Goal: Task Accomplishment & Management: Complete application form

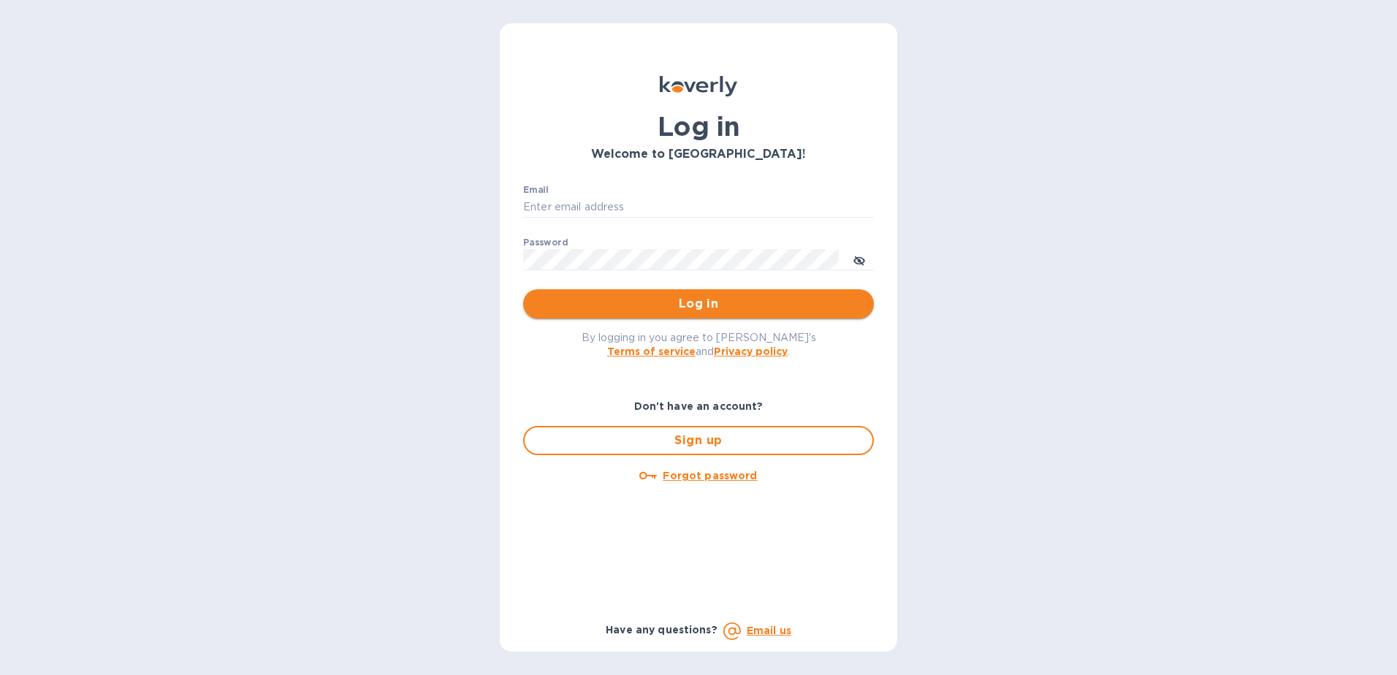
type input "[PERSON_NAME][EMAIL_ADDRESS][PERSON_NAME][DOMAIN_NAME]"
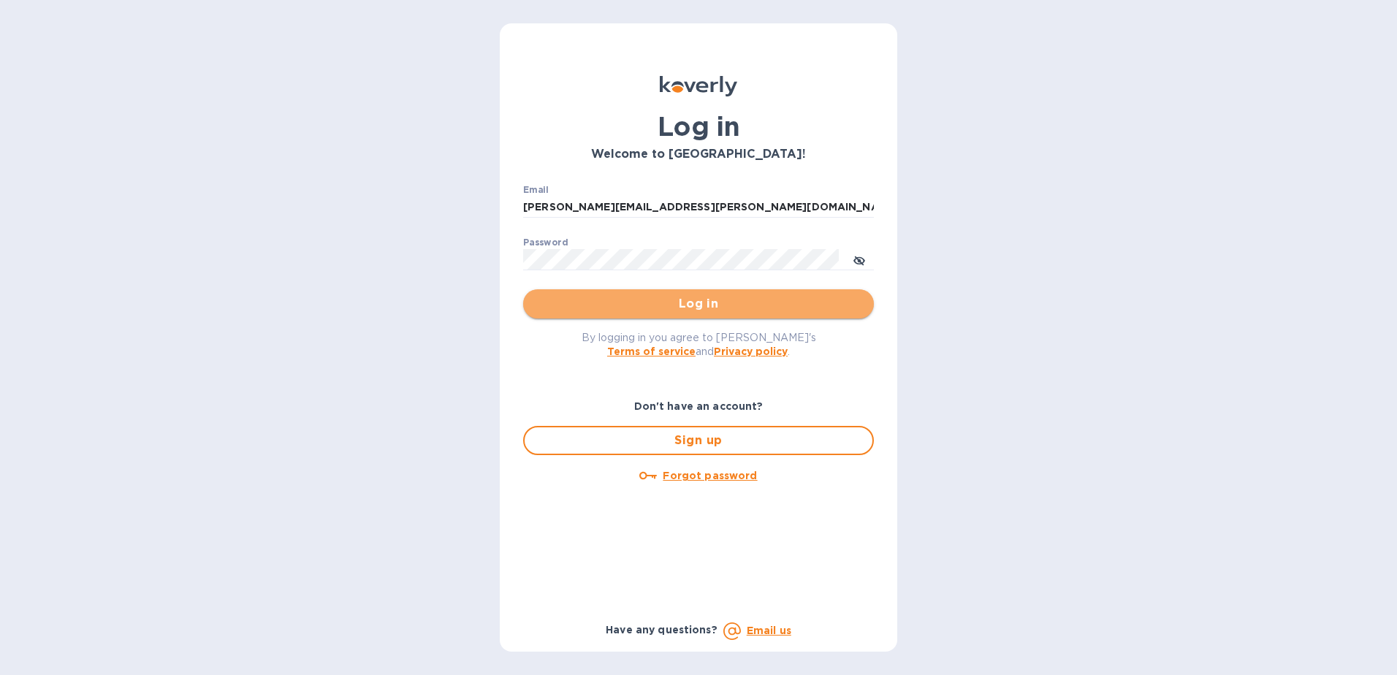
click at [757, 300] on span "Log in" at bounding box center [698, 304] width 327 height 18
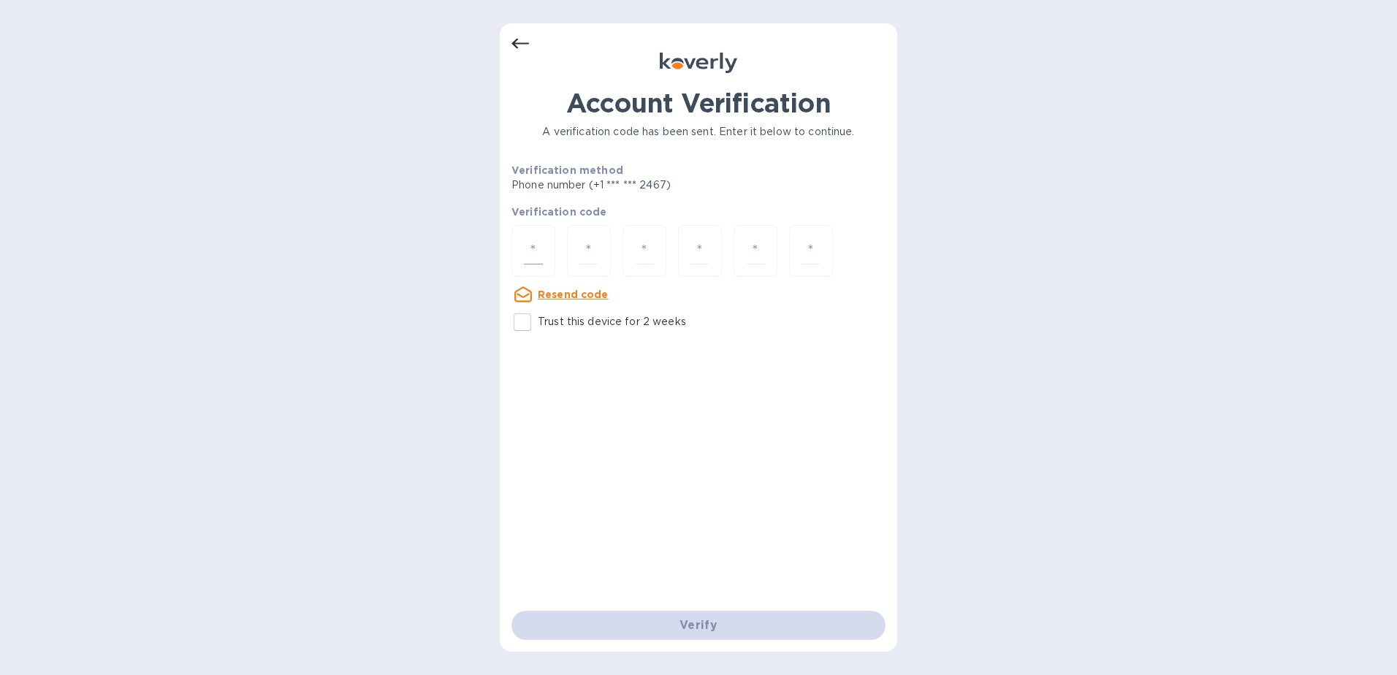
click at [536, 253] on input "number" at bounding box center [533, 250] width 19 height 27
type input "2"
type input "3"
type input "7"
type input "1"
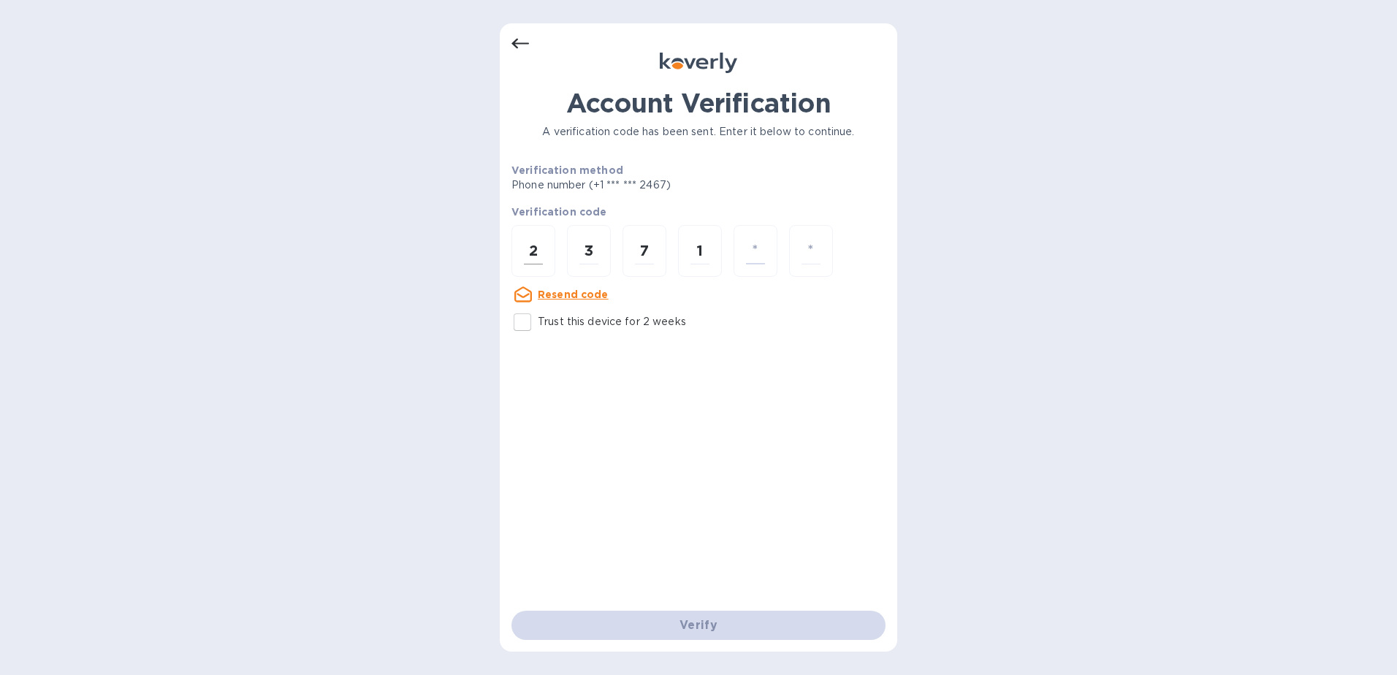
type input "7"
type input "4"
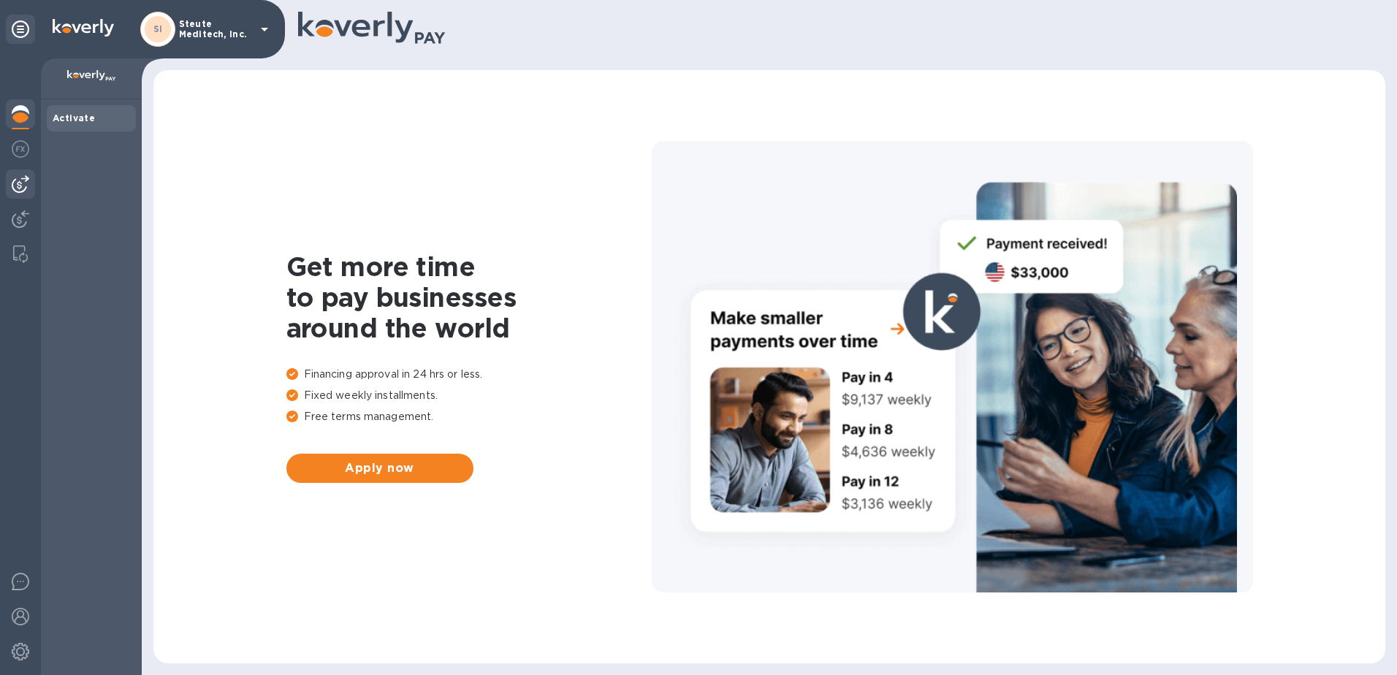
click at [17, 191] on img at bounding box center [21, 184] width 18 height 18
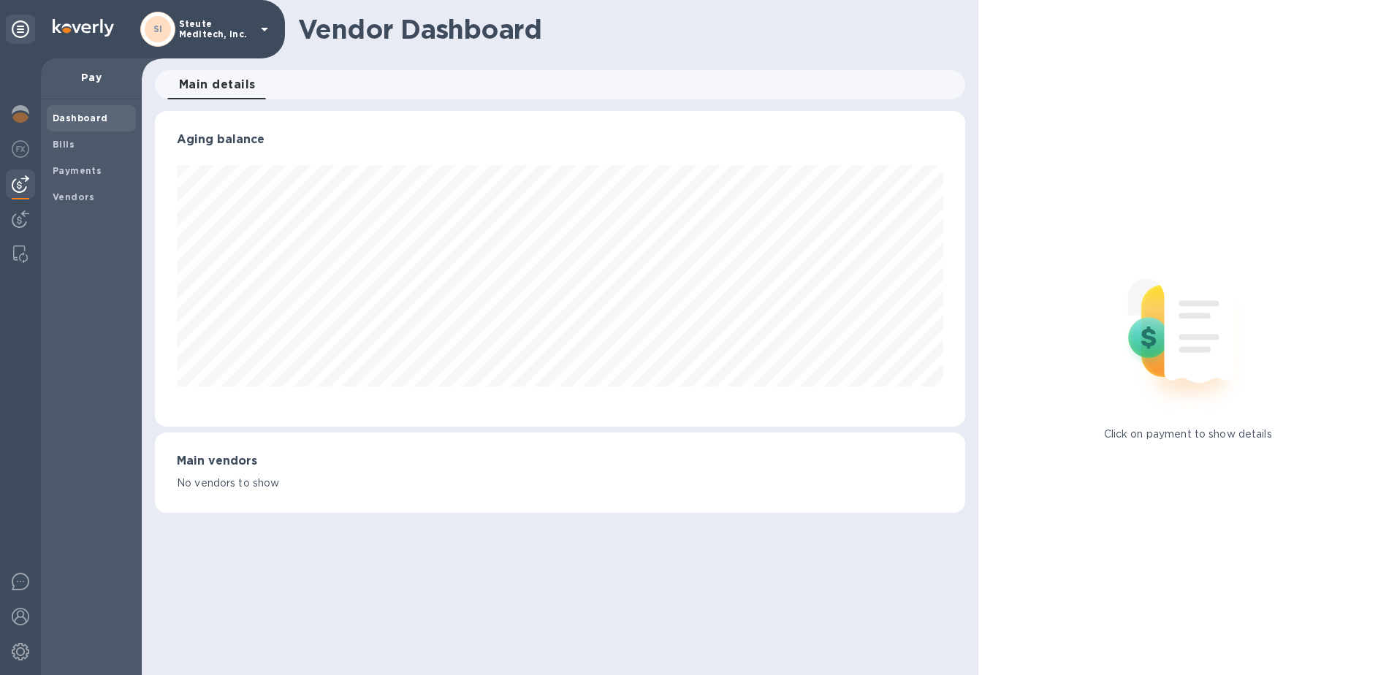
scroll to position [316, 811]
click at [83, 167] on b "Payments" at bounding box center [77, 170] width 49 height 11
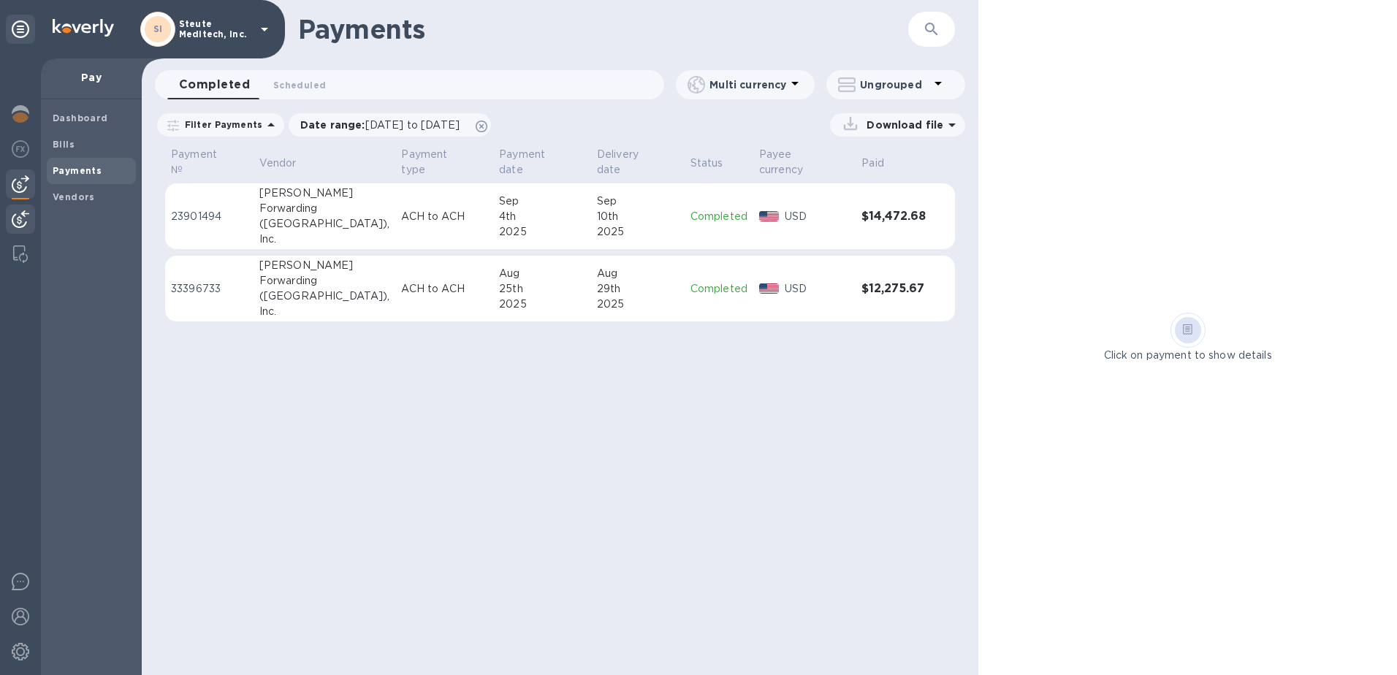
click at [25, 217] on img at bounding box center [21, 219] width 18 height 18
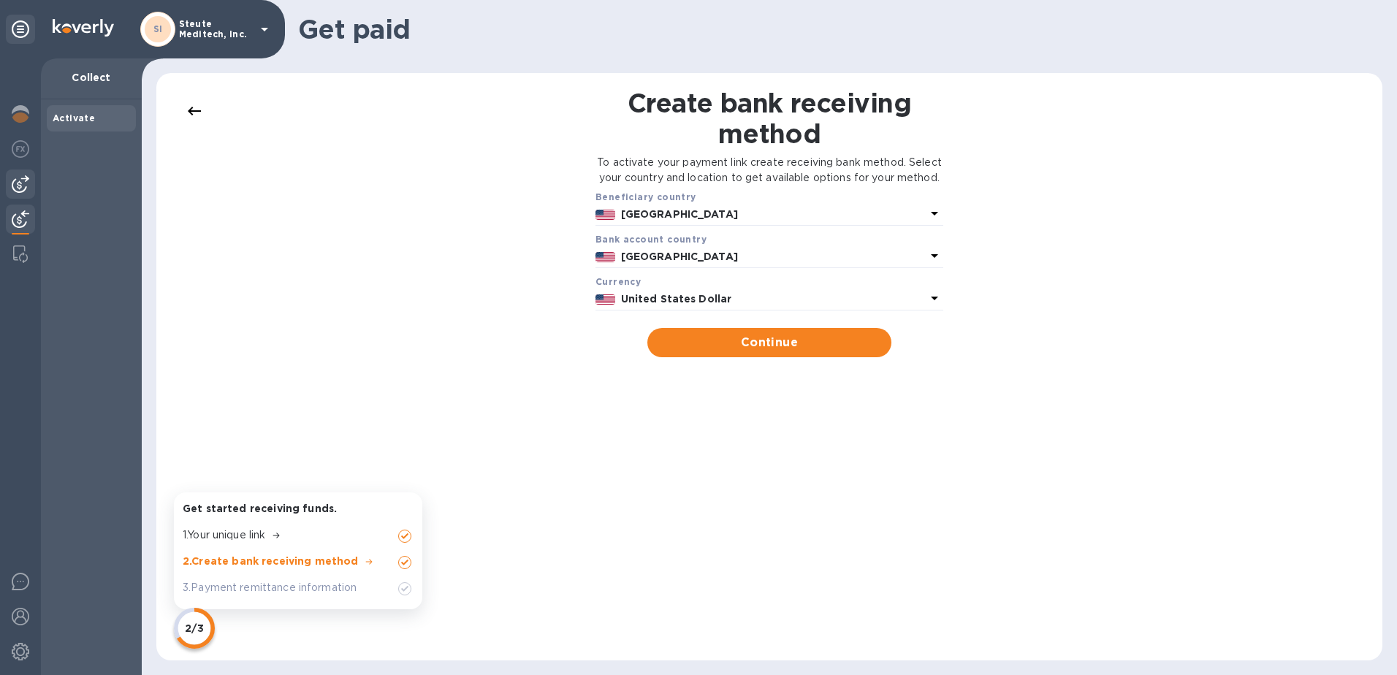
click at [26, 182] on img at bounding box center [21, 184] width 18 height 18
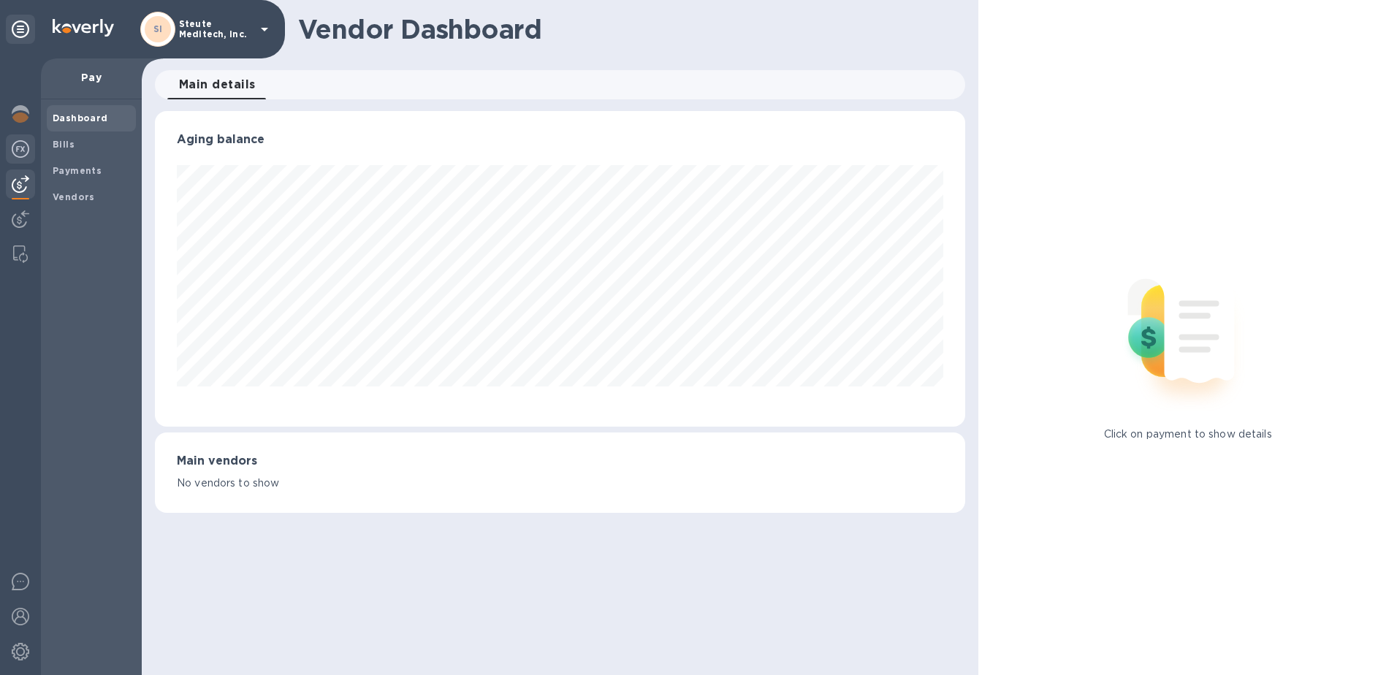
scroll to position [316, 811]
click at [27, 149] on img at bounding box center [21, 149] width 18 height 18
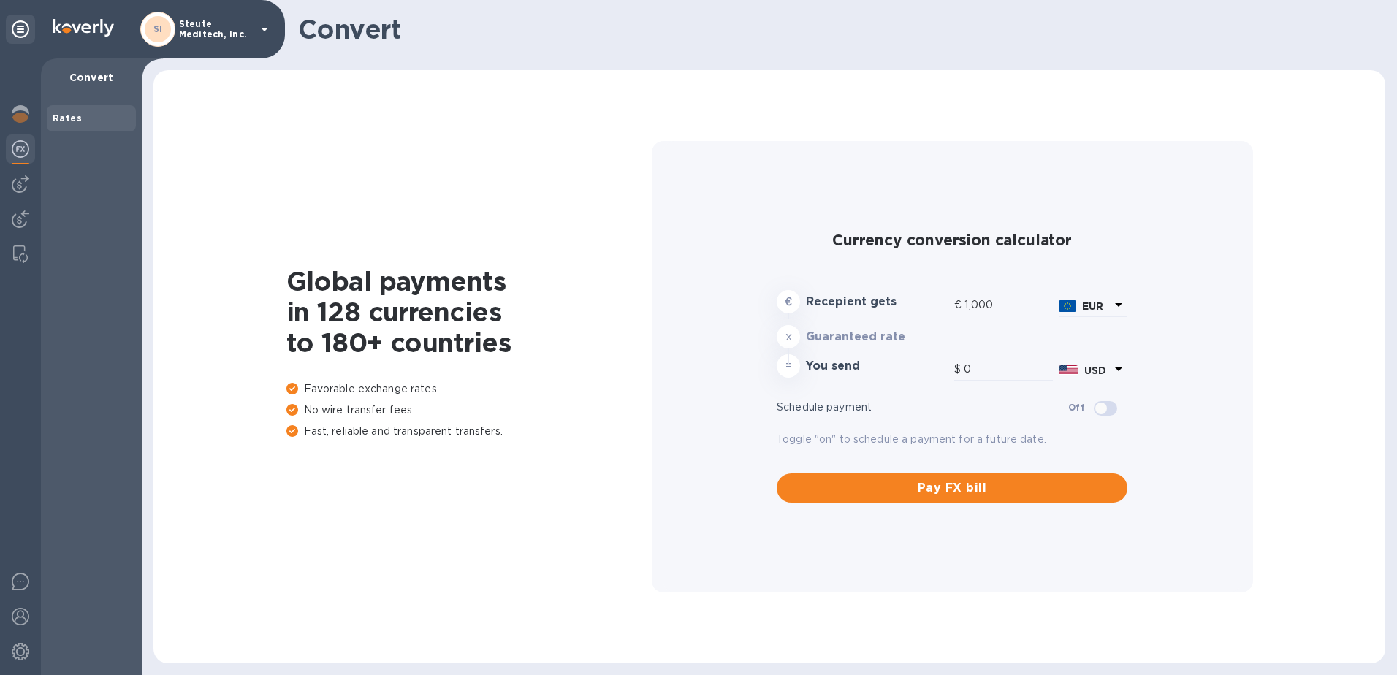
type input "1,188.13"
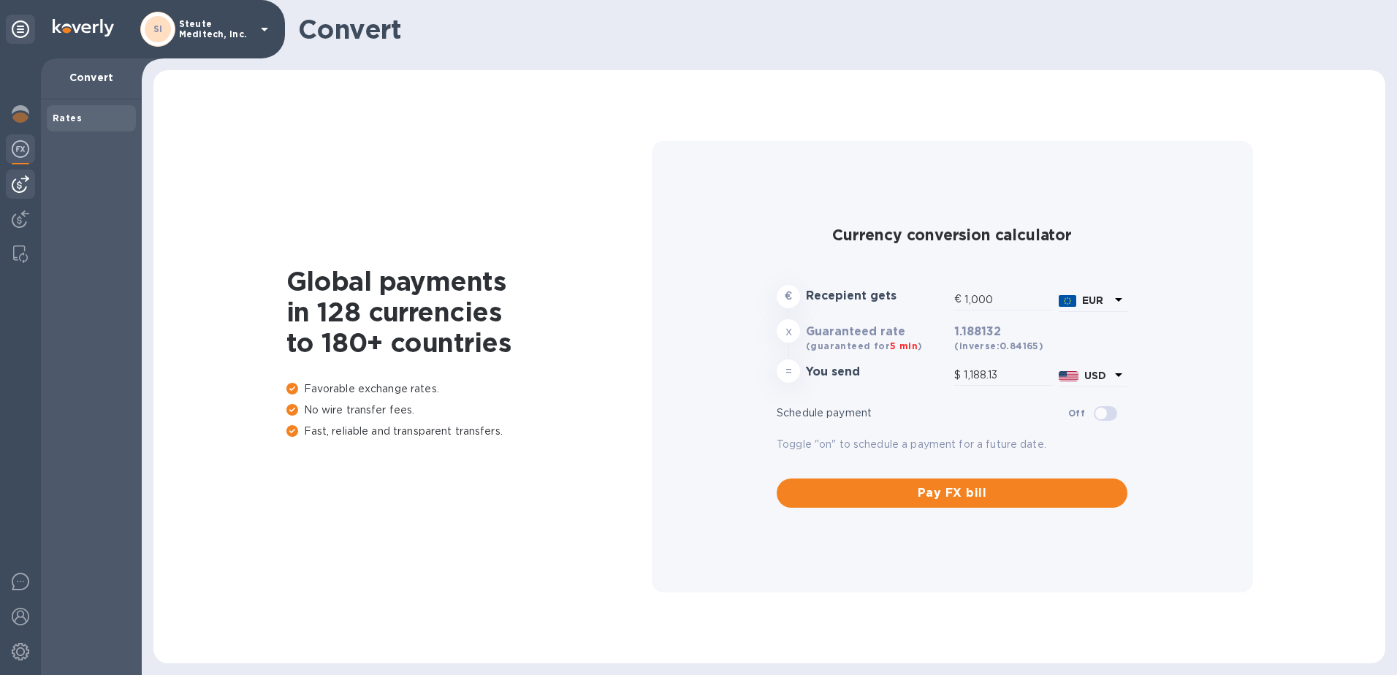
click at [12, 187] on img at bounding box center [21, 184] width 18 height 18
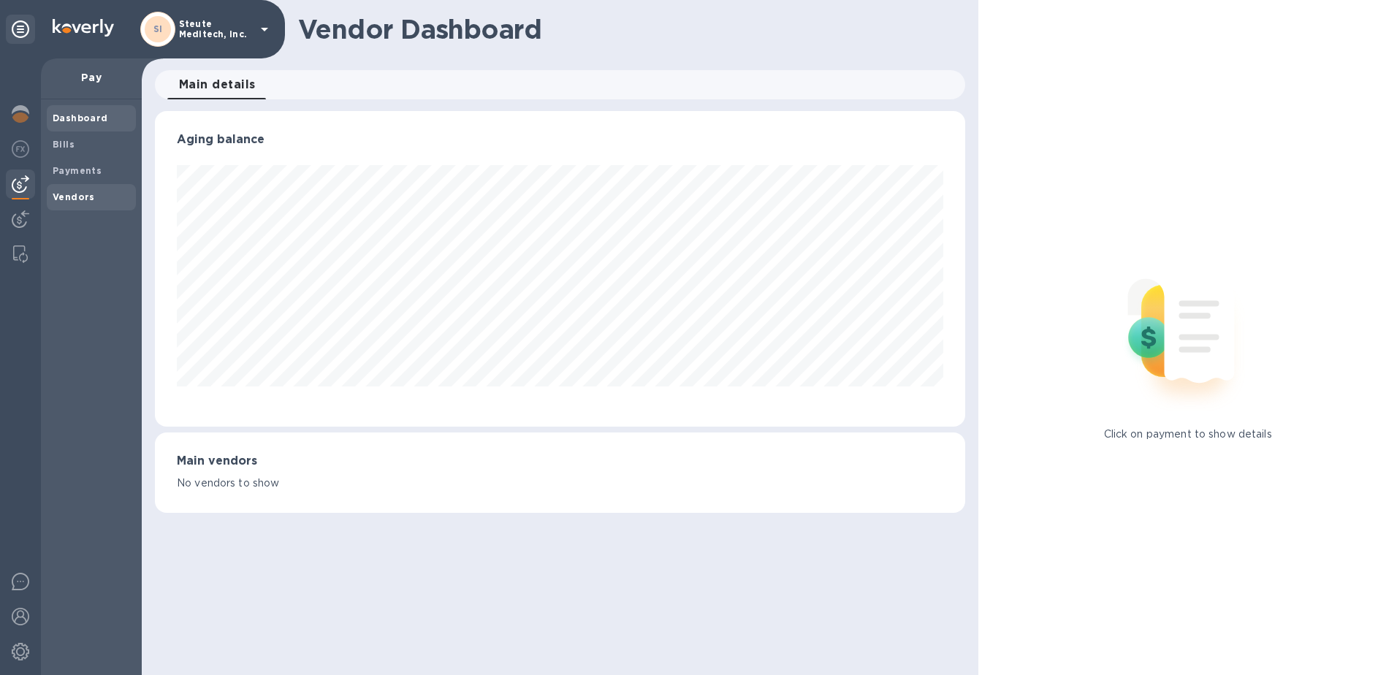
scroll to position [316, 811]
click at [96, 140] on span "Bills" at bounding box center [91, 144] width 77 height 15
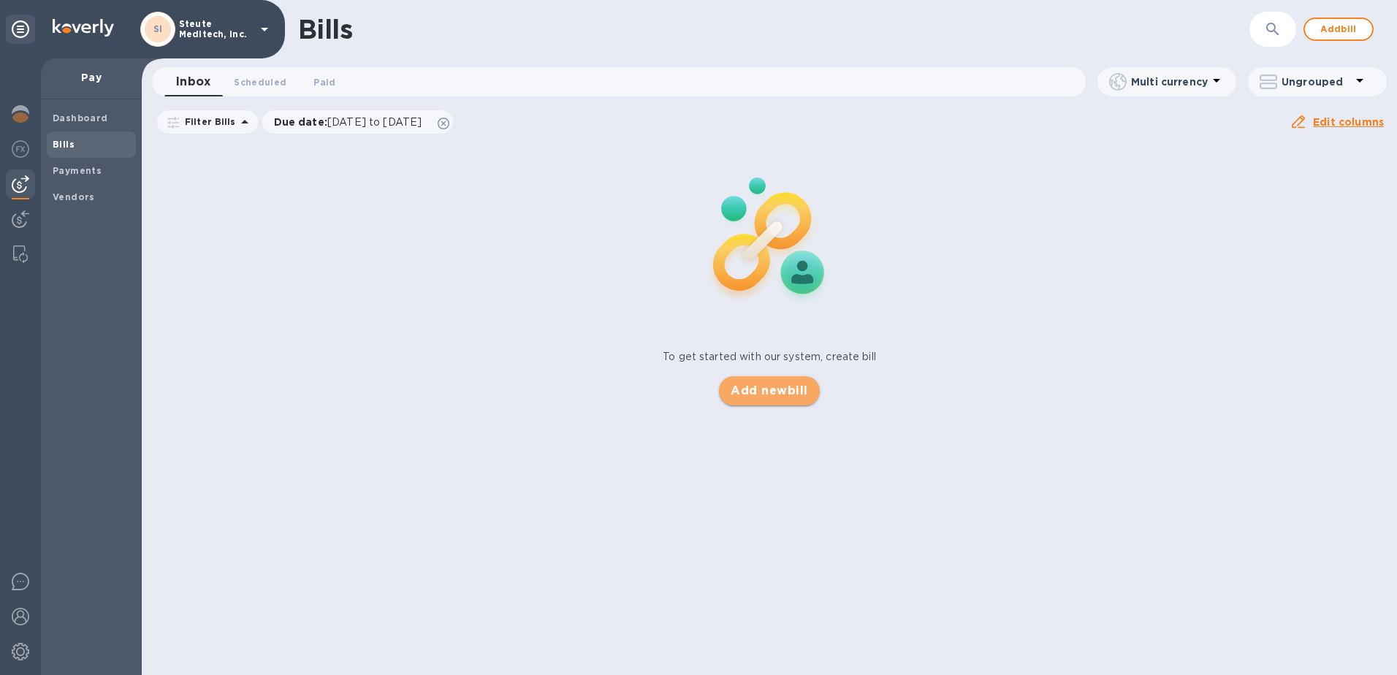
click at [776, 383] on span "Add new bill" at bounding box center [769, 391] width 77 height 18
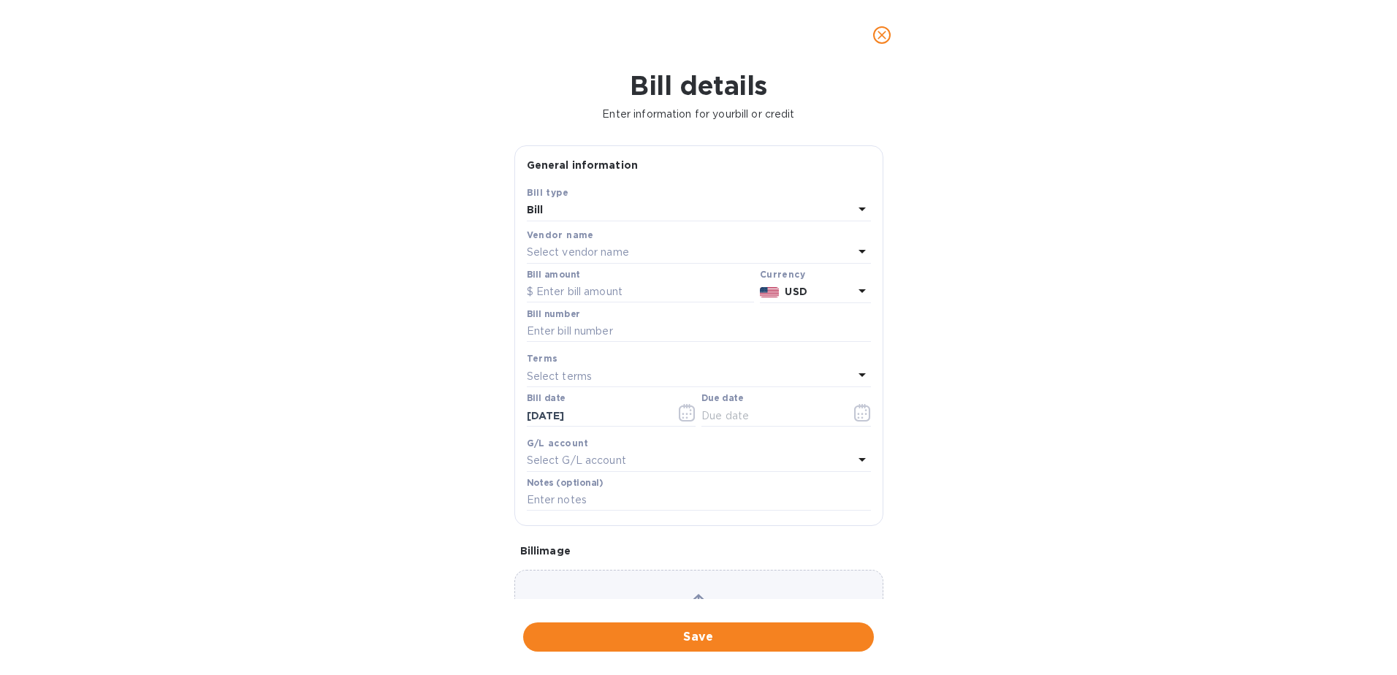
click at [575, 205] on div "Bill" at bounding box center [690, 210] width 327 height 20
click at [571, 212] on div "Bill type" at bounding box center [698, 218] width 309 height 14
click at [439, 294] on div "Bill details Enter information for your bill or credit General information Save…" at bounding box center [698, 372] width 1397 height 605
click at [572, 253] on p "Select vendor name" at bounding box center [578, 252] width 102 height 15
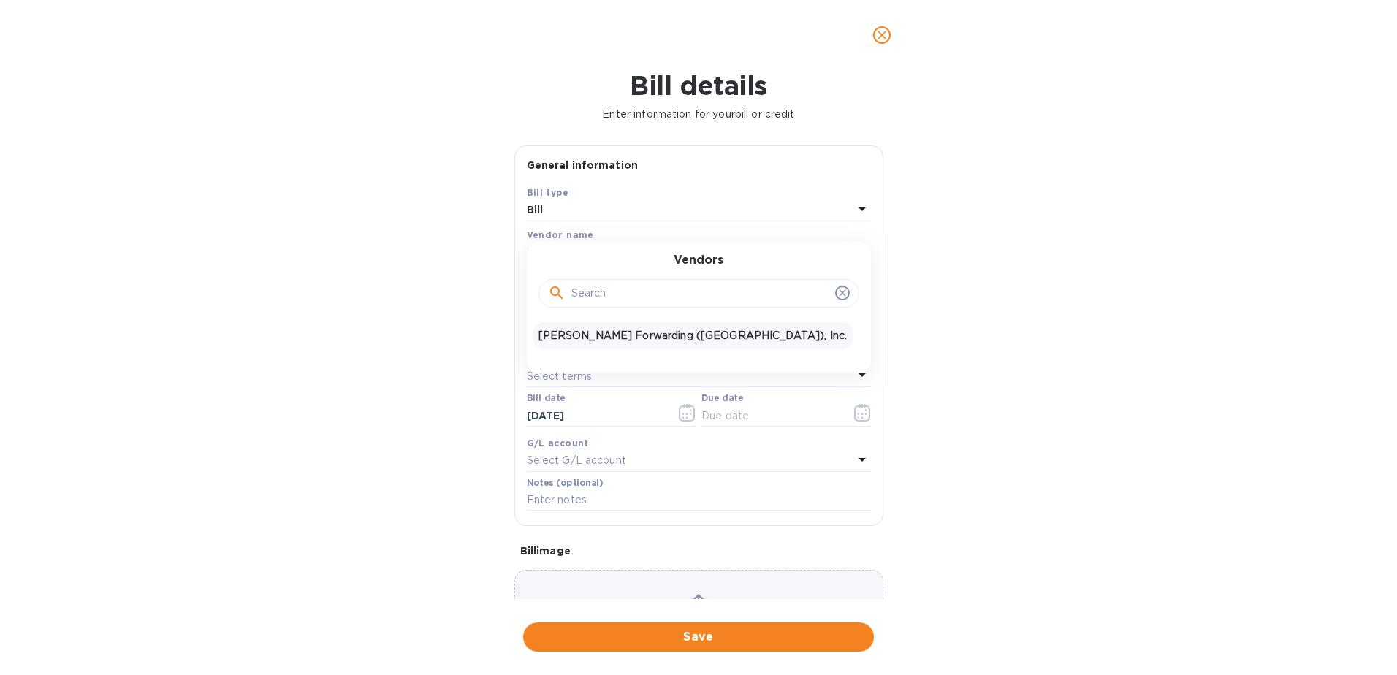
click at [585, 330] on p "JAS Forwarding (USA), Inc." at bounding box center [692, 335] width 309 height 15
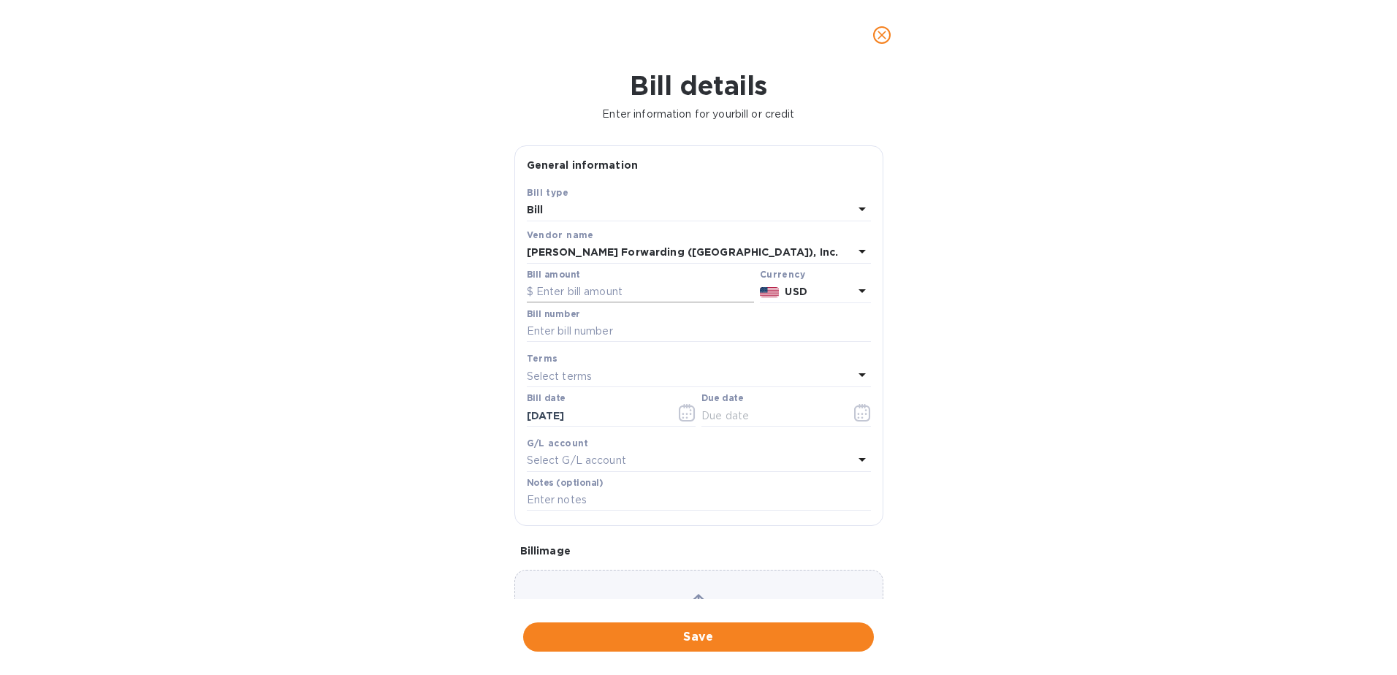
click at [596, 292] on input "text" at bounding box center [640, 292] width 227 height 22
type input "8"
type input "9,504.25"
click at [600, 322] on input "text" at bounding box center [699, 332] width 344 height 22
type input "NYC503374092"
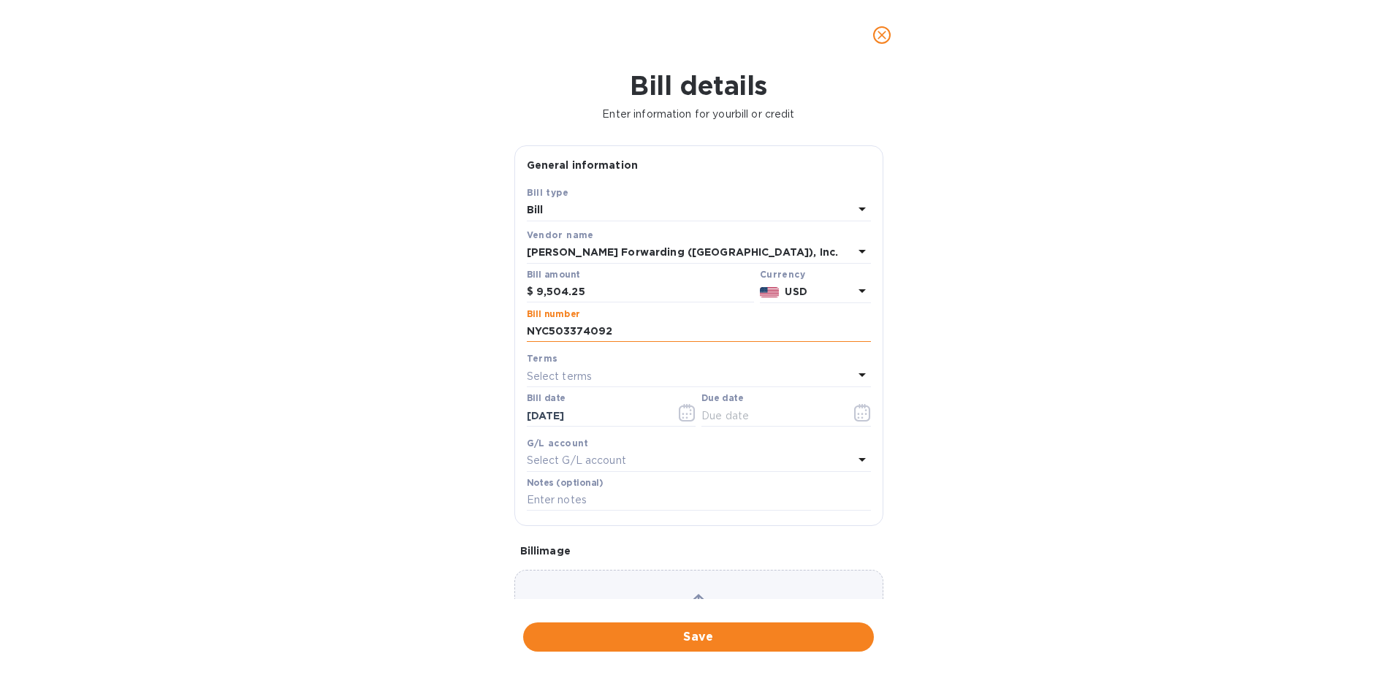
type input "10/04/2025"
type input "NYC503393152"
click at [587, 369] on p "Select terms" at bounding box center [560, 376] width 66 height 15
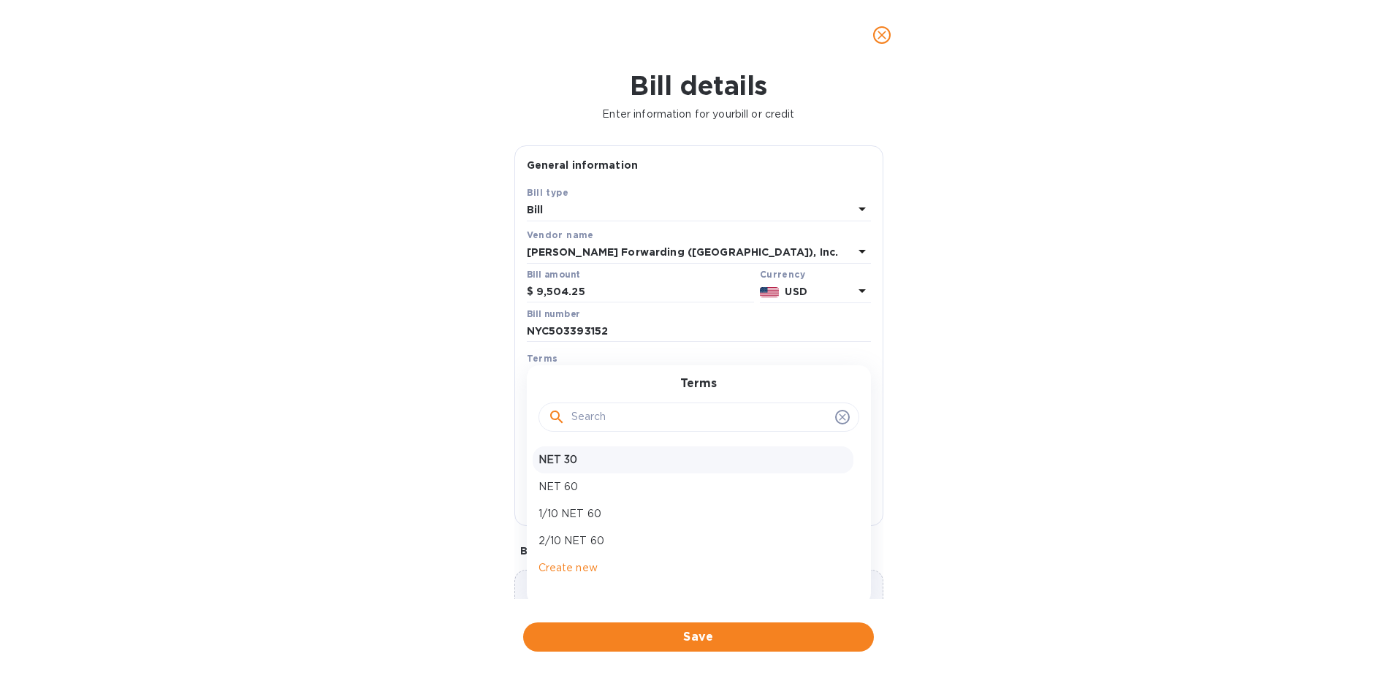
click at [585, 464] on p "NET 30" at bounding box center [692, 459] width 309 height 15
type input "10/23/2025"
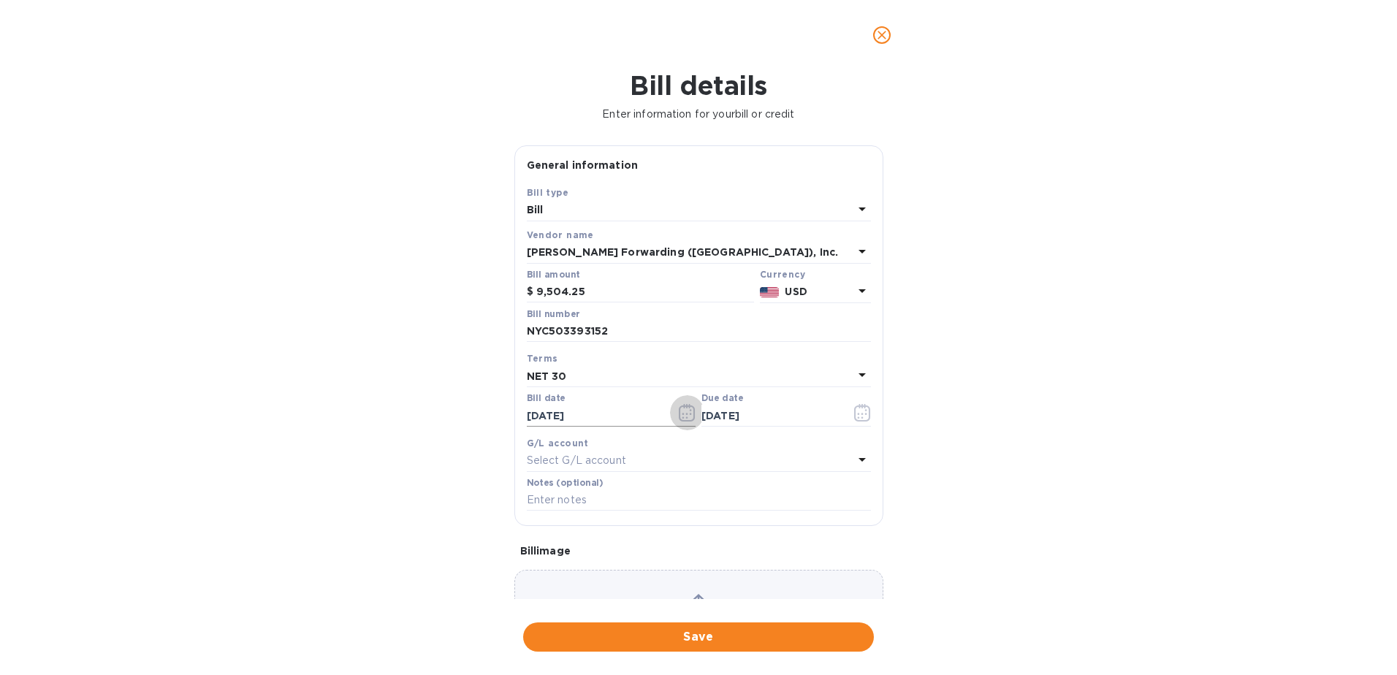
click at [690, 410] on icon "button" at bounding box center [691, 410] width 2 height 2
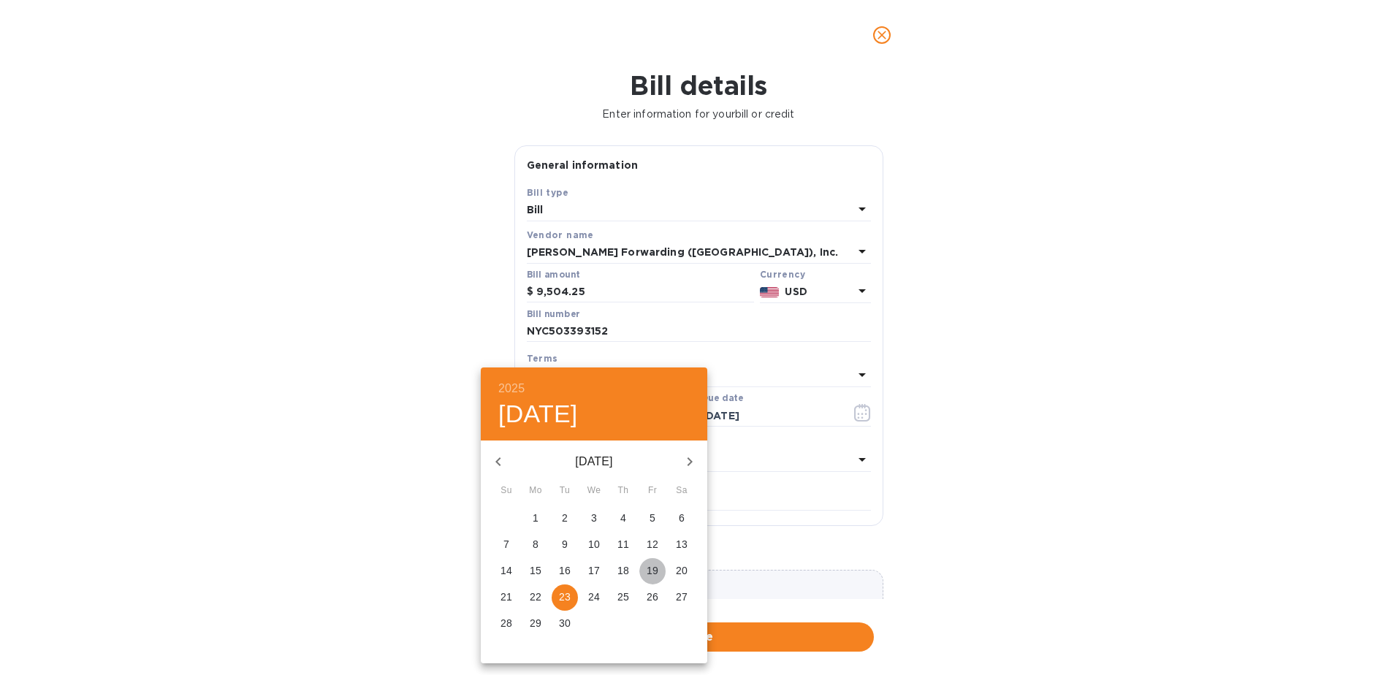
click at [652, 571] on p "19" at bounding box center [653, 570] width 12 height 15
type input "09/19/2025"
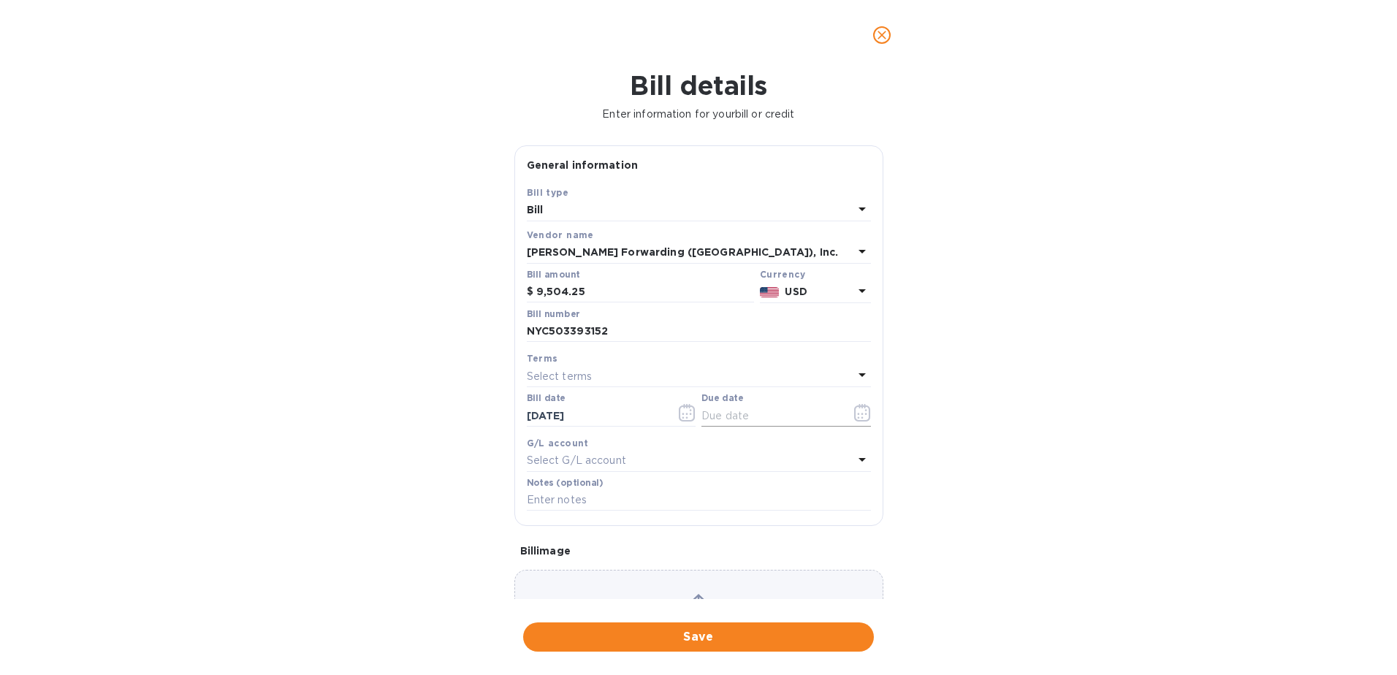
click at [855, 408] on icon "button" at bounding box center [862, 413] width 17 height 18
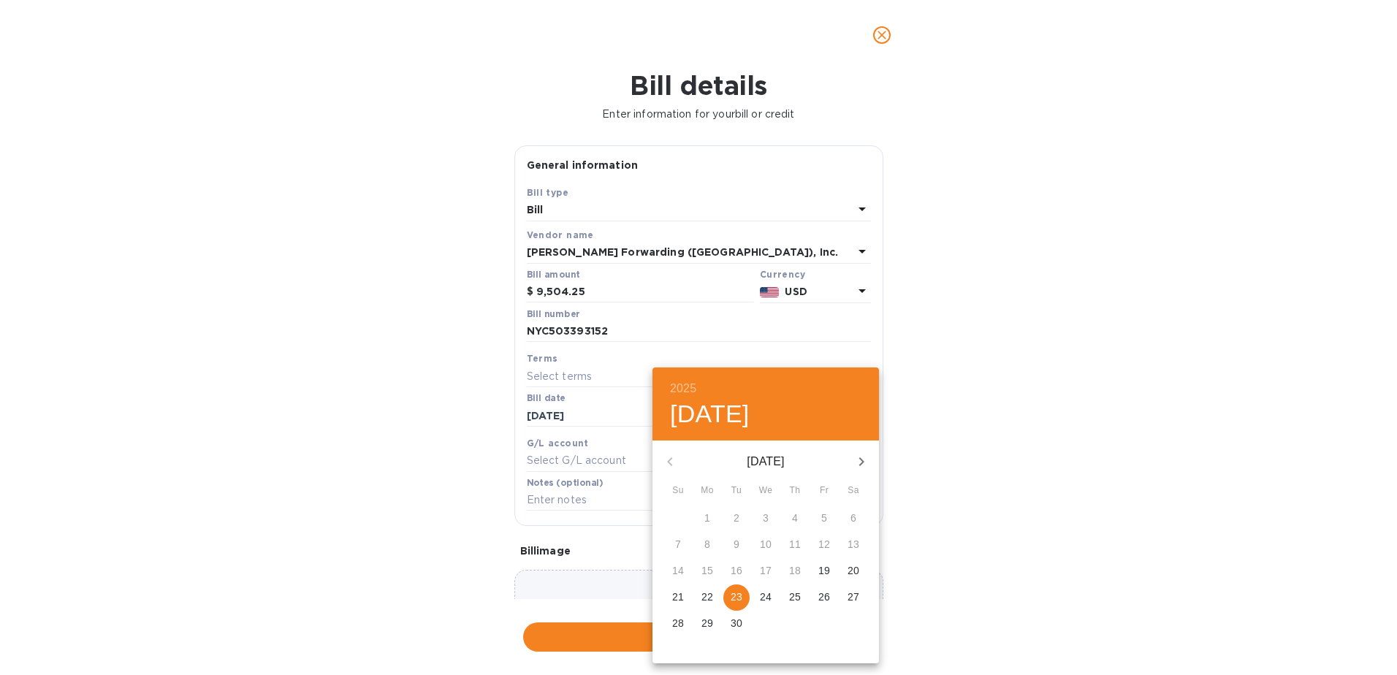
drag, startPoint x: 861, startPoint y: 460, endPoint x: 850, endPoint y: 465, distance: 11.8
click at [861, 460] on icon "button" at bounding box center [861, 461] width 5 height 9
click at [686, 593] on span "19" at bounding box center [678, 597] width 26 height 15
type input "10/19/2025"
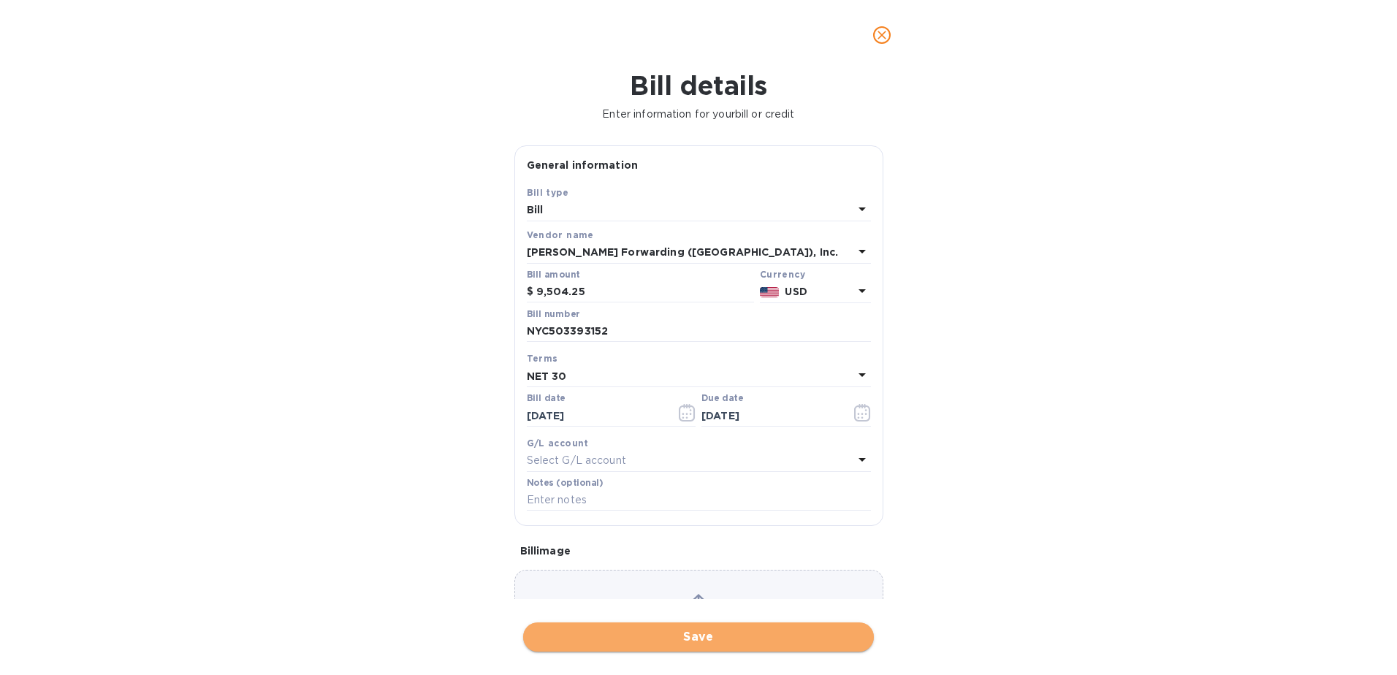
click at [676, 644] on span "Save" at bounding box center [698, 637] width 327 height 18
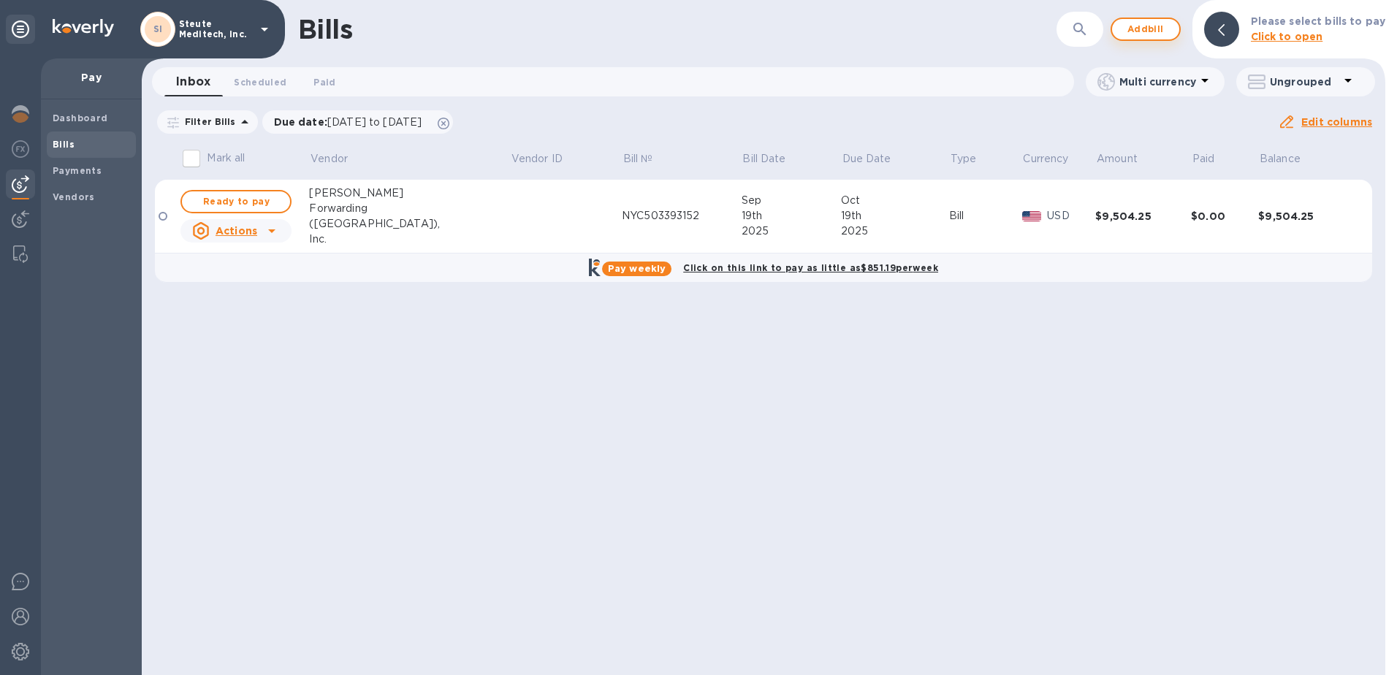
click at [1139, 28] on span "Add bill" at bounding box center [1146, 29] width 44 height 18
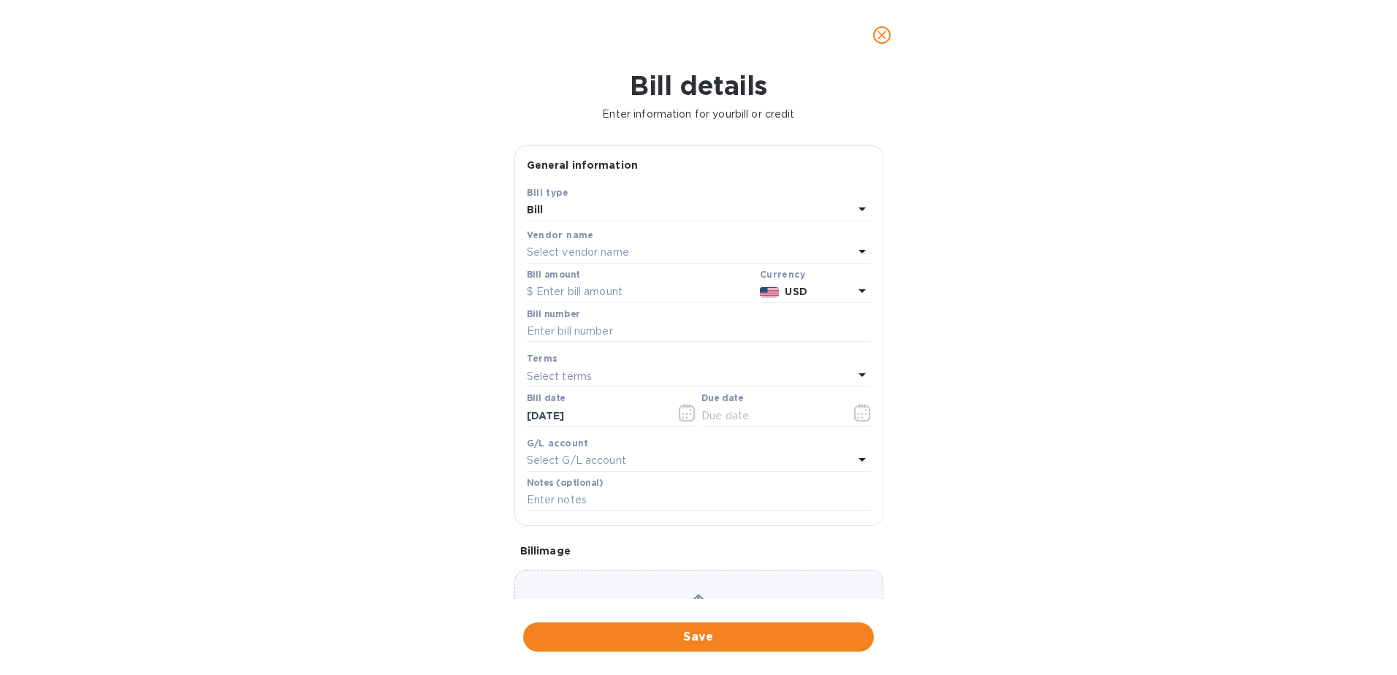
click at [568, 244] on div "Select vendor name" at bounding box center [690, 253] width 327 height 20
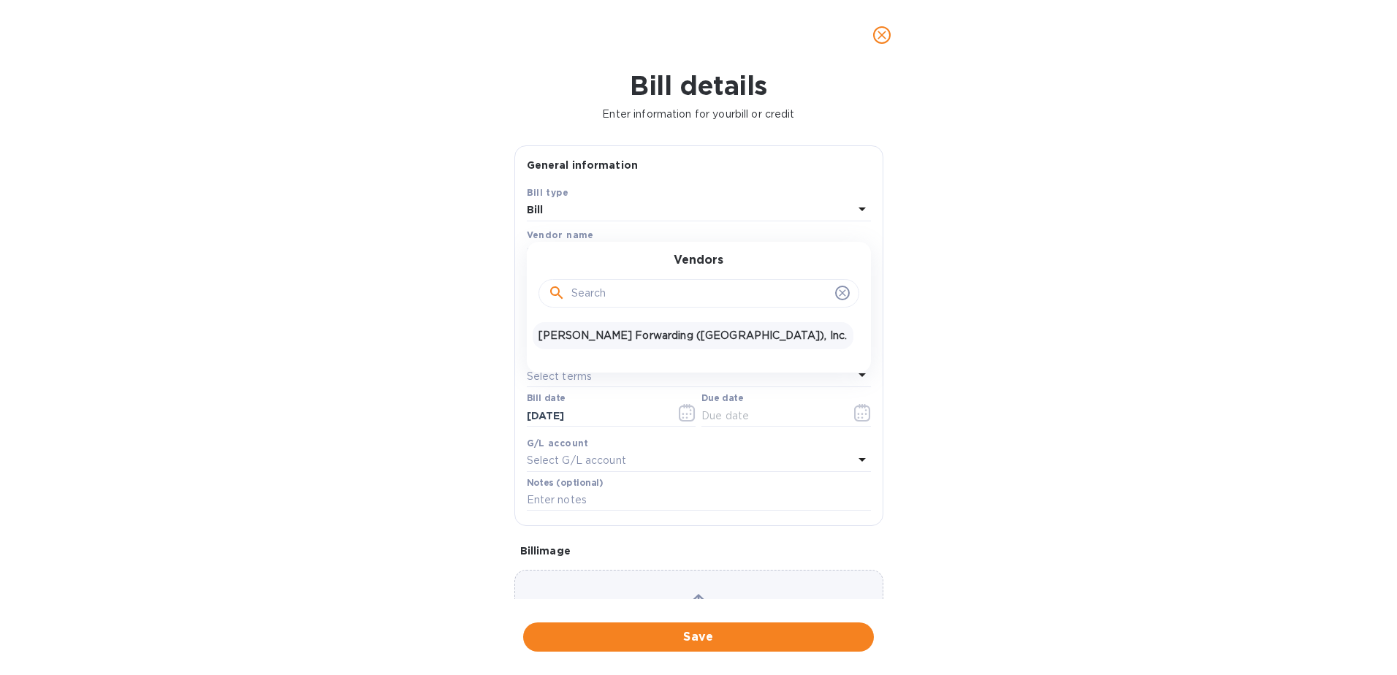
click at [583, 337] on p "JAS Forwarding (USA), Inc." at bounding box center [692, 335] width 309 height 15
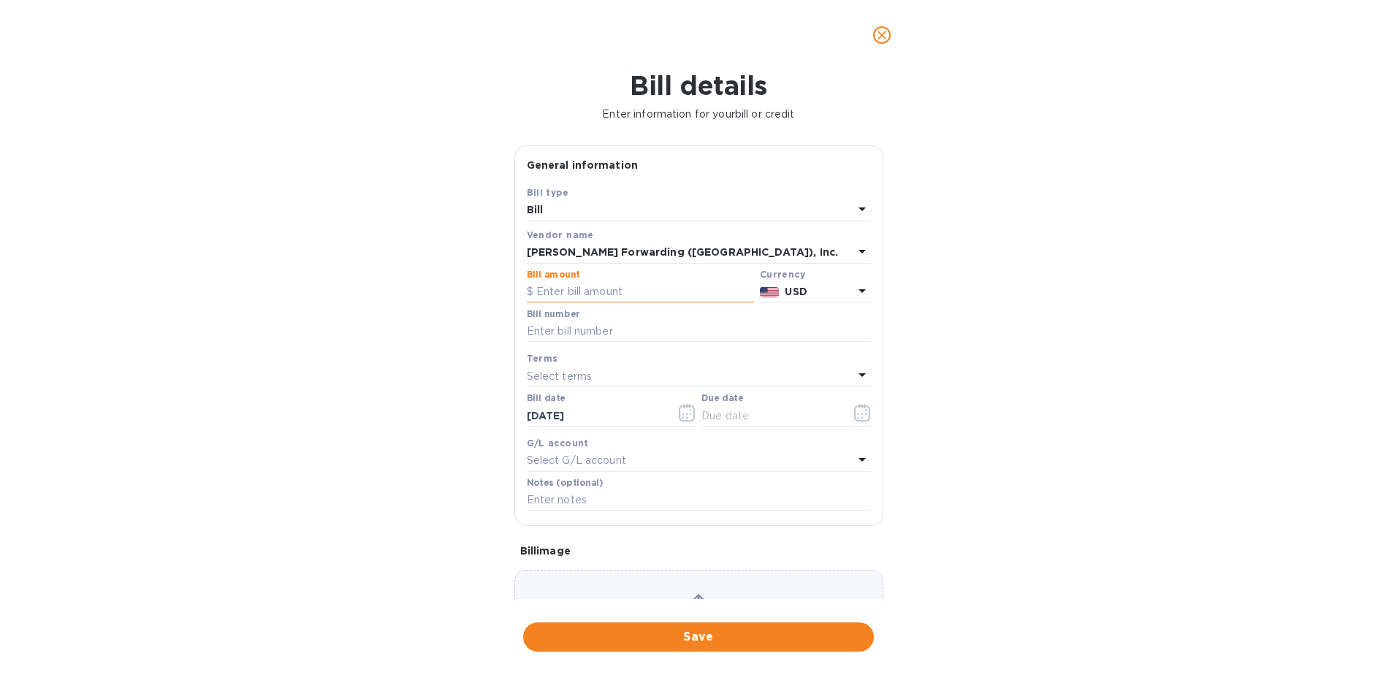
click at [602, 294] on input "text" at bounding box center [640, 292] width 227 height 22
type input "1,237.66"
click at [582, 330] on input "text" at bounding box center [699, 332] width 344 height 22
type input "NYC503393152"
type input "10/19/2025"
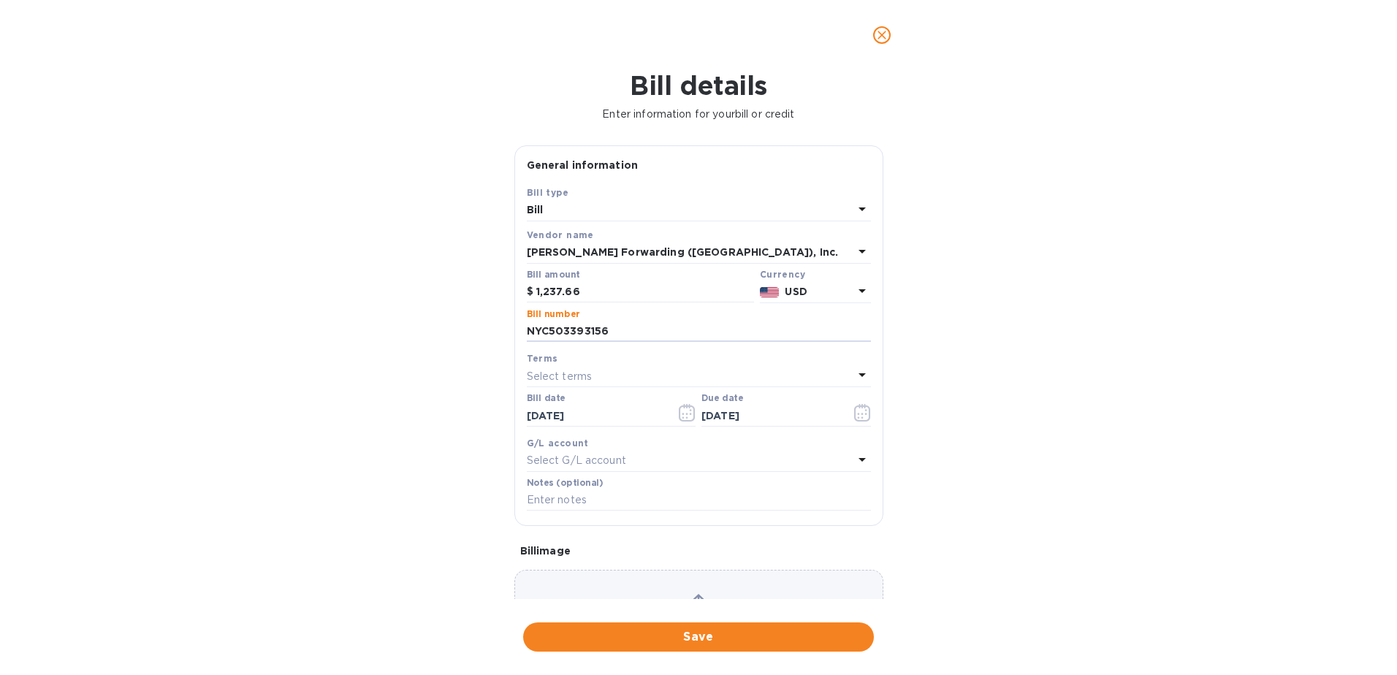
type input "NYC503393156"
click at [572, 375] on p "Select terms" at bounding box center [560, 376] width 66 height 15
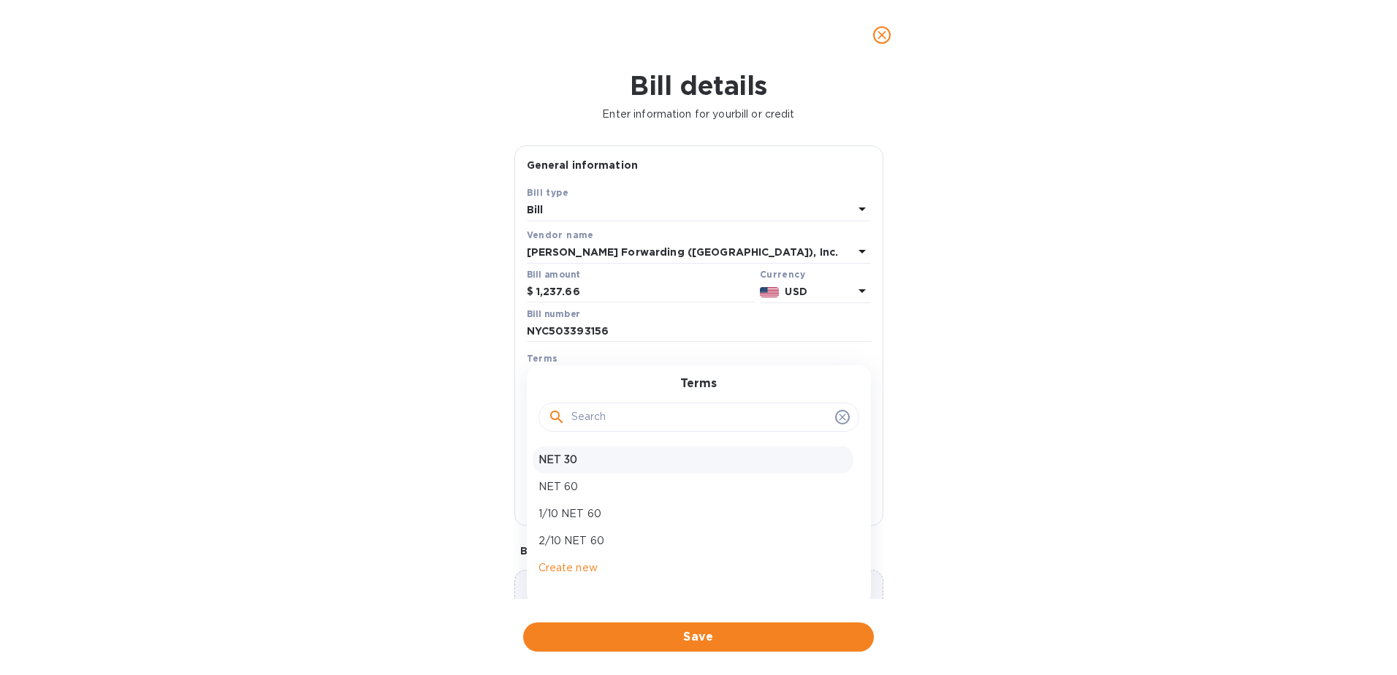
click at [582, 455] on p "NET 30" at bounding box center [692, 459] width 309 height 15
type input "10/23/2025"
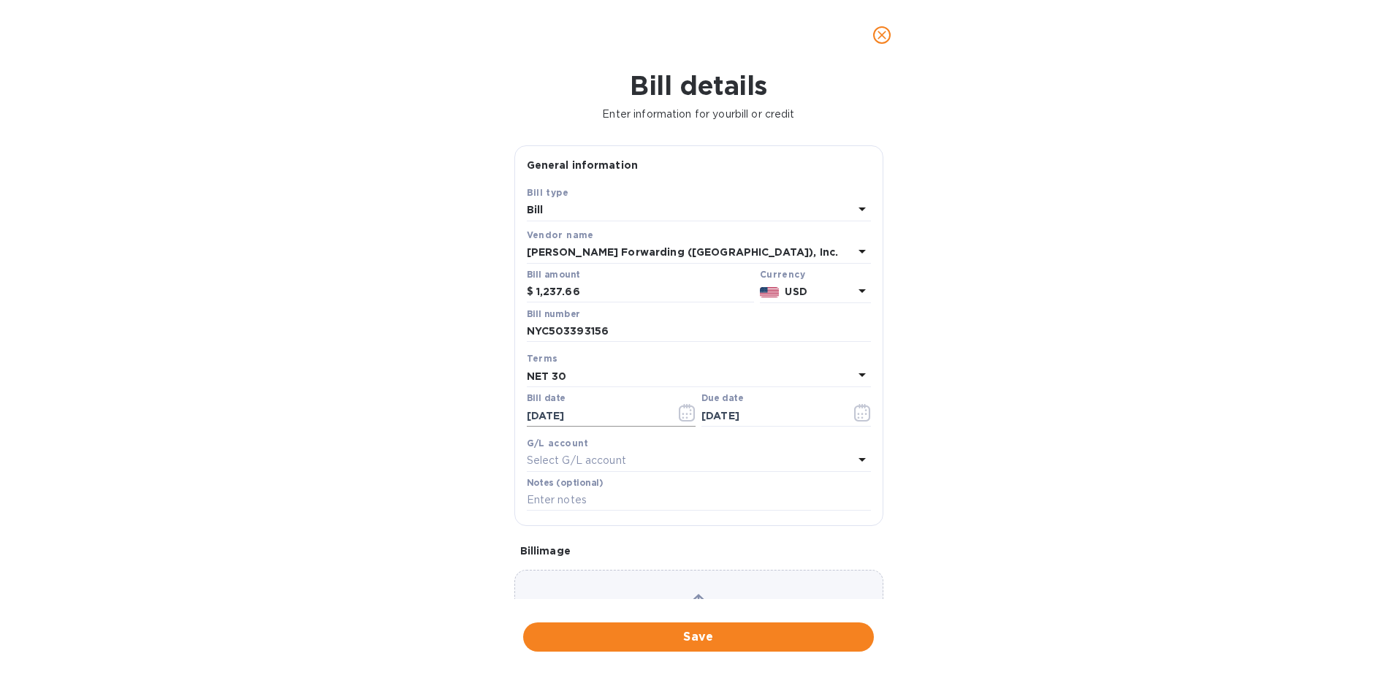
click at [685, 408] on icon "button" at bounding box center [687, 413] width 17 height 18
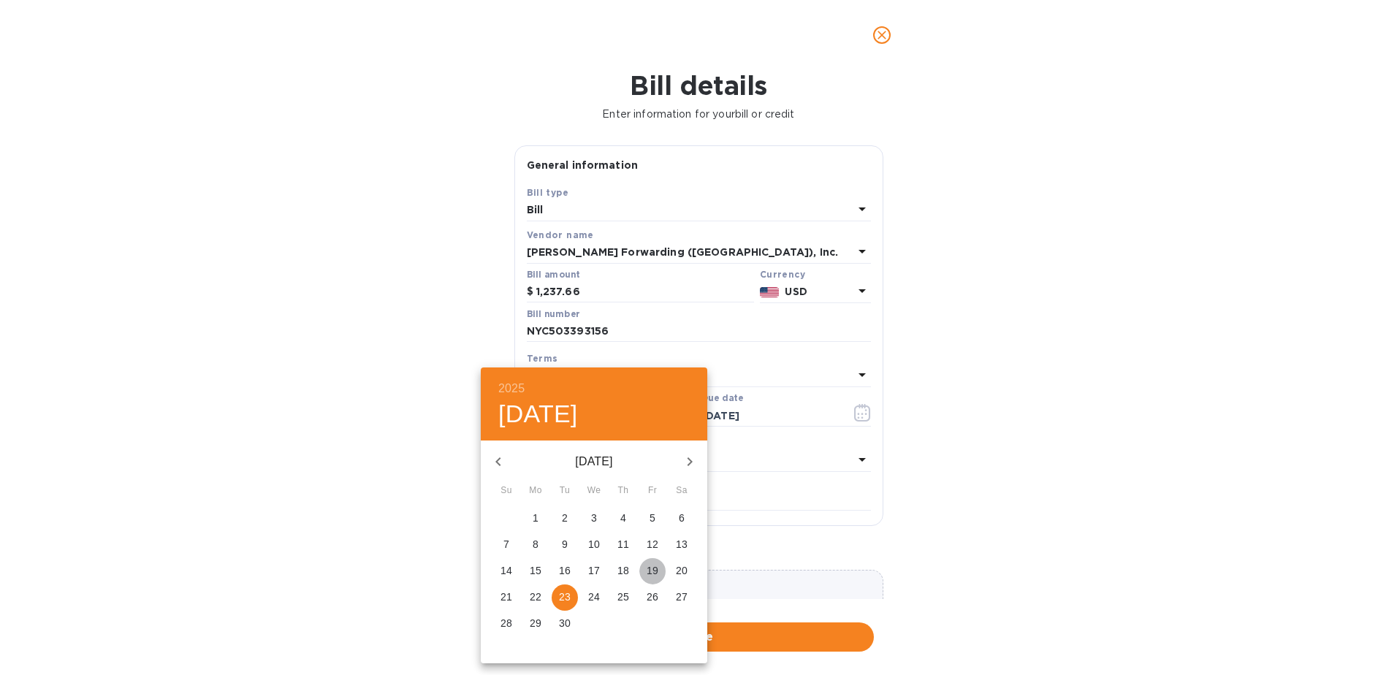
click at [656, 570] on p "19" at bounding box center [653, 570] width 12 height 15
type input "09/19/2025"
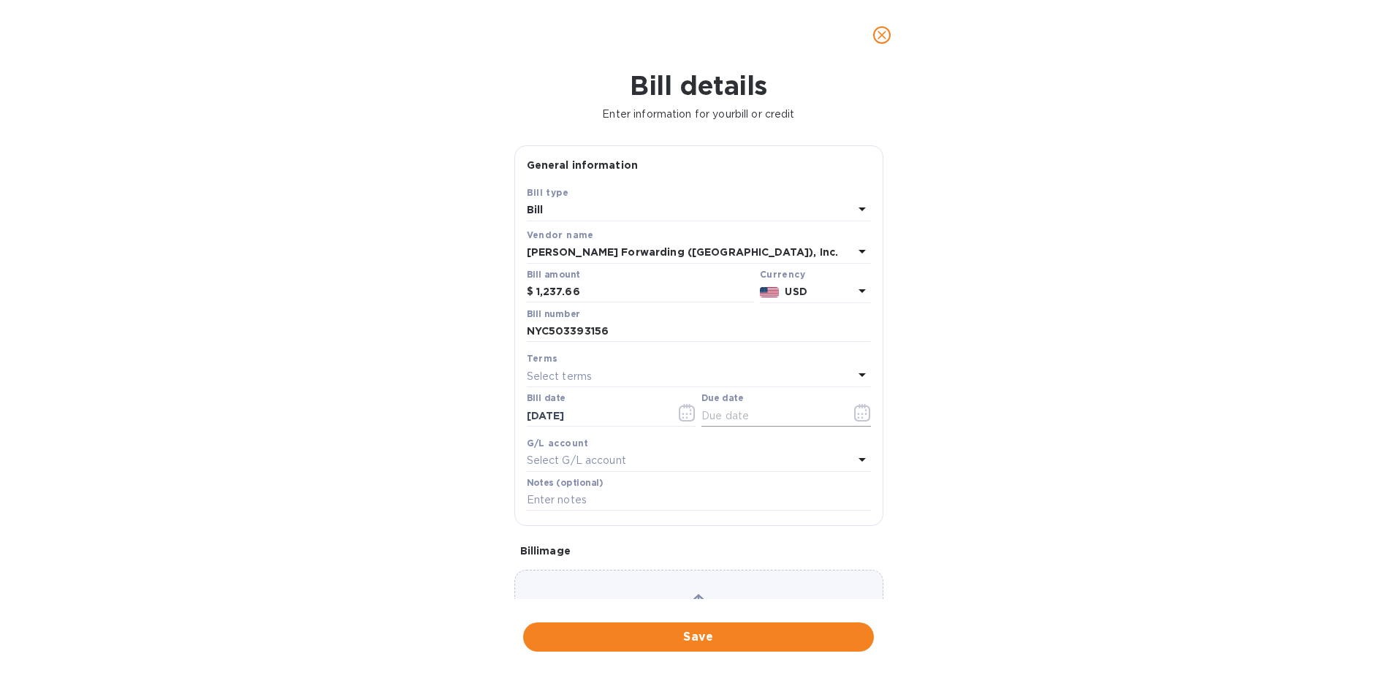
click at [854, 415] on icon "button" at bounding box center [862, 413] width 17 height 18
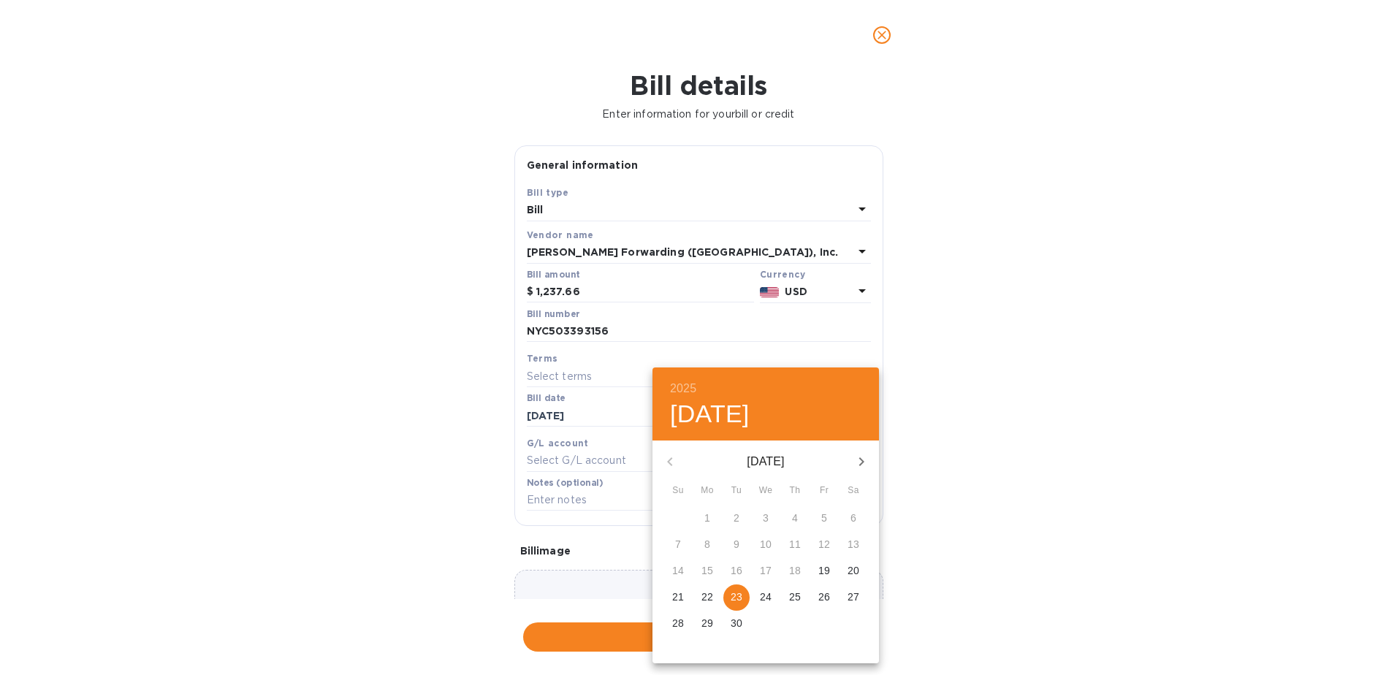
click at [858, 463] on icon "button" at bounding box center [862, 462] width 18 height 18
click at [687, 593] on span "19" at bounding box center [678, 597] width 26 height 15
type input "10/19/2025"
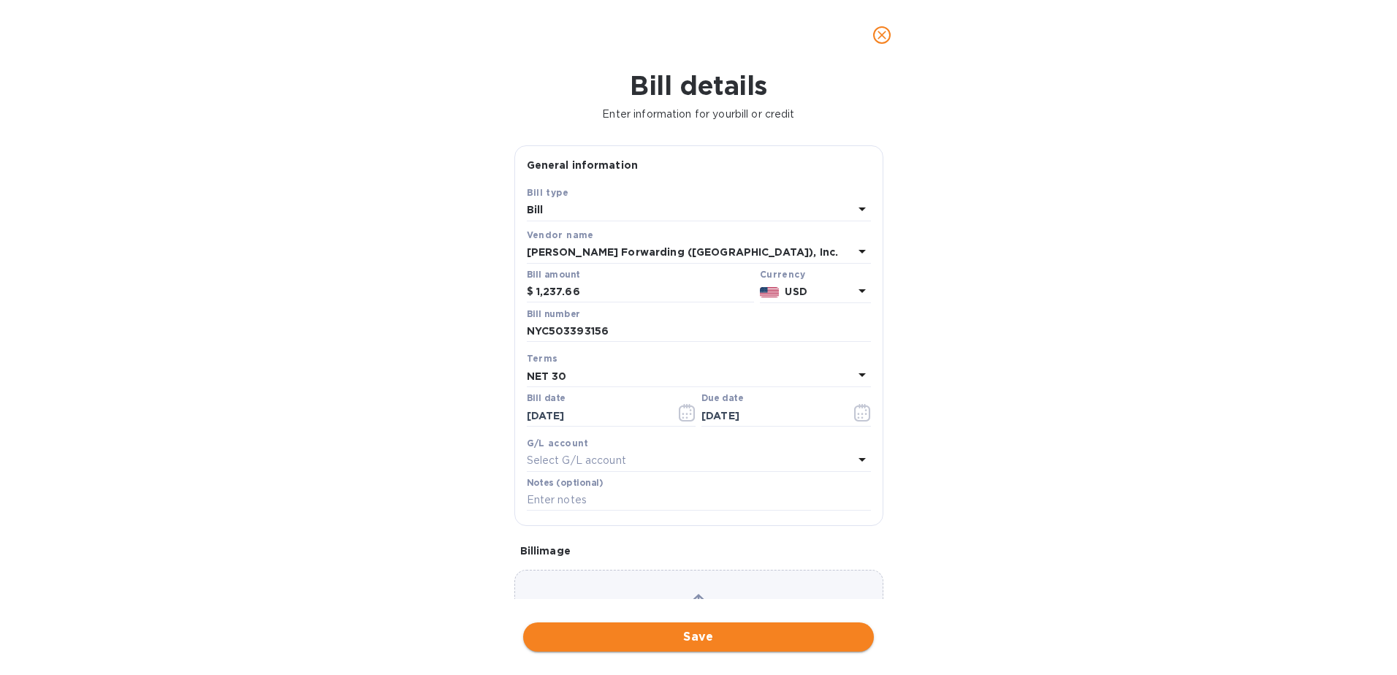
click at [710, 642] on span "Save" at bounding box center [698, 637] width 327 height 18
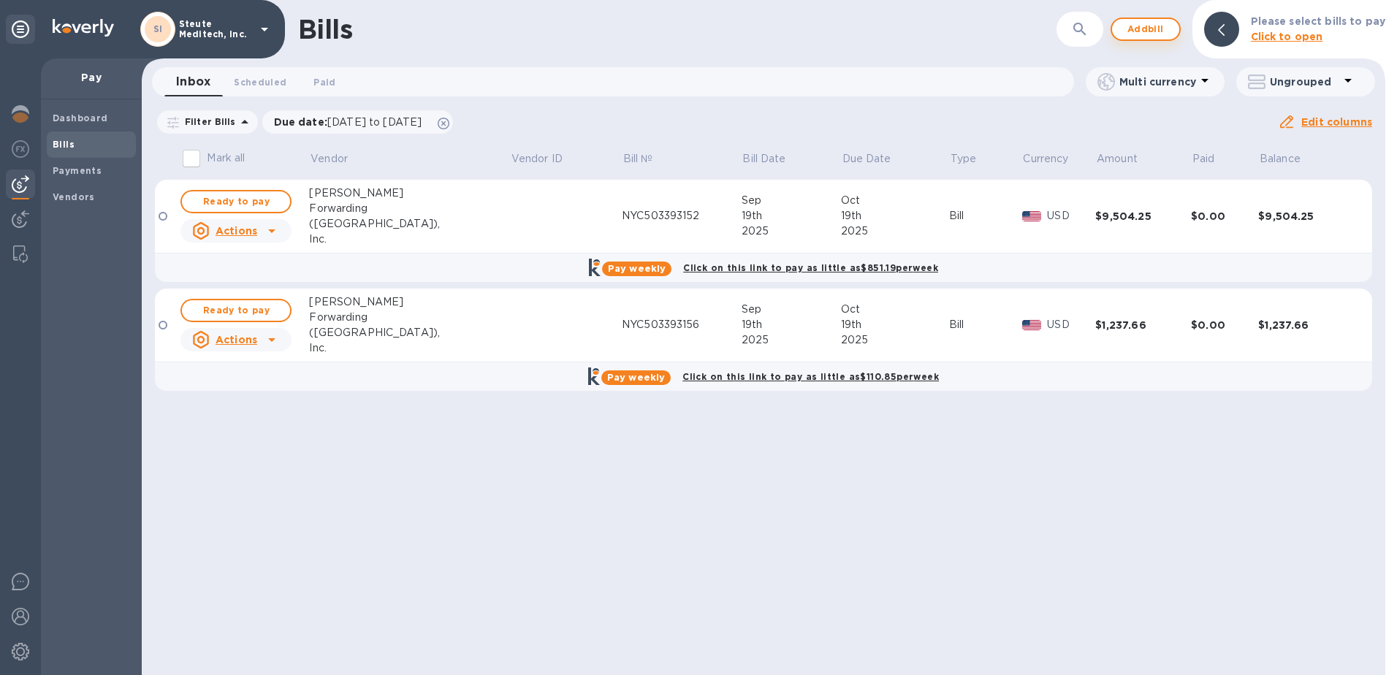
click at [1155, 25] on span "Add bill" at bounding box center [1146, 29] width 44 height 18
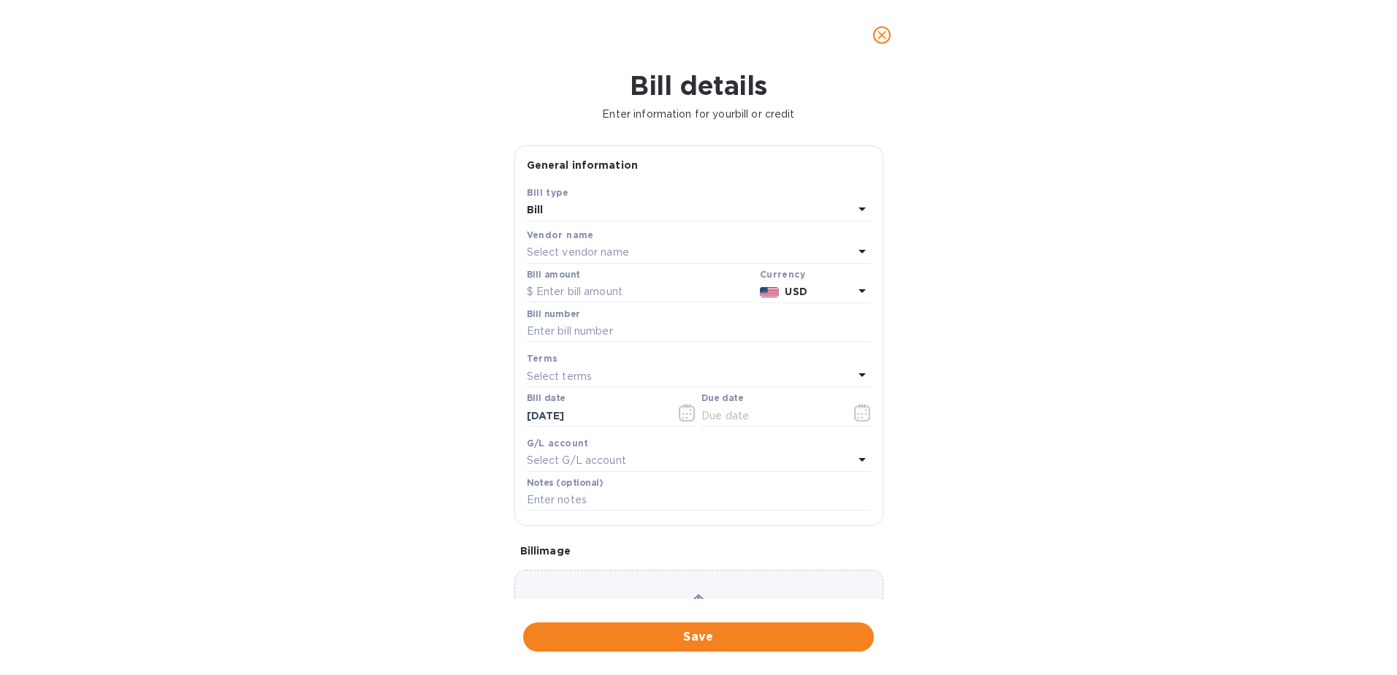
click at [606, 248] on p "Select vendor name" at bounding box center [578, 252] width 102 height 15
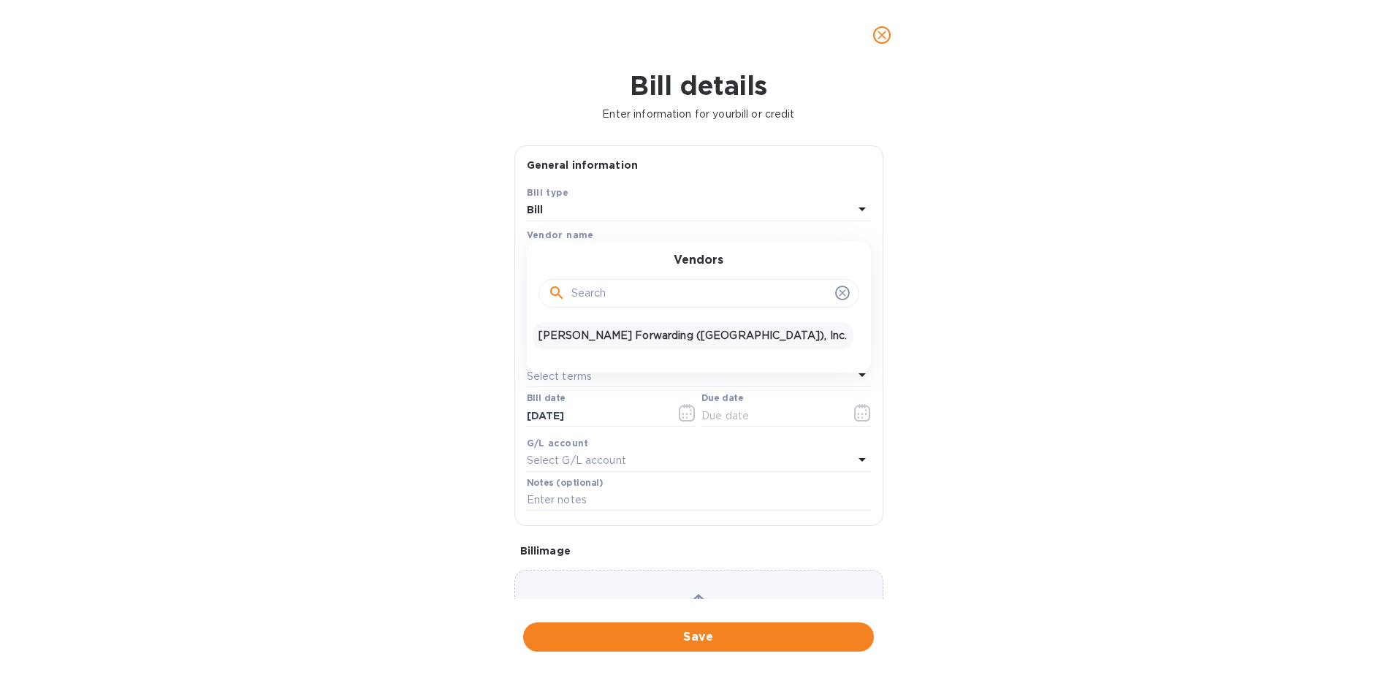
click at [623, 338] on p "JAS Forwarding (USA), Inc." at bounding box center [692, 335] width 309 height 15
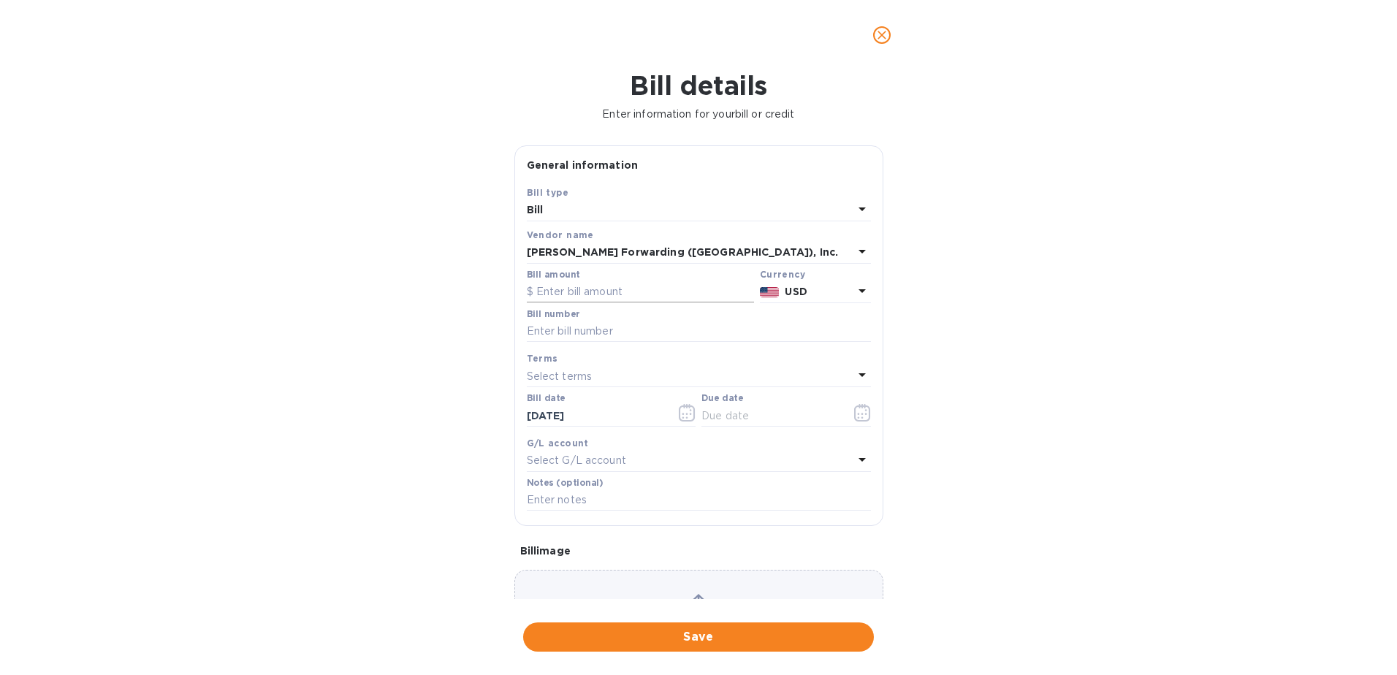
click at [573, 290] on input "text" at bounding box center [640, 292] width 227 height 22
type input "6,554.01"
click at [569, 332] on input "text" at bounding box center [699, 332] width 344 height 22
type input "NYC503393156"
type input "10/19/2025"
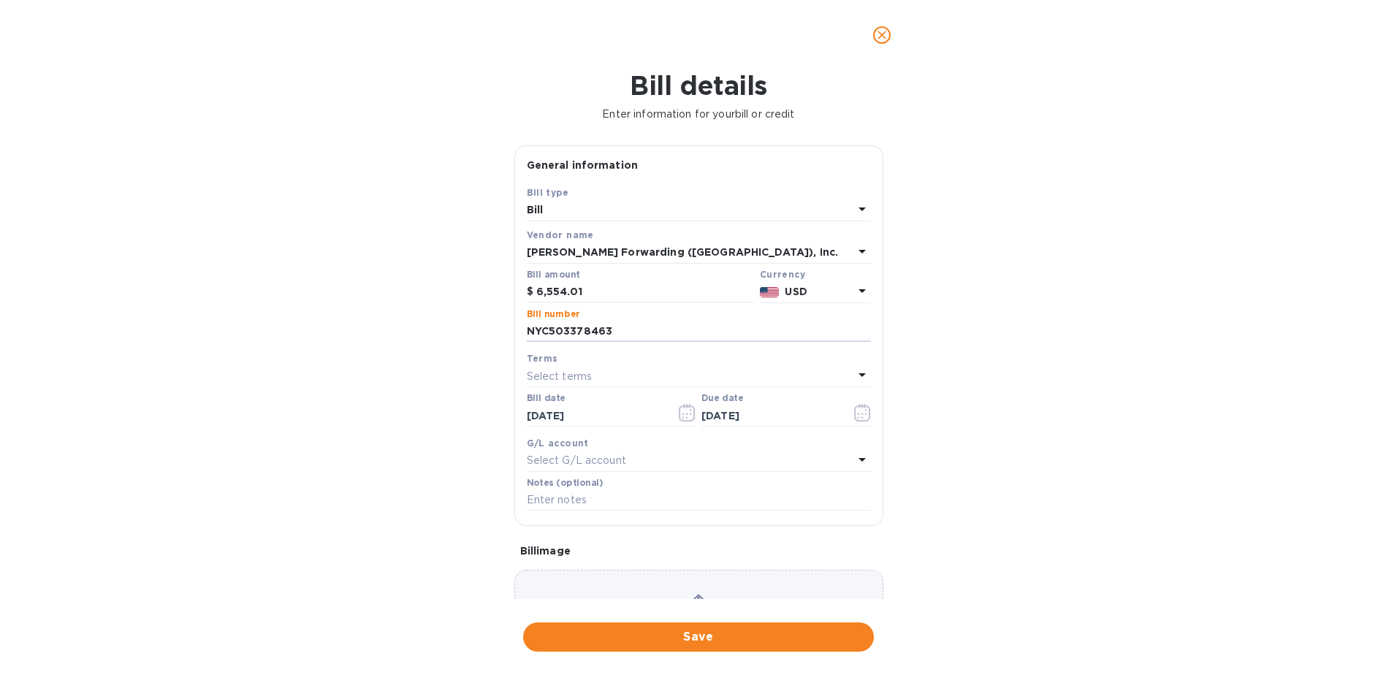
type input "NYC503378463"
click at [609, 378] on div "Select terms" at bounding box center [690, 376] width 327 height 20
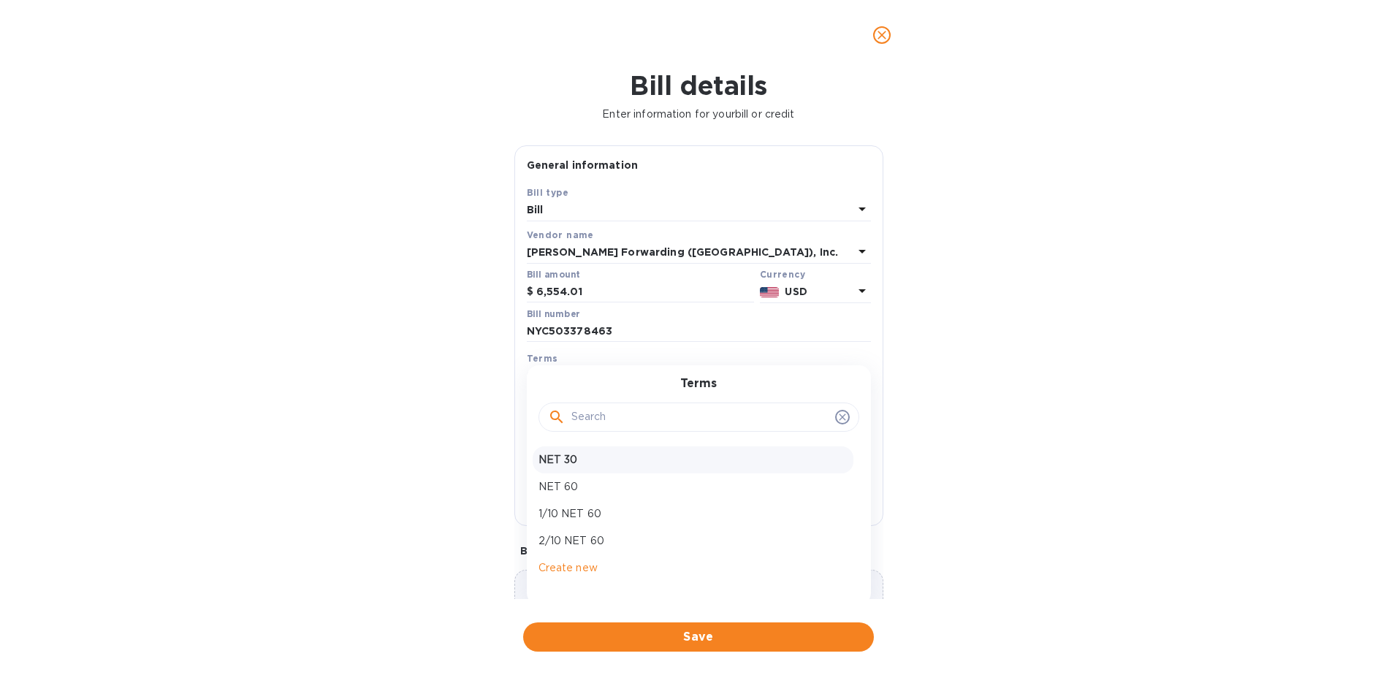
click at [612, 457] on p "NET 30" at bounding box center [692, 459] width 309 height 15
type input "10/23/2025"
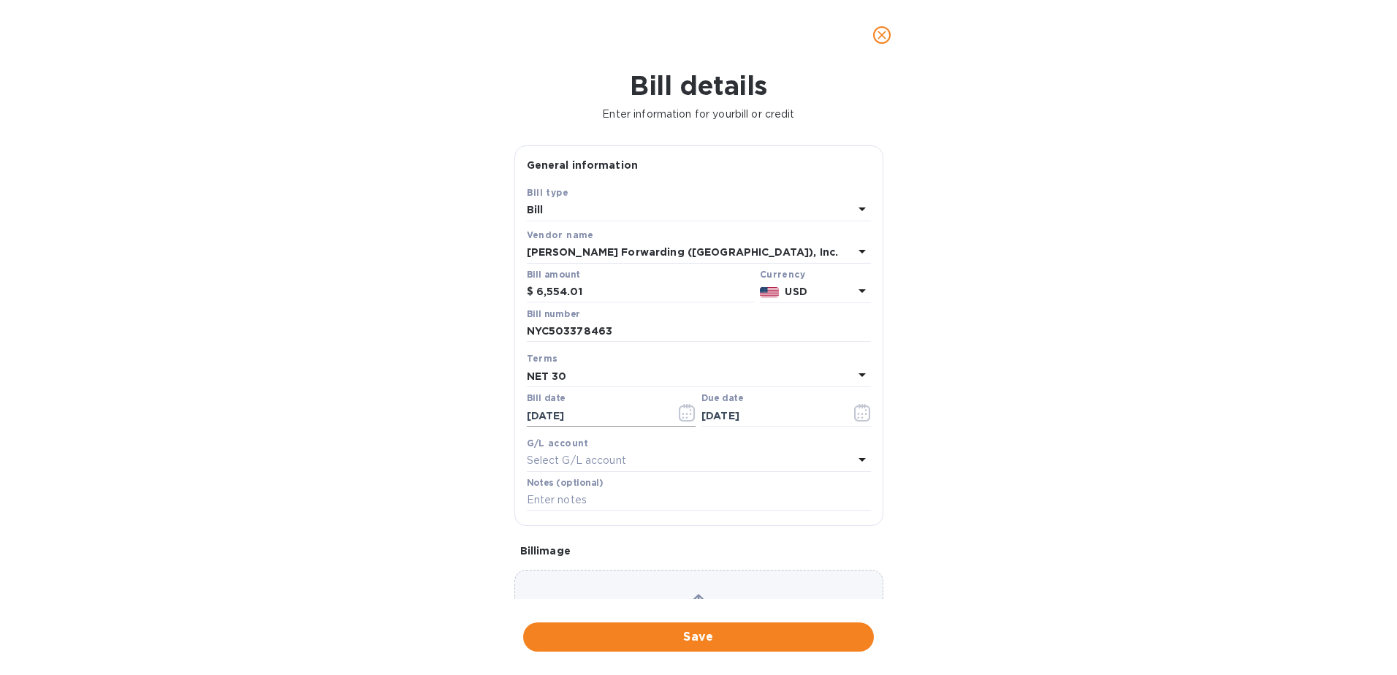
click at [679, 412] on icon "button" at bounding box center [687, 413] width 16 height 18
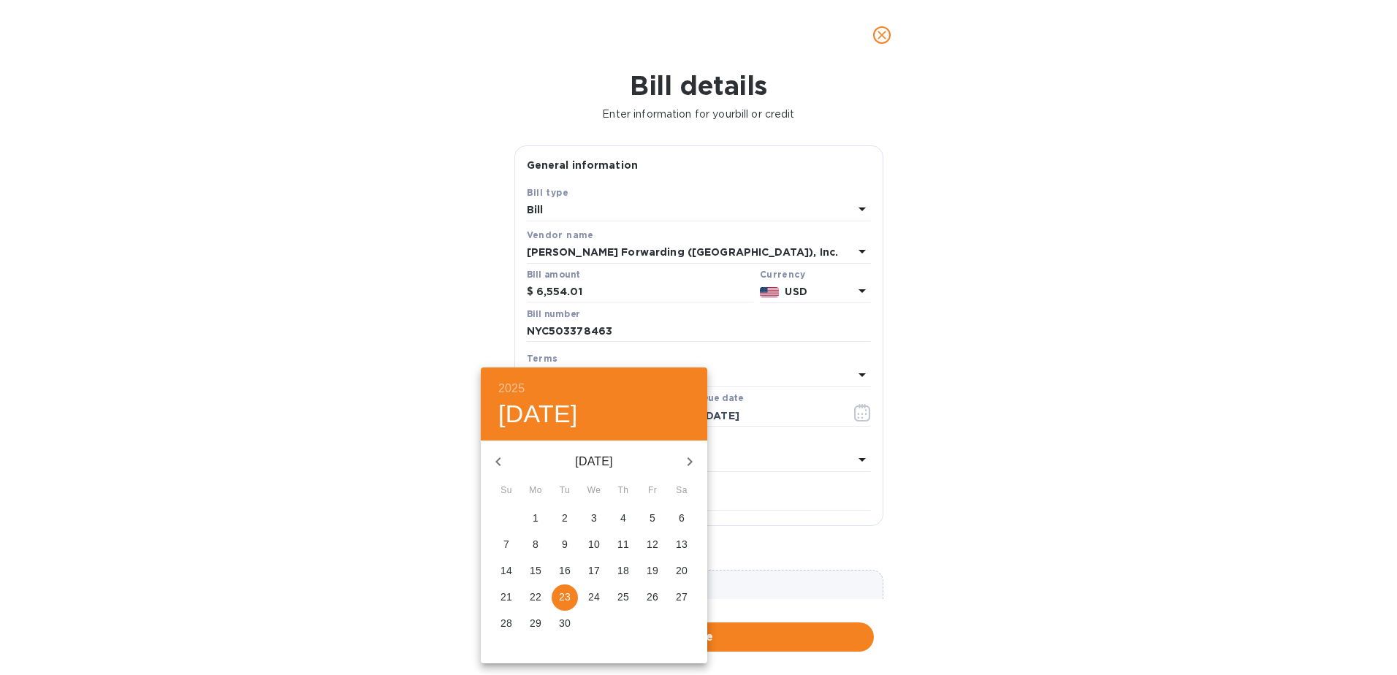
click at [564, 542] on p "9" at bounding box center [565, 544] width 6 height 15
type input "09/09/2025"
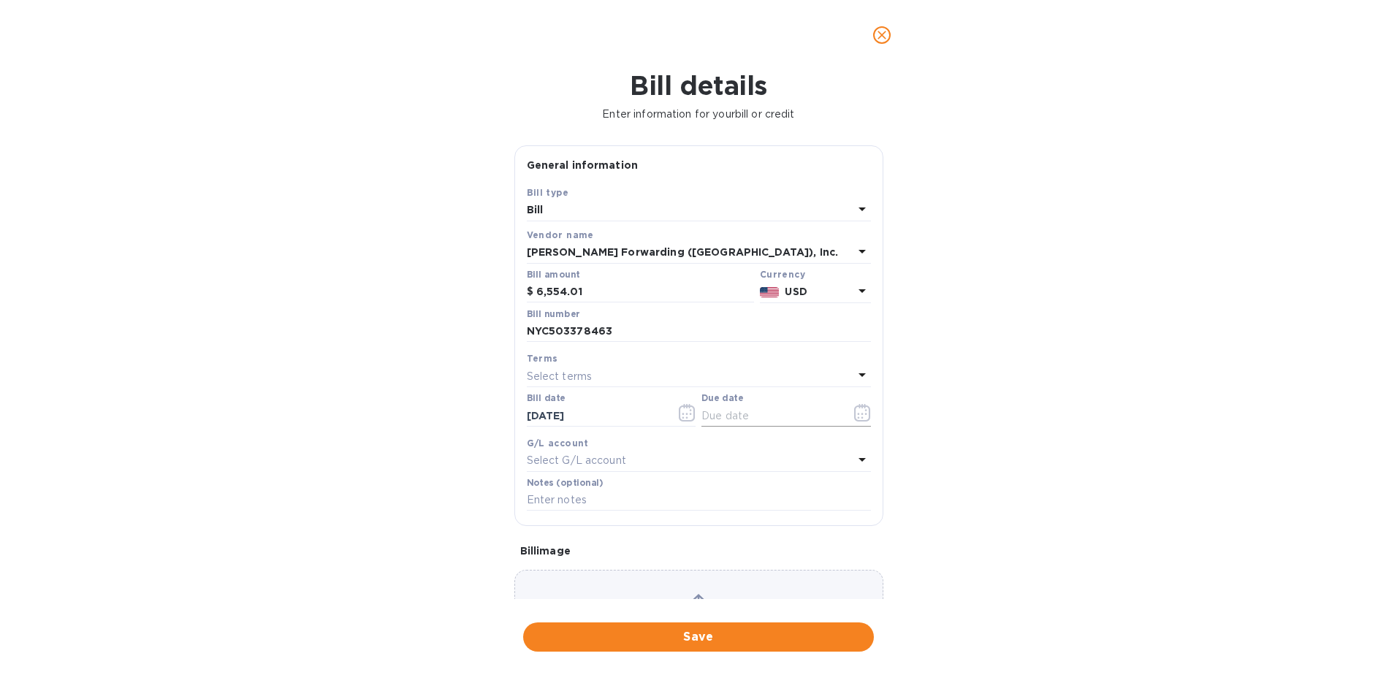
click at [856, 413] on icon "button" at bounding box center [862, 413] width 17 height 18
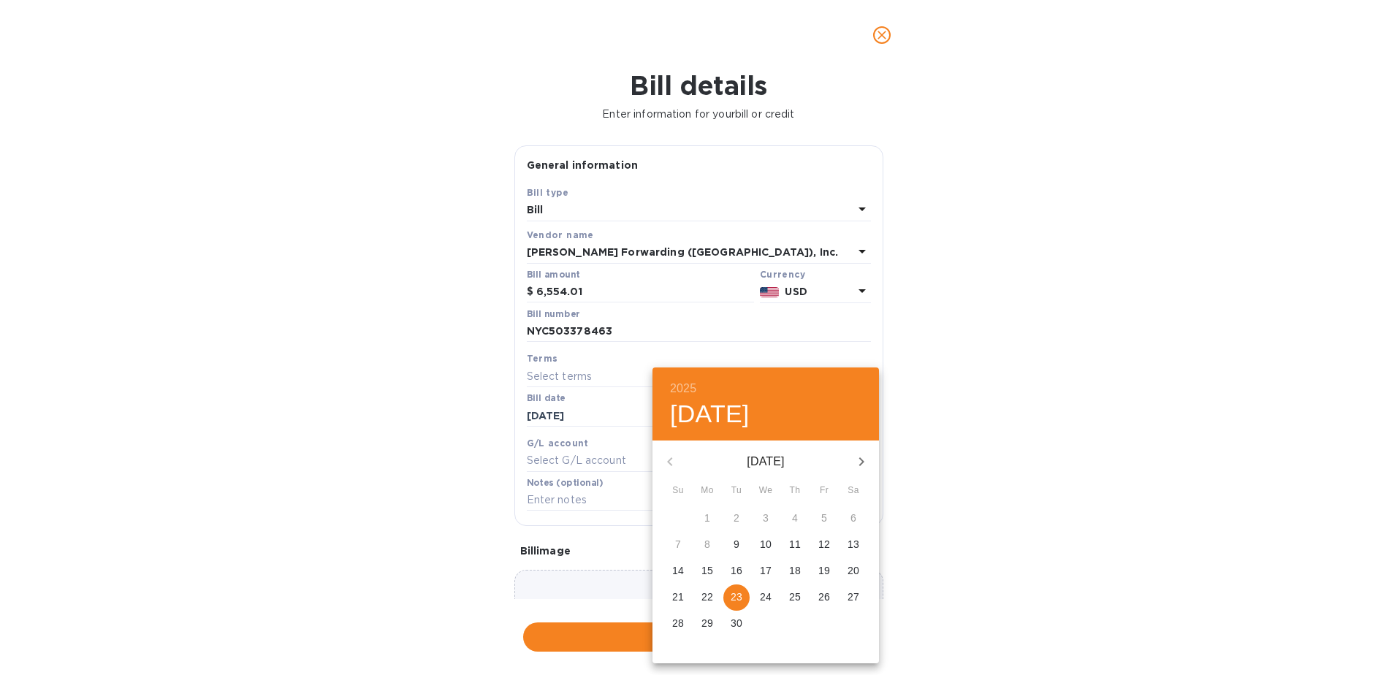
click at [858, 463] on icon "button" at bounding box center [862, 462] width 18 height 18
click at [796, 538] on p "9" at bounding box center [795, 544] width 6 height 15
type input "10/09/2025"
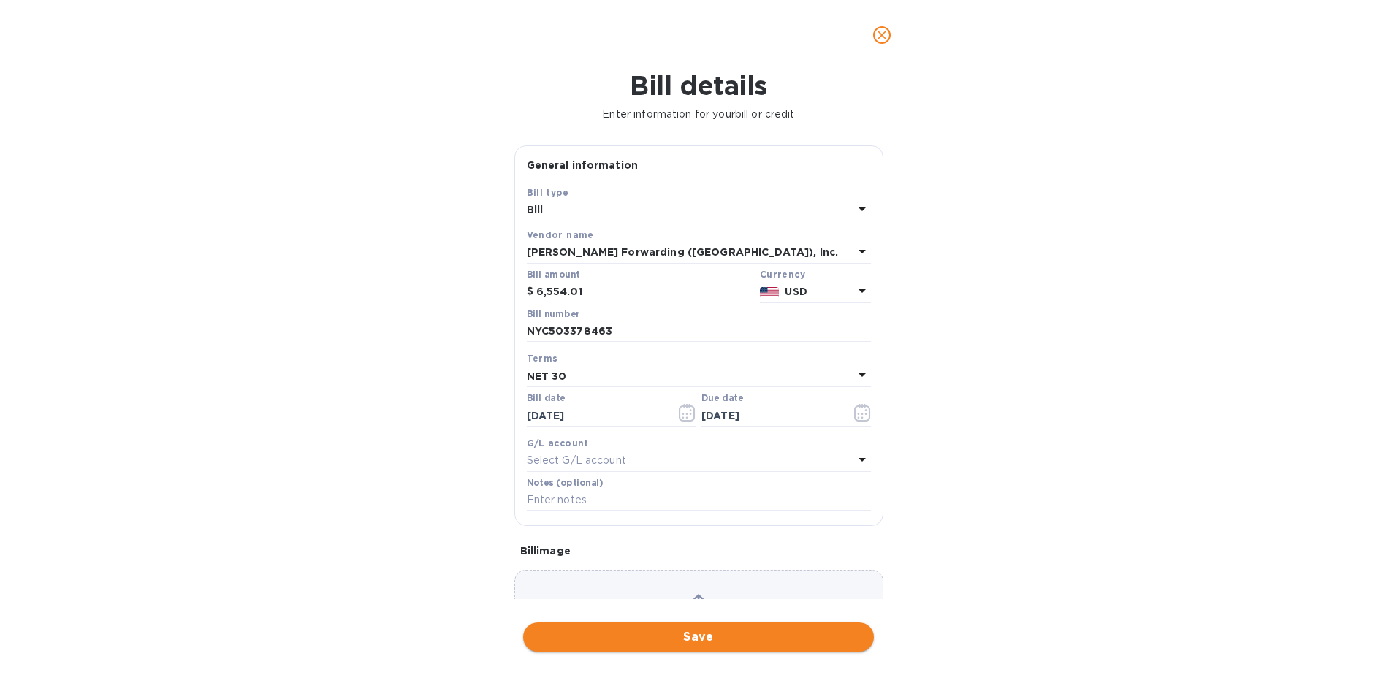
click at [709, 633] on span "Save" at bounding box center [698, 637] width 327 height 18
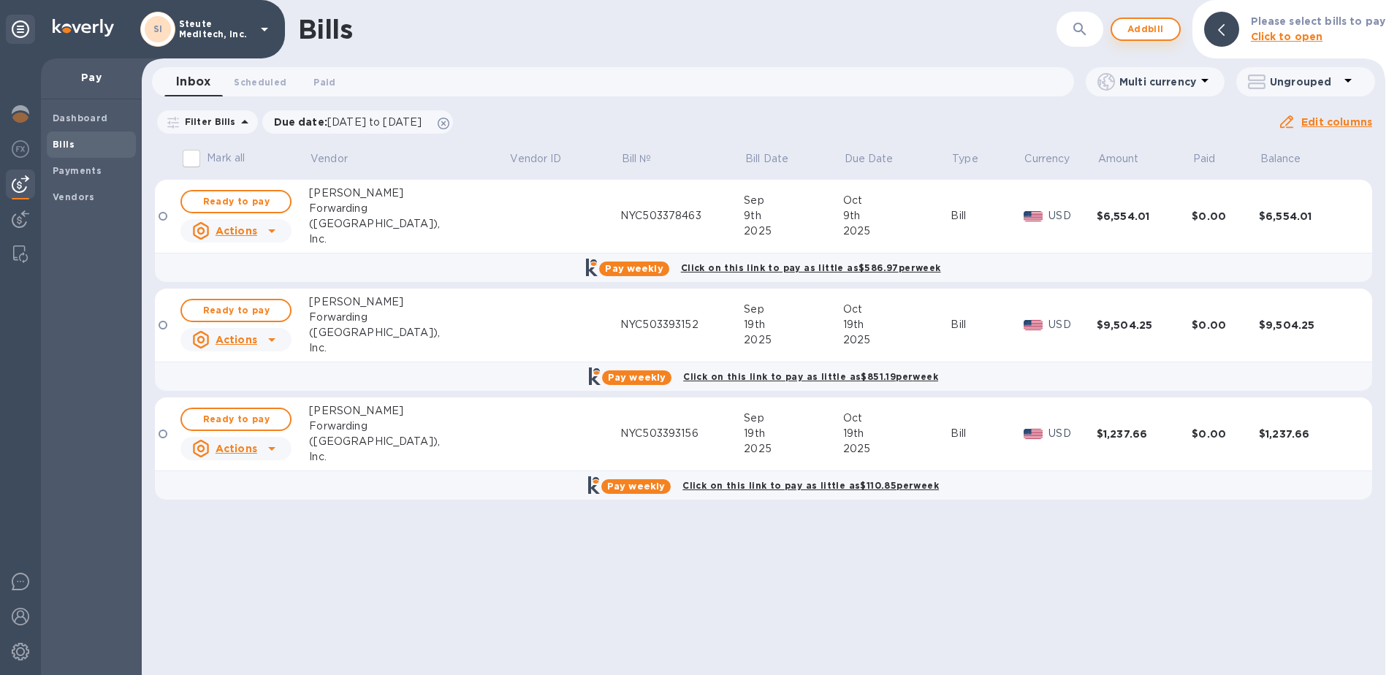
click at [1152, 28] on span "Add bill" at bounding box center [1146, 29] width 44 height 18
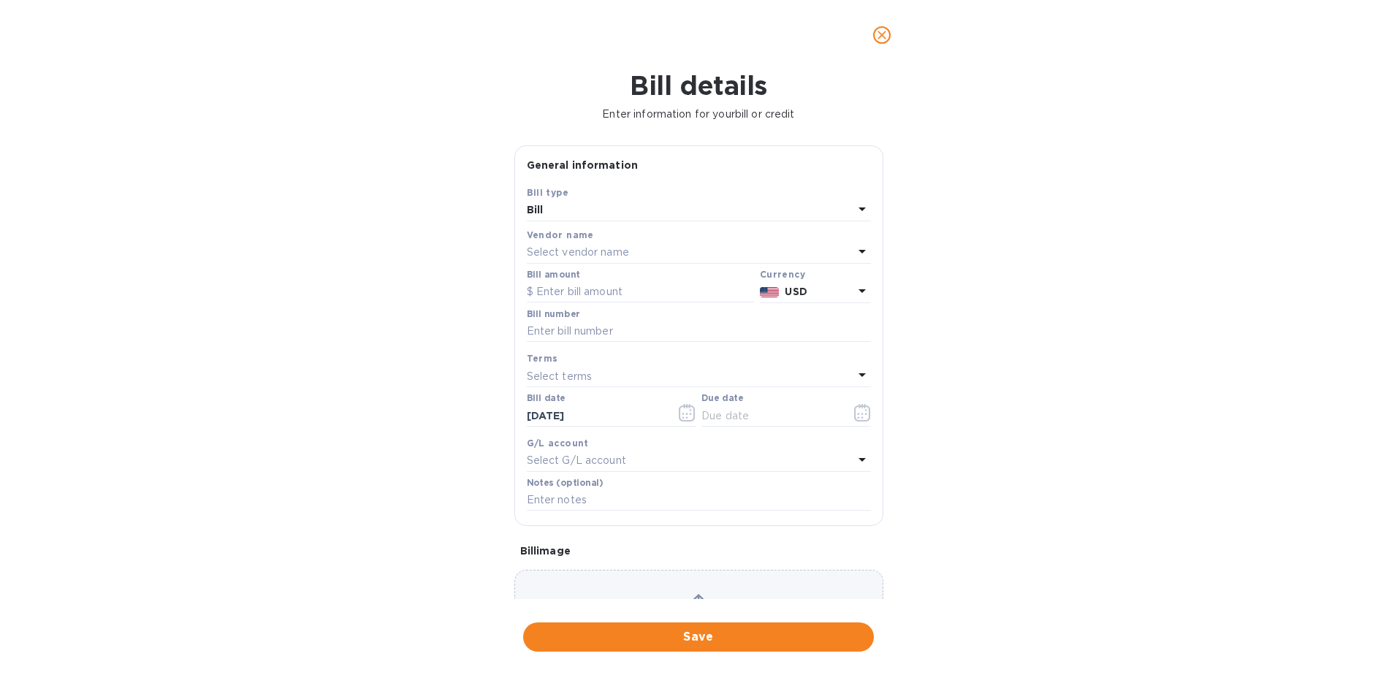
click at [617, 252] on p "Select vendor name" at bounding box center [578, 252] width 102 height 15
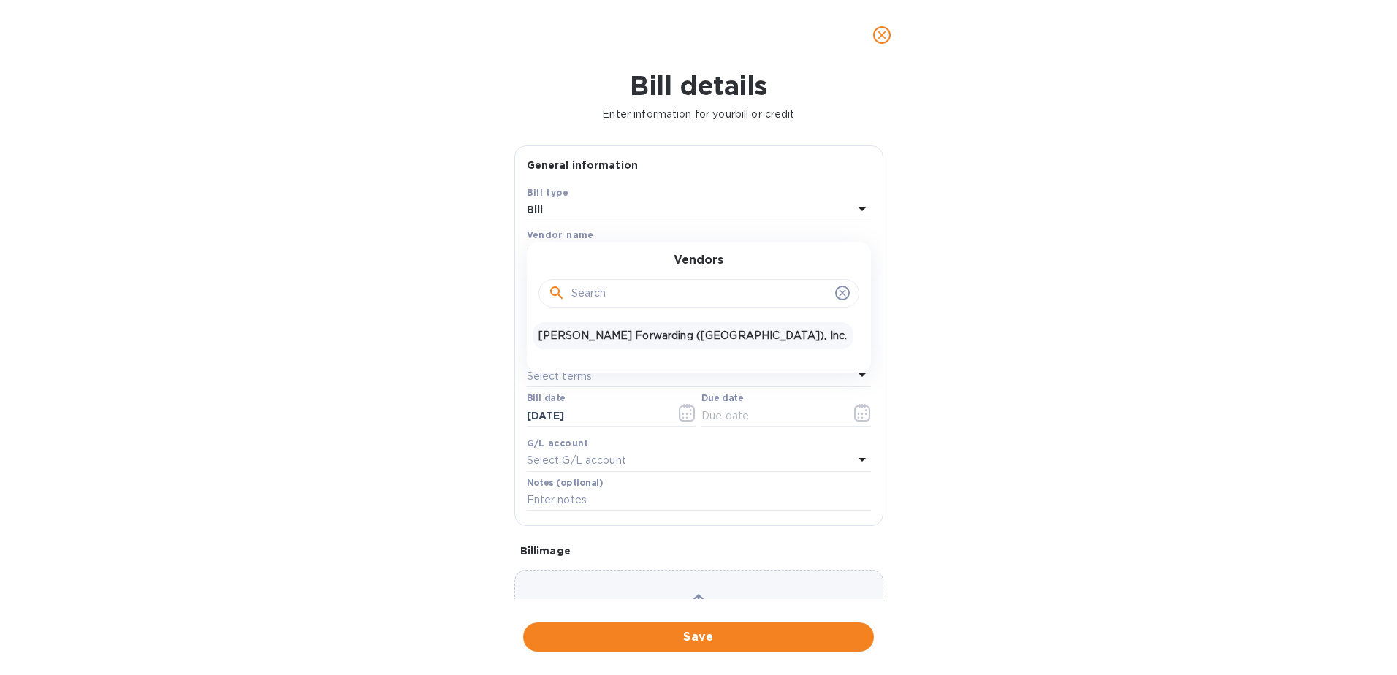
click at [601, 335] on p "JAS Forwarding (USA), Inc." at bounding box center [692, 335] width 309 height 15
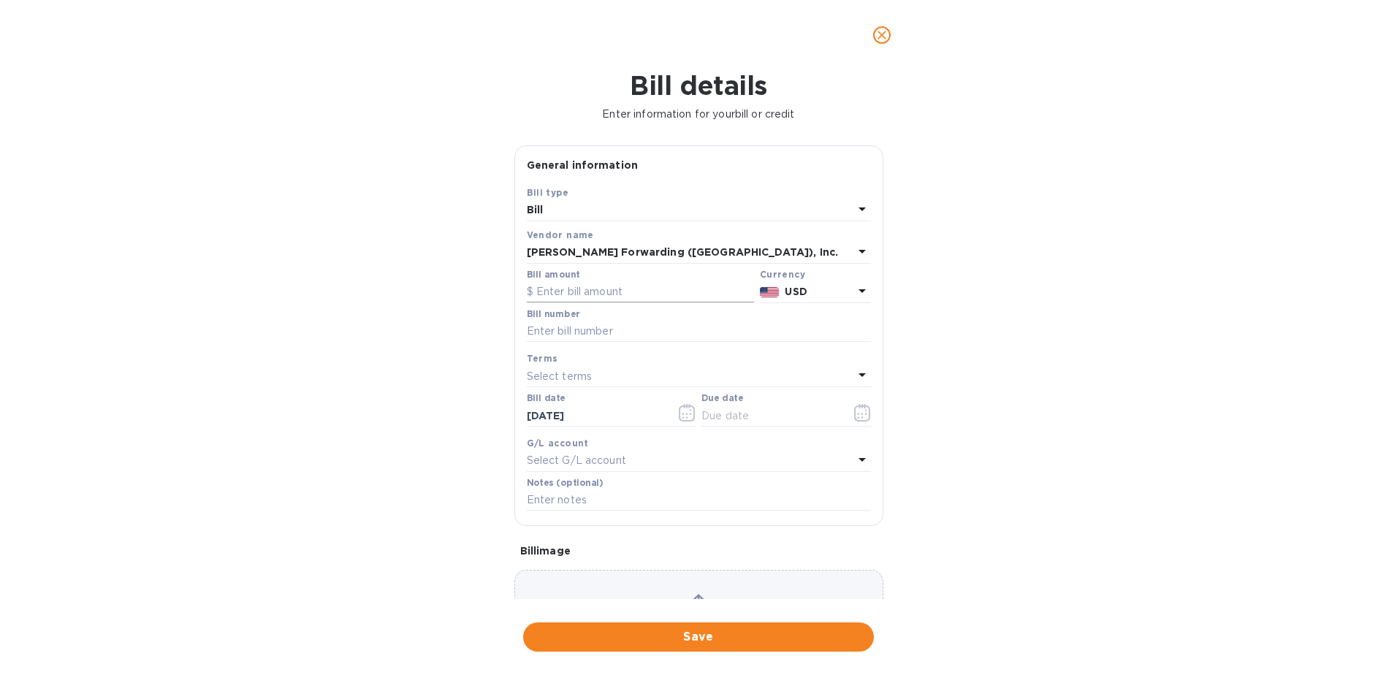
click at [604, 294] on input "text" at bounding box center [640, 292] width 227 height 22
type input "1,500.63"
click at [593, 333] on input "text" at bounding box center [699, 332] width 344 height 22
type input "NYC503378463"
type input "10/09/2025"
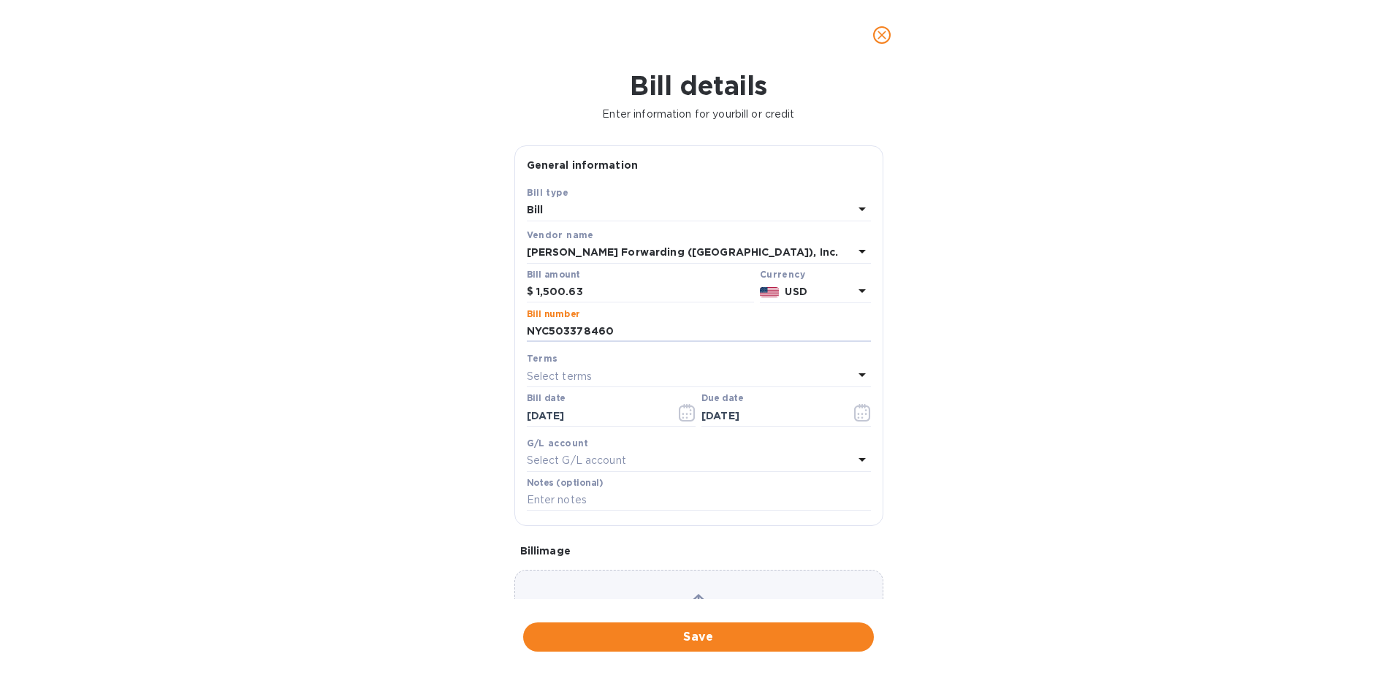
type input "NYC503378460"
click at [605, 370] on div "Select terms" at bounding box center [690, 376] width 327 height 20
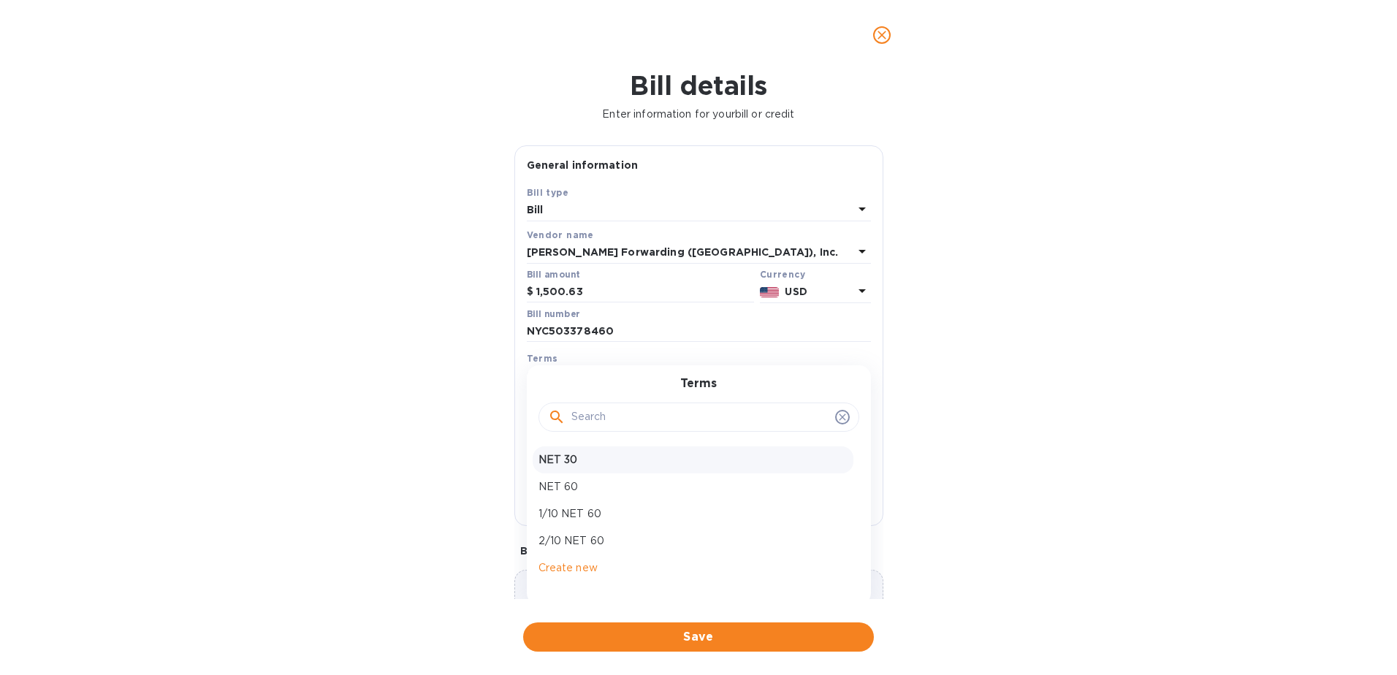
click at [586, 456] on p "NET 30" at bounding box center [692, 459] width 309 height 15
type input "10/23/2025"
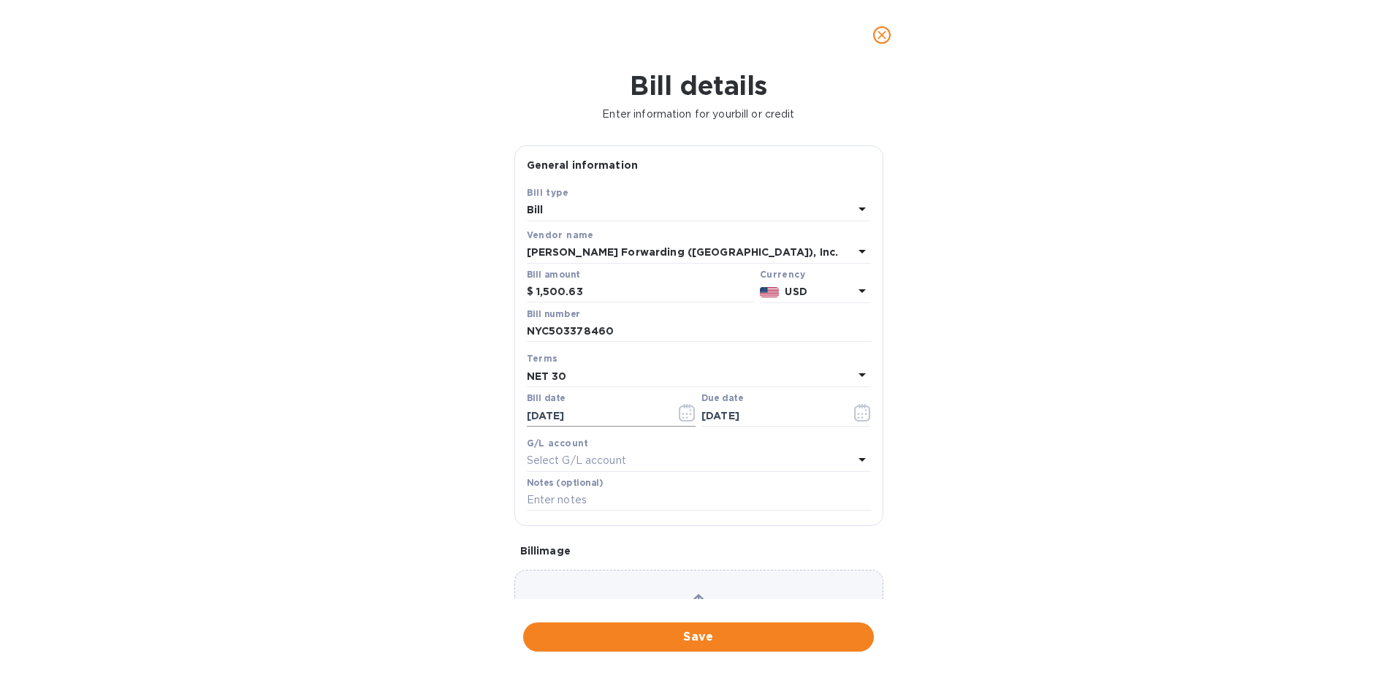
click at [685, 409] on icon "button" at bounding box center [687, 413] width 17 height 18
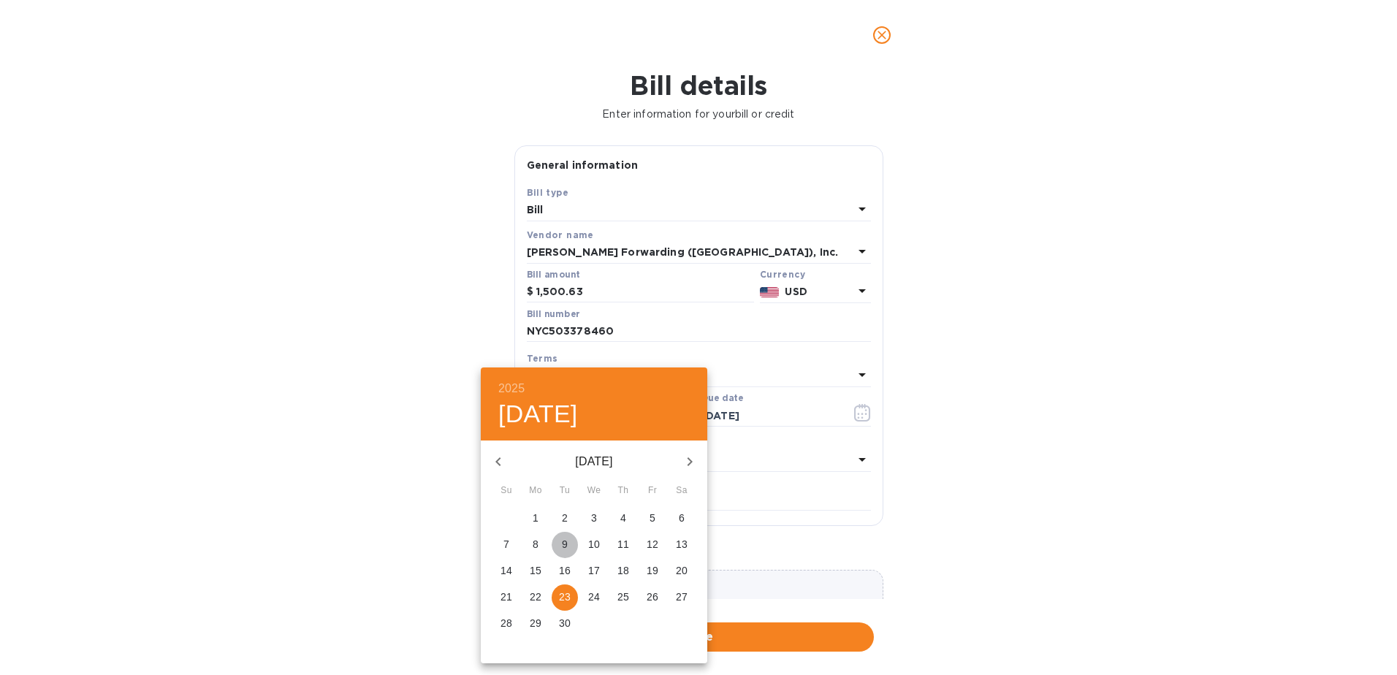
click at [560, 534] on button "9" at bounding box center [565, 545] width 26 height 26
type input "09/09/2025"
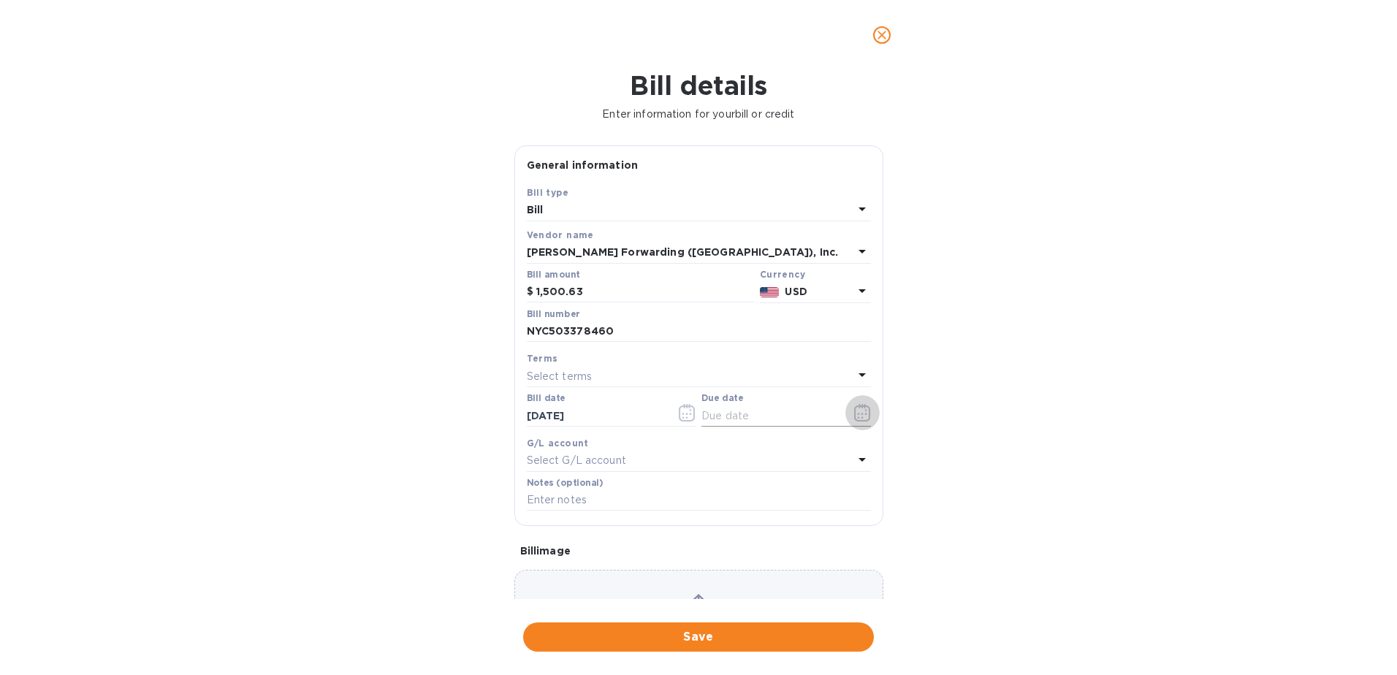
click at [858, 414] on icon "button" at bounding box center [862, 413] width 17 height 18
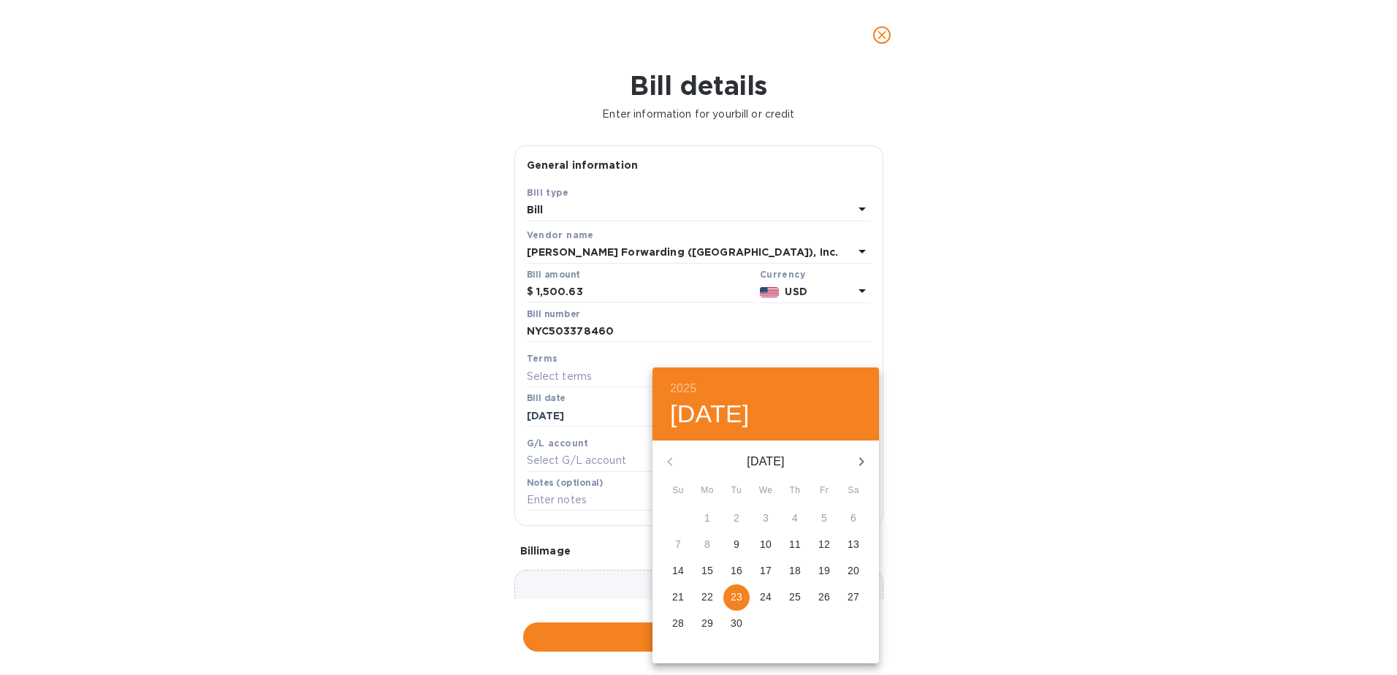
click at [867, 456] on icon "button" at bounding box center [862, 462] width 18 height 18
click at [800, 544] on span "9" at bounding box center [795, 544] width 26 height 15
type input "10/09/2025"
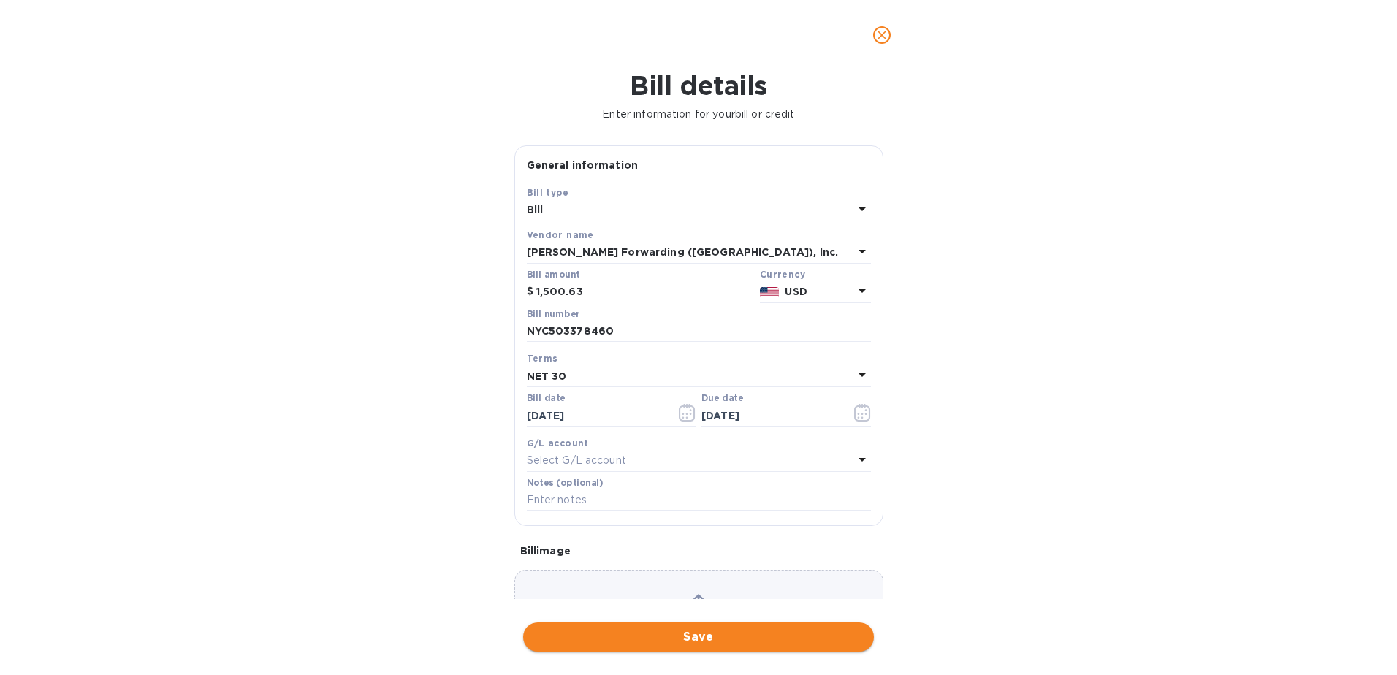
click at [739, 629] on span "Save" at bounding box center [698, 637] width 327 height 18
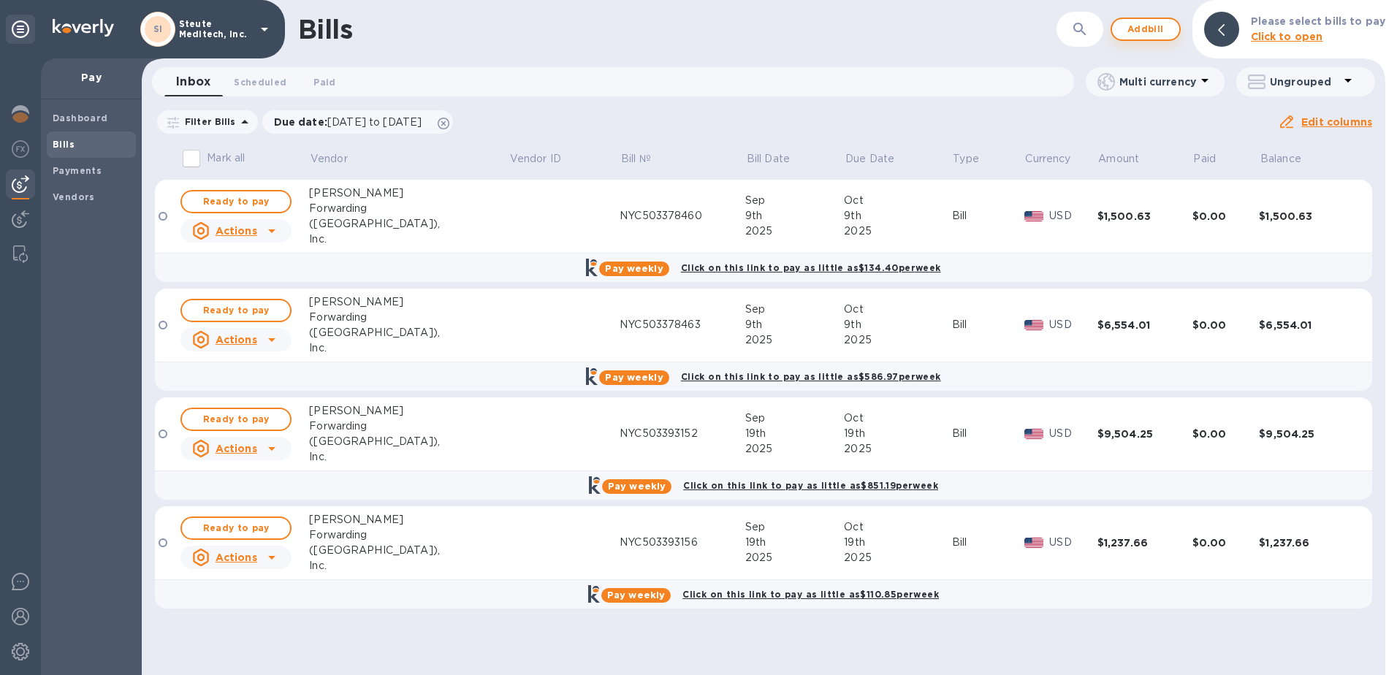
click at [1154, 34] on span "Add bill" at bounding box center [1146, 29] width 44 height 18
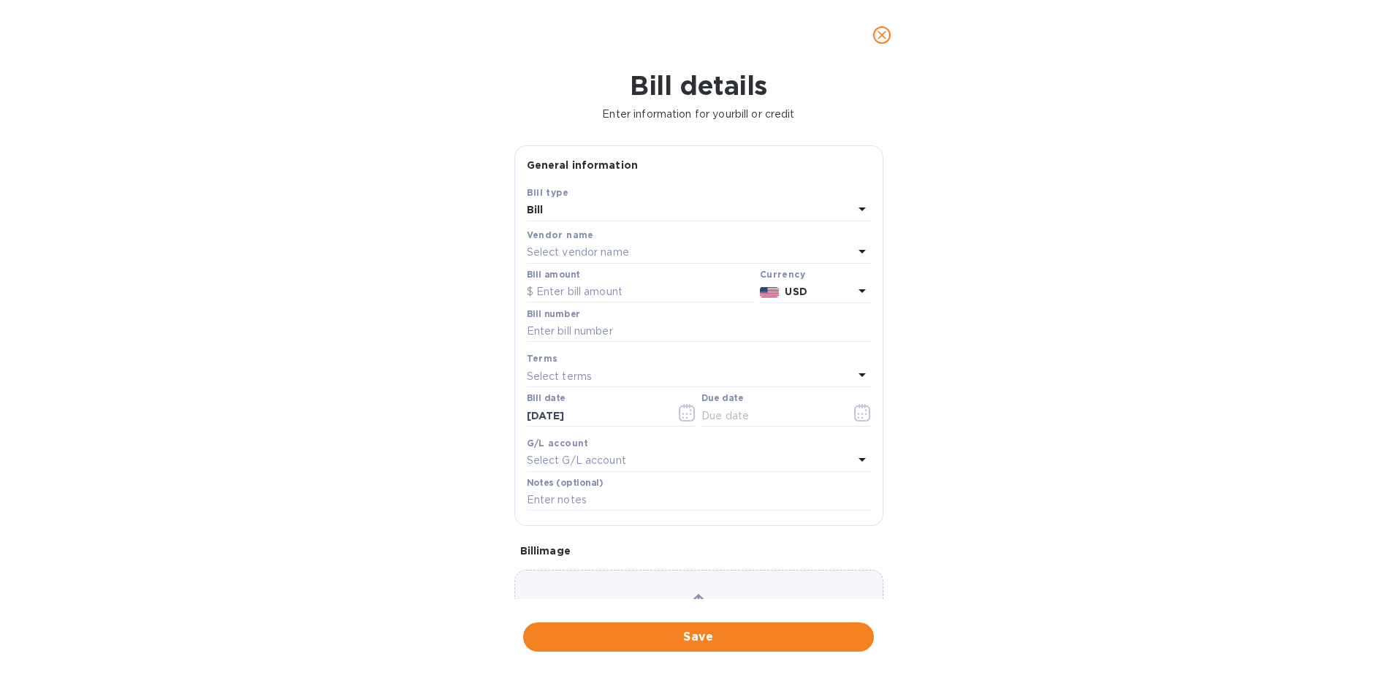
click at [599, 251] on p "Select vendor name" at bounding box center [578, 252] width 102 height 15
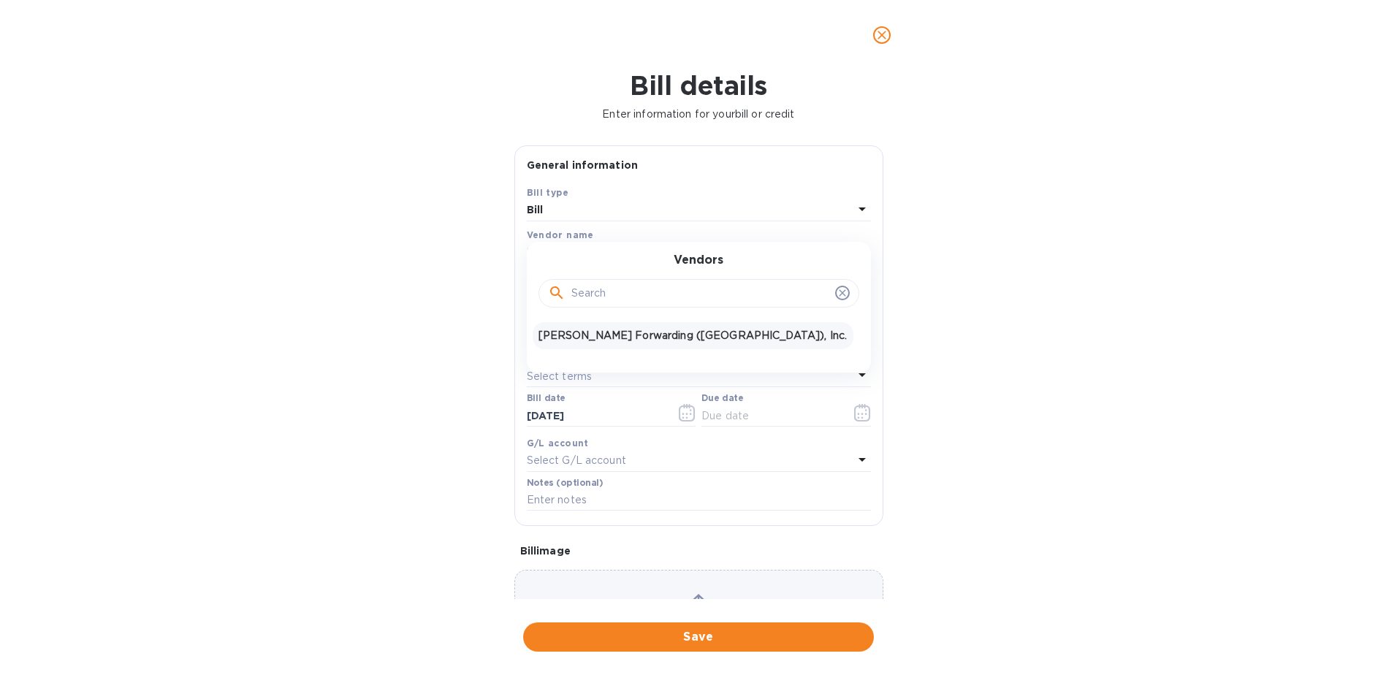
click at [628, 327] on div "JAS Forwarding (USA), Inc." at bounding box center [693, 335] width 321 height 27
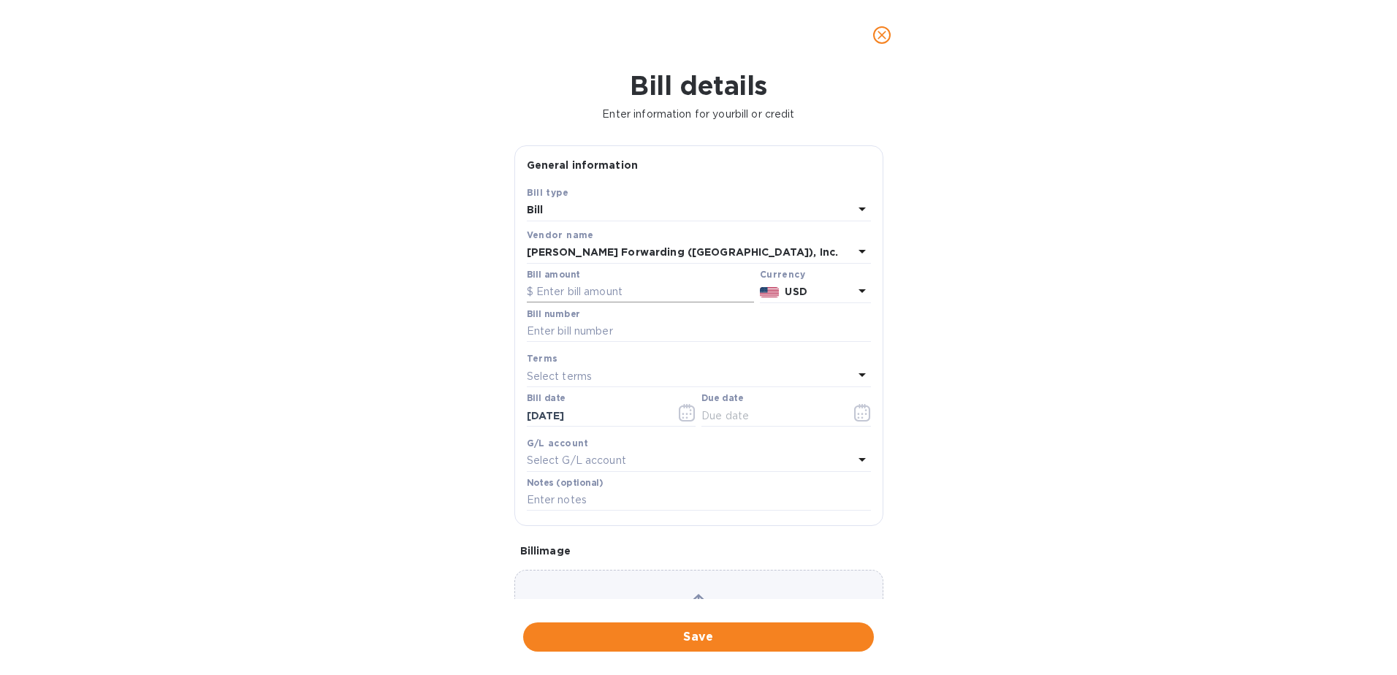
click at [587, 289] on input "text" at bounding box center [640, 292] width 227 height 22
type input "4,910.91"
click at [573, 329] on input "text" at bounding box center [699, 332] width 344 height 22
type input "NYC503378460"
type input "10/09/2025"
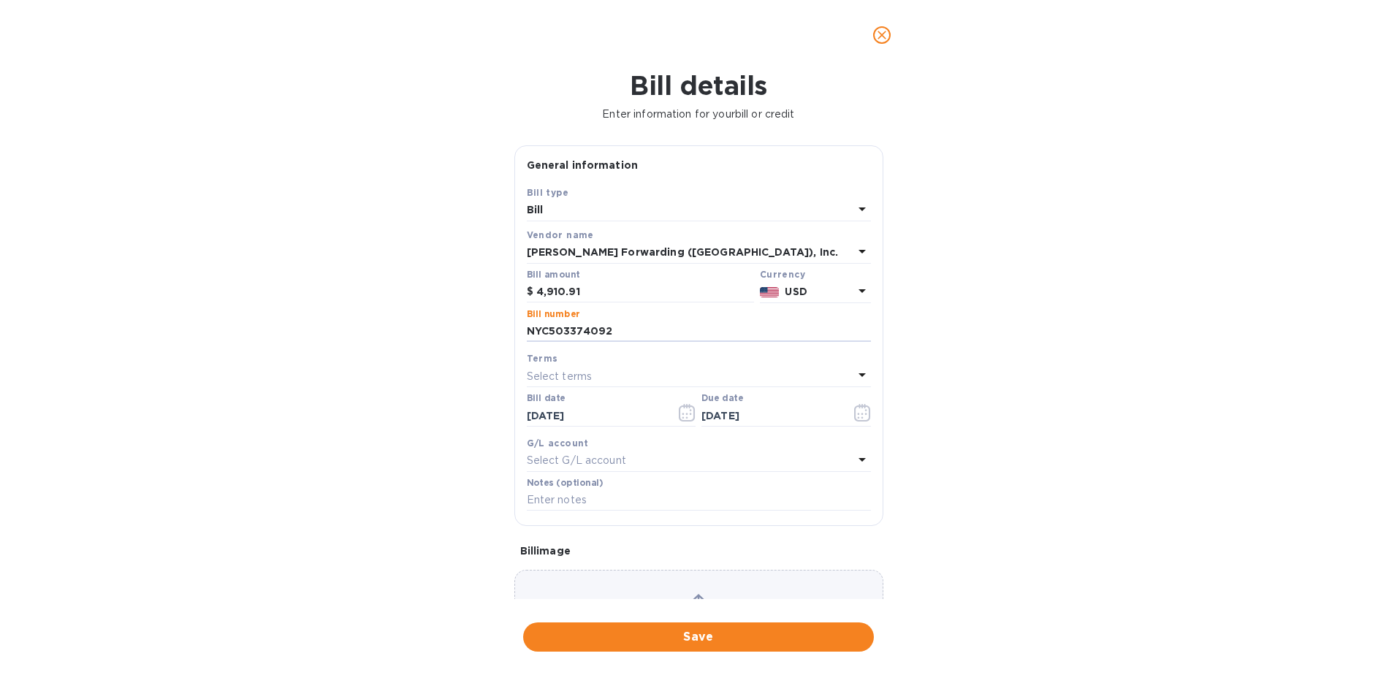
type input "NYC503374092"
click at [636, 365] on div "Terms" at bounding box center [699, 358] width 344 height 15
click at [602, 377] on div "Select terms" at bounding box center [690, 376] width 327 height 20
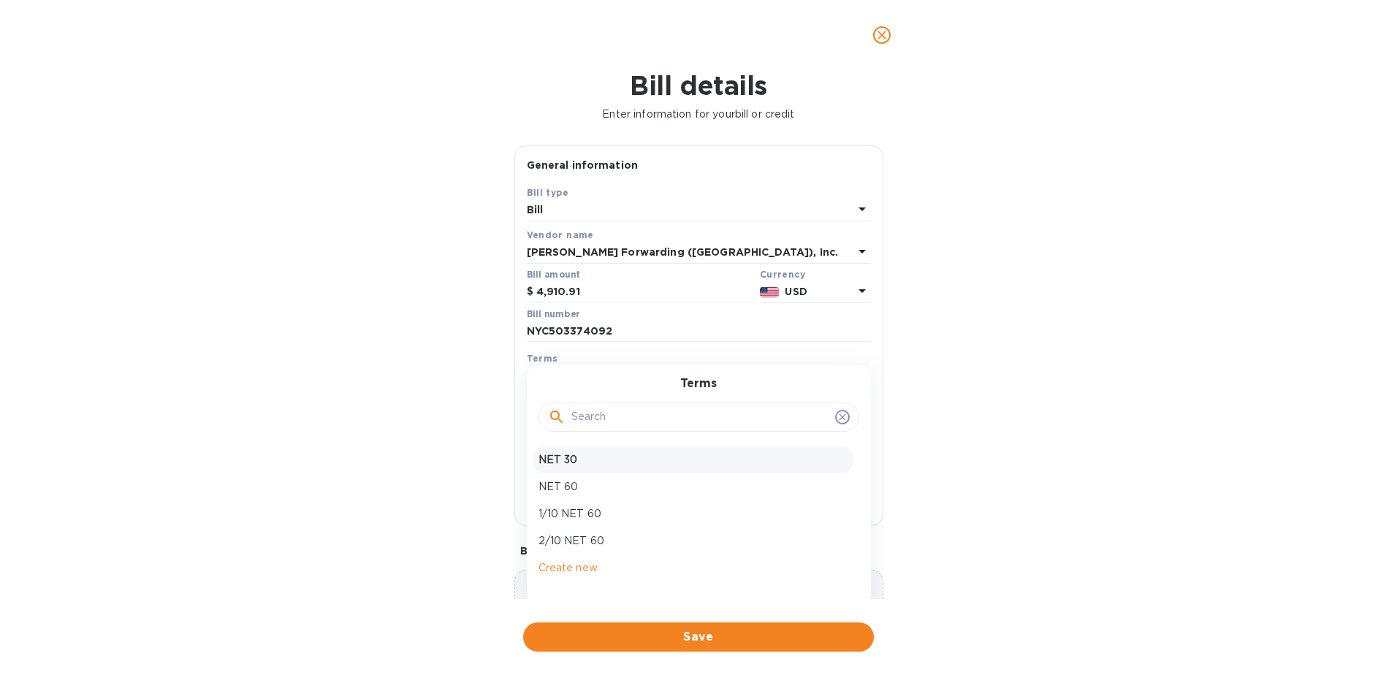
click at [601, 462] on p "NET 30" at bounding box center [692, 459] width 309 height 15
type input "10/23/2025"
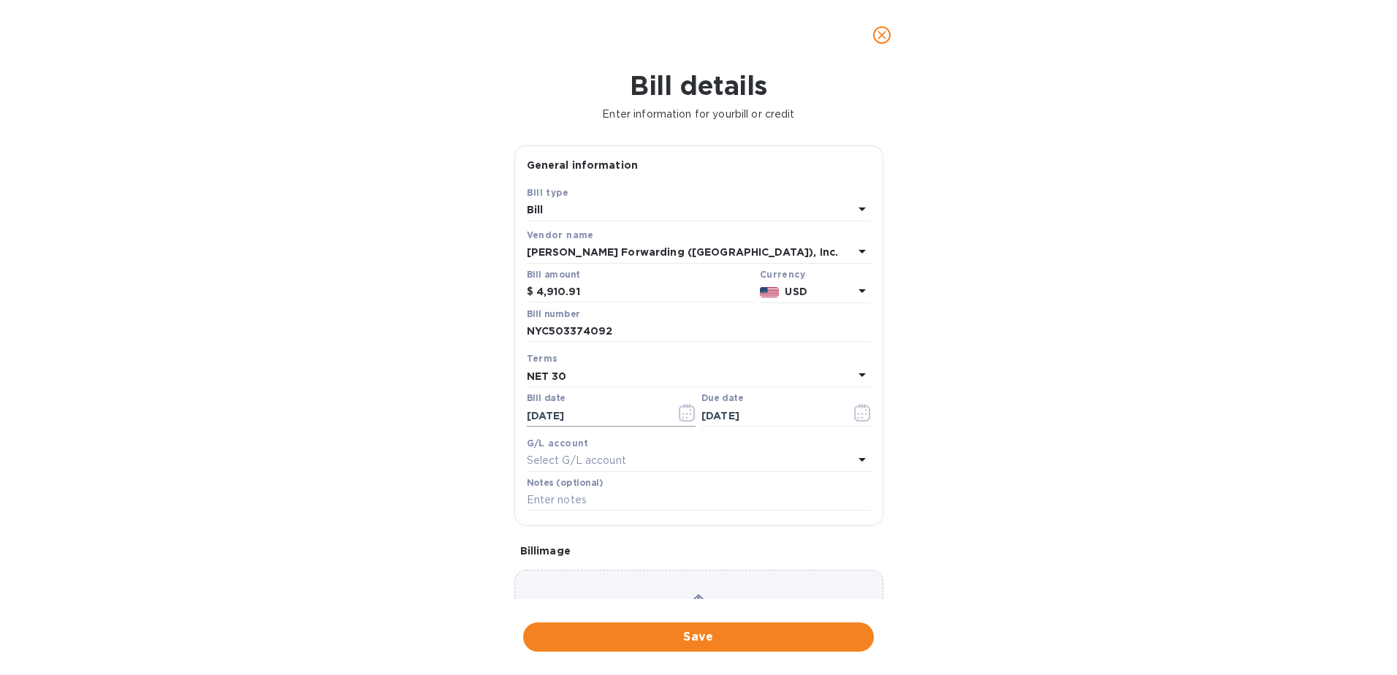
click at [673, 410] on button "button" at bounding box center [687, 412] width 34 height 35
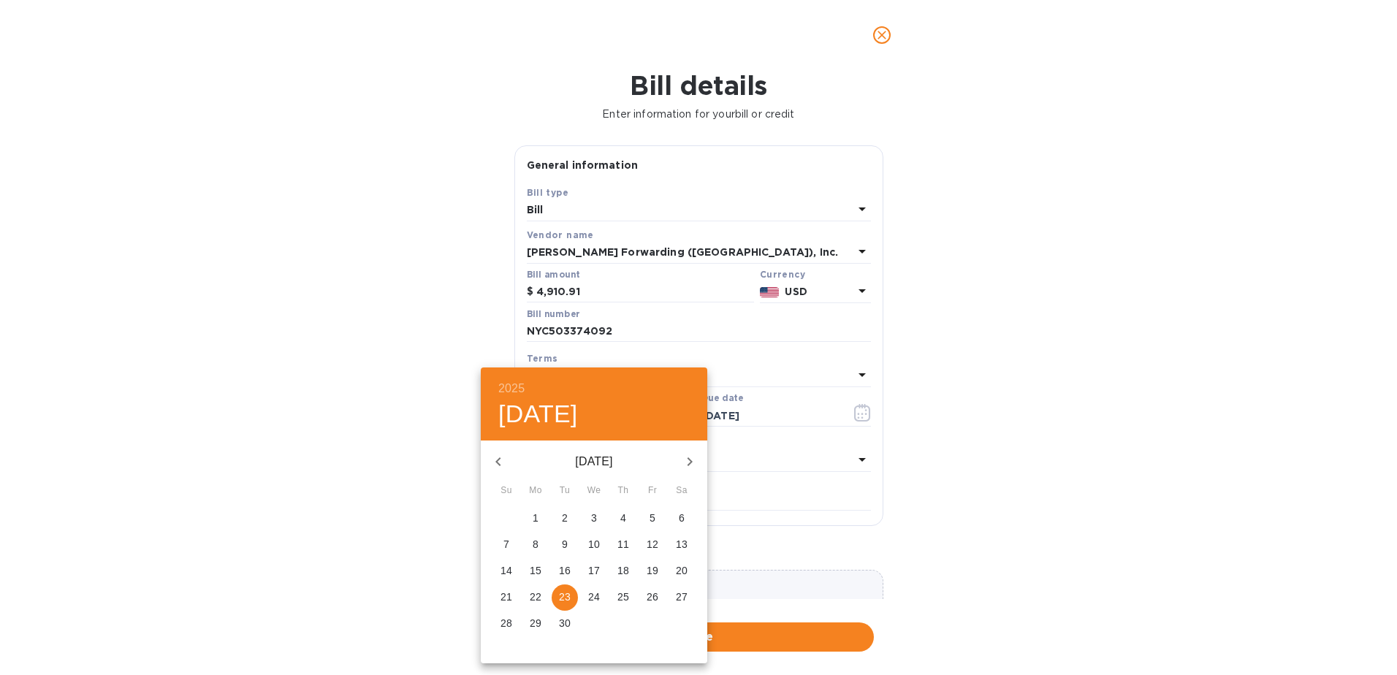
click at [697, 463] on icon "button" at bounding box center [690, 462] width 18 height 18
click at [674, 516] on span "4" at bounding box center [682, 518] width 26 height 15
type input "10/04/2025"
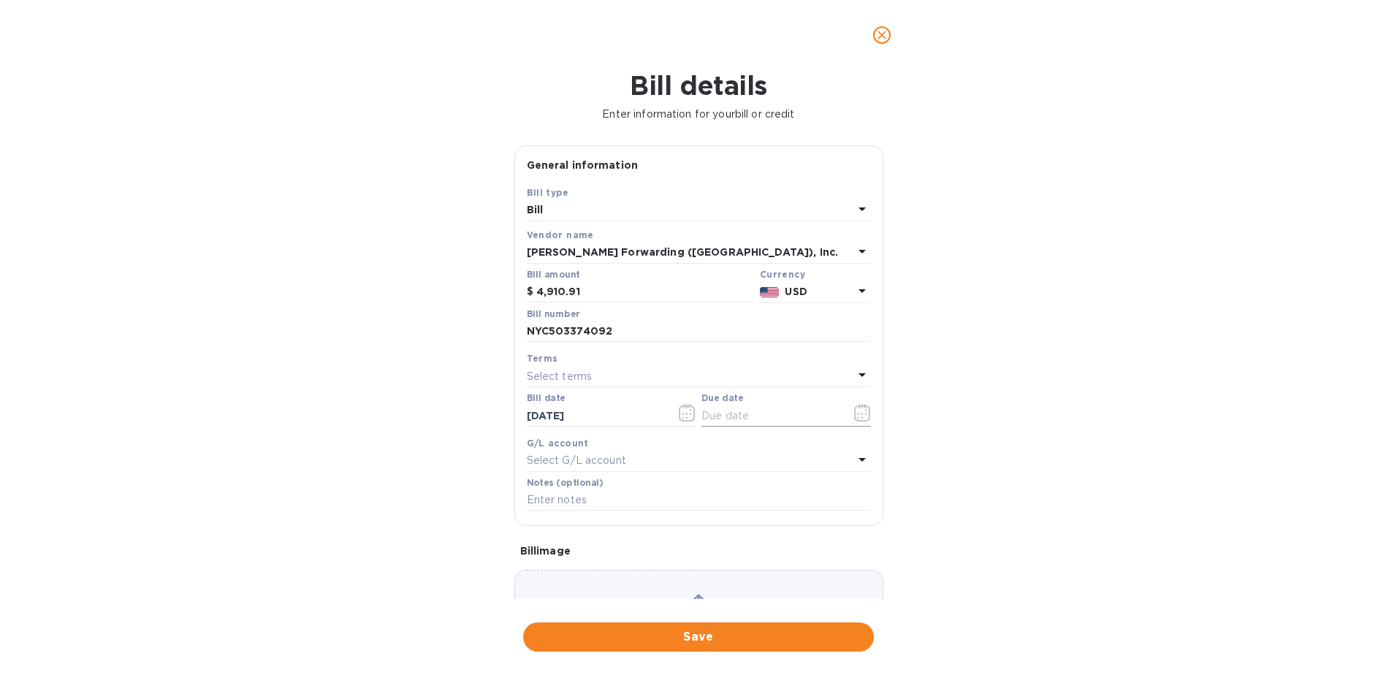
click at [866, 411] on button "button" at bounding box center [862, 412] width 34 height 35
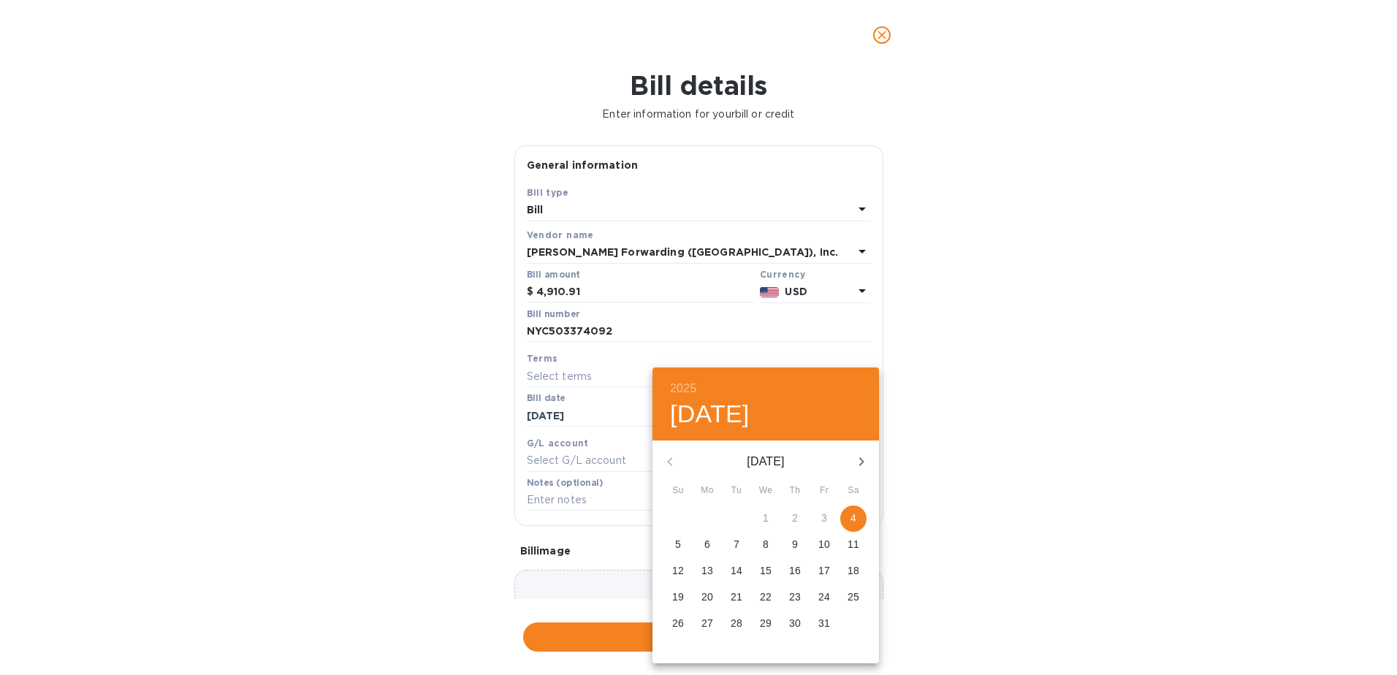
click at [860, 465] on icon "button" at bounding box center [861, 461] width 5 height 9
click at [739, 544] on p "4" at bounding box center [737, 544] width 6 height 15
type input "11/04/2025"
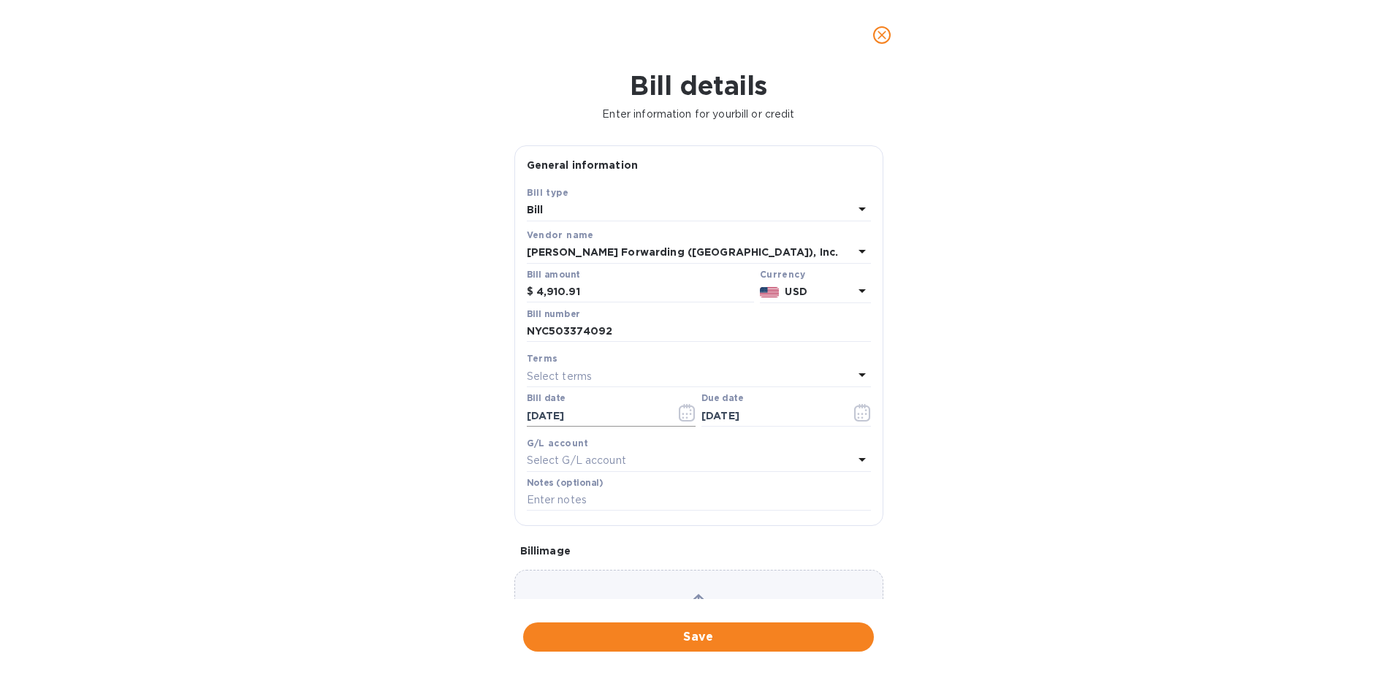
click at [686, 414] on icon "button" at bounding box center [687, 414] width 2 height 2
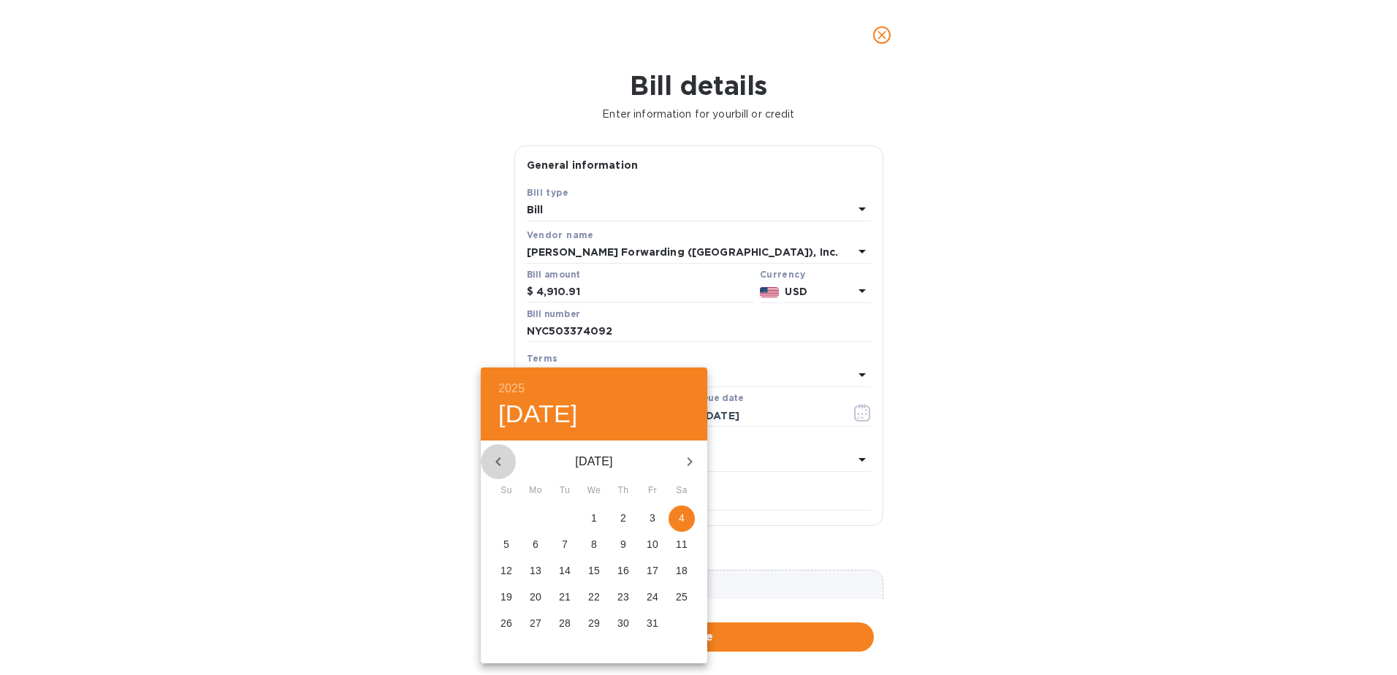
click at [507, 457] on button "button" at bounding box center [498, 461] width 35 height 35
click at [622, 520] on p "4" at bounding box center [623, 518] width 6 height 15
type input "09/04/2025"
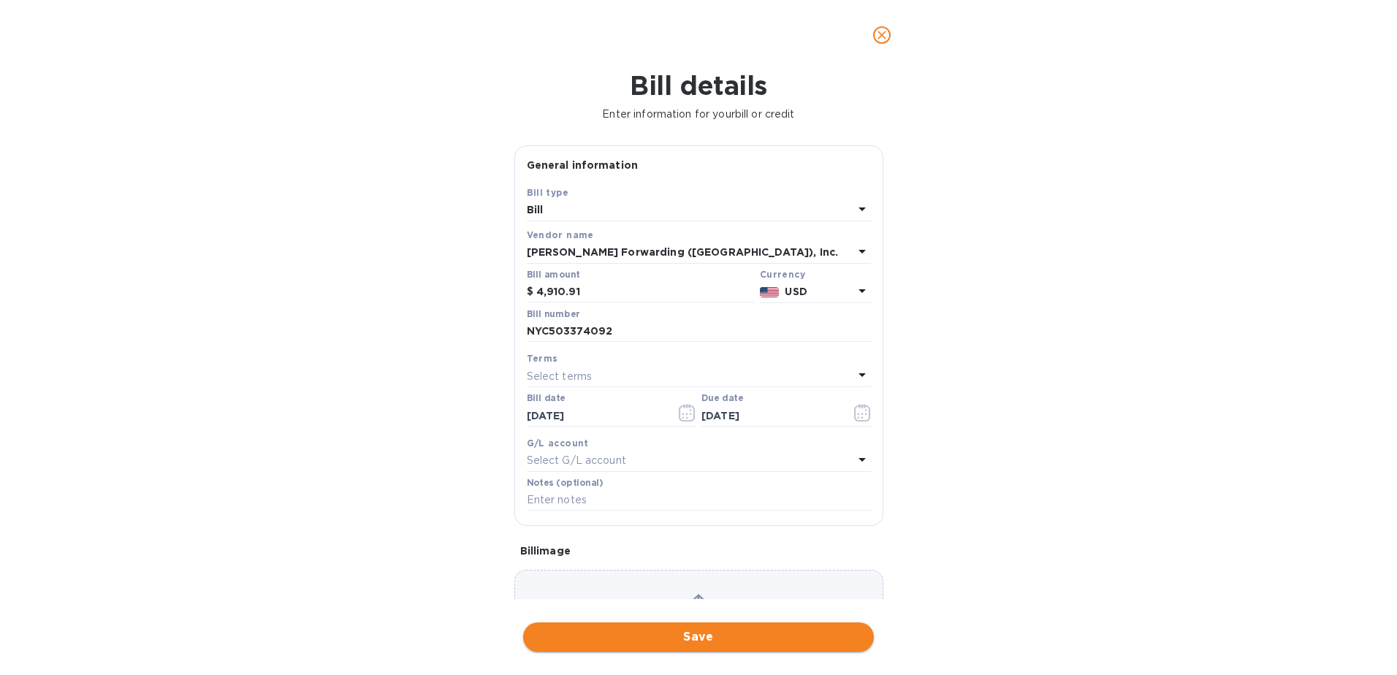
click at [761, 639] on span "Save" at bounding box center [698, 637] width 327 height 18
click at [877, 30] on icon "close" at bounding box center [882, 35] width 15 height 15
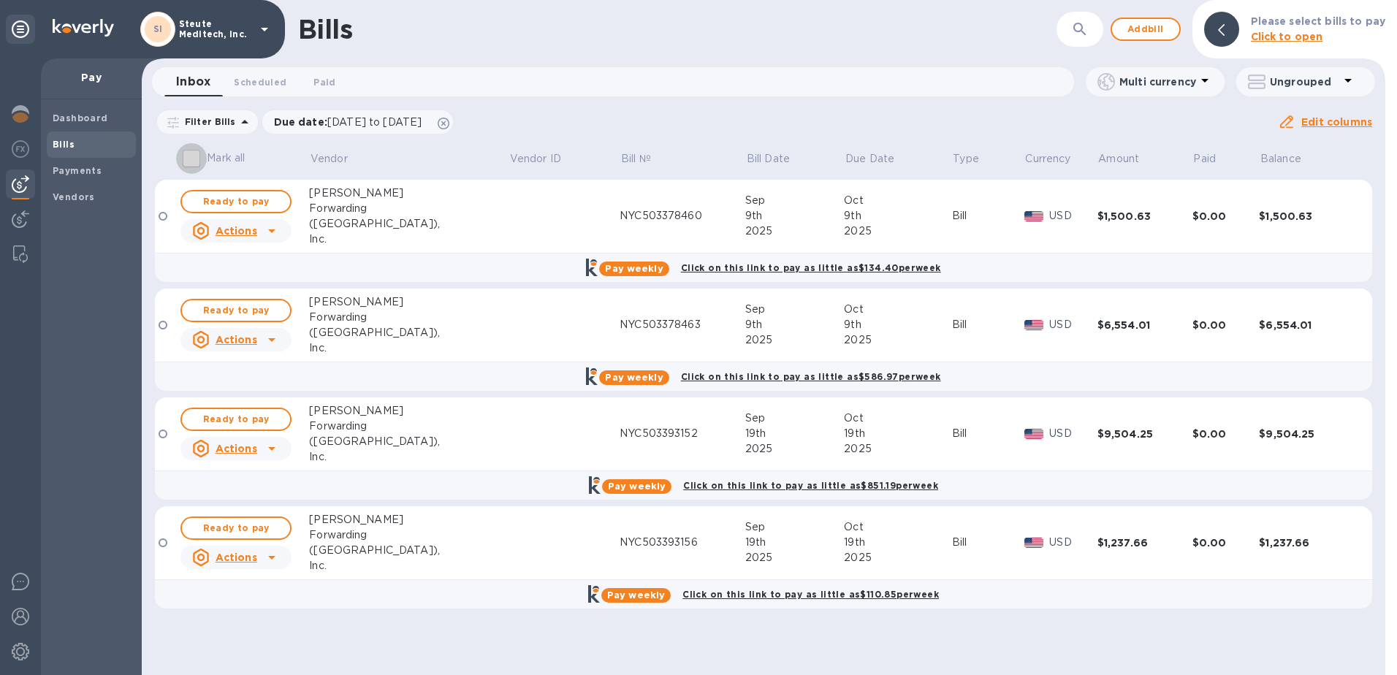
click at [199, 160] on input "Mark all" at bounding box center [191, 158] width 31 height 31
checkbox input "true"
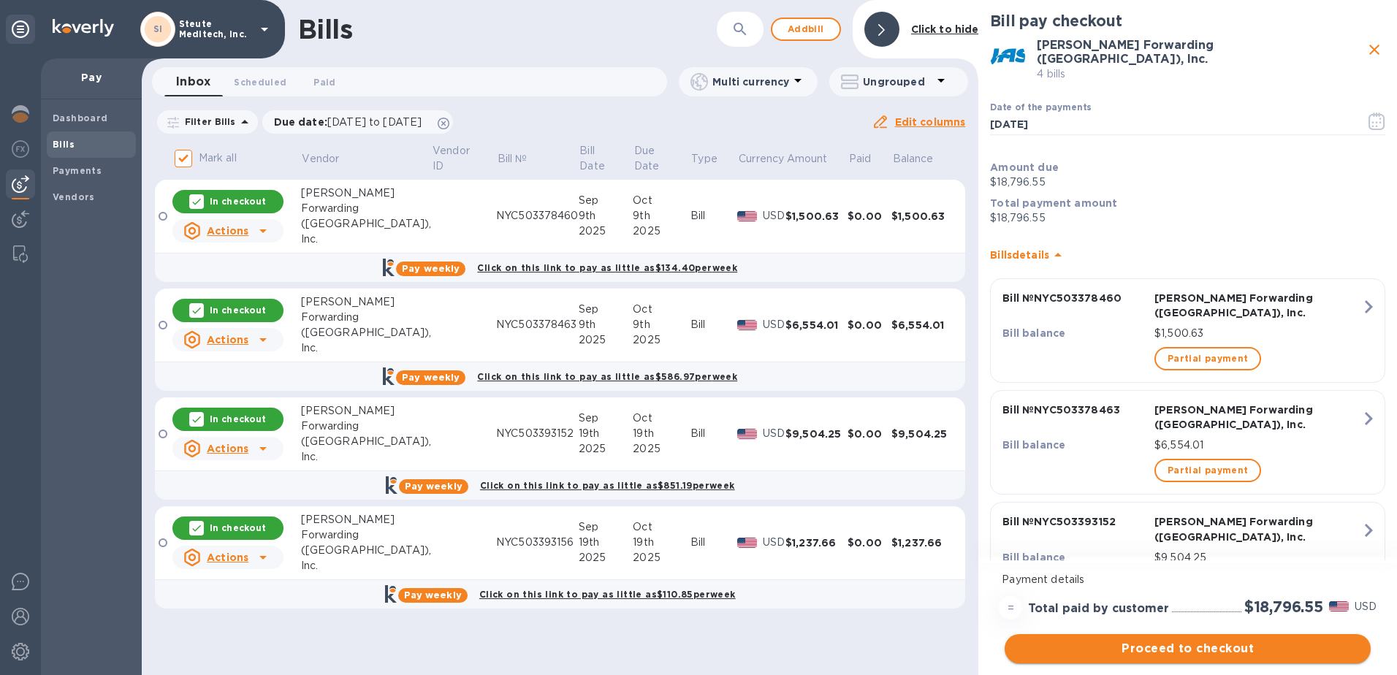
click at [1184, 636] on button "Proceed to checkout" at bounding box center [1188, 648] width 366 height 29
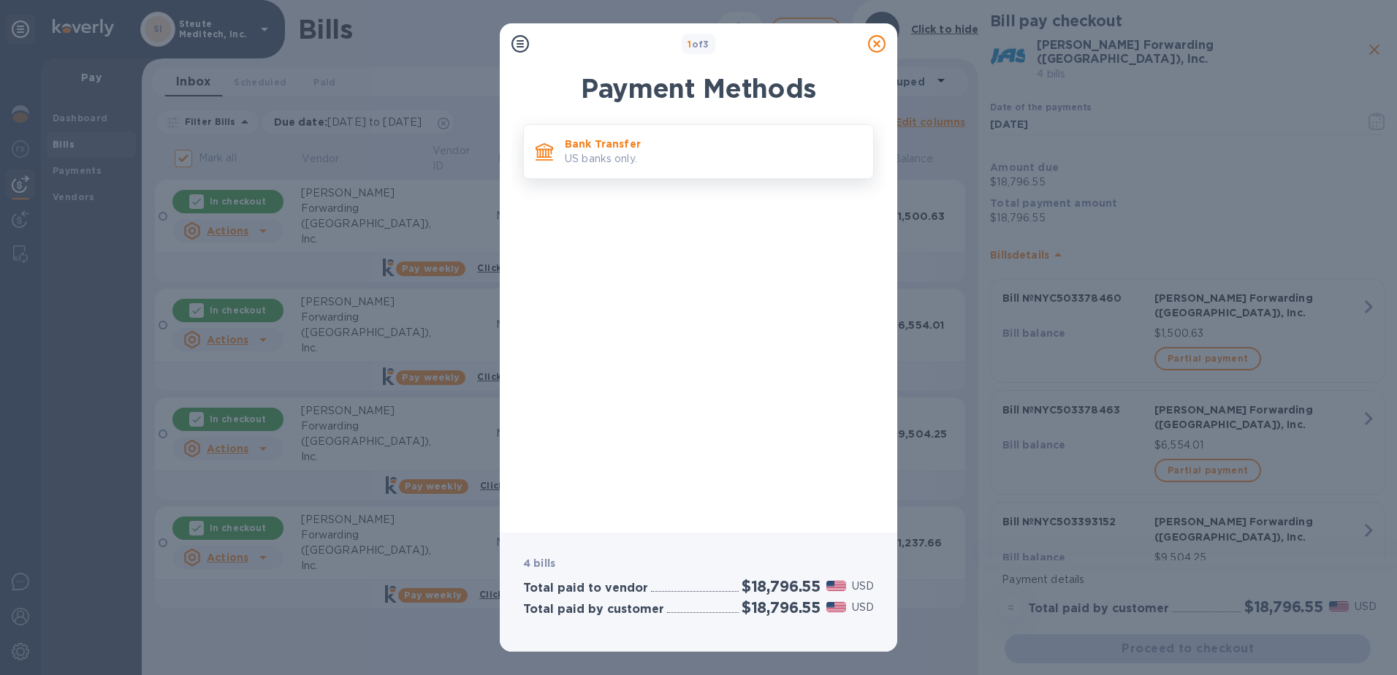
click at [728, 151] on p "Bank Transfer" at bounding box center [713, 144] width 297 height 15
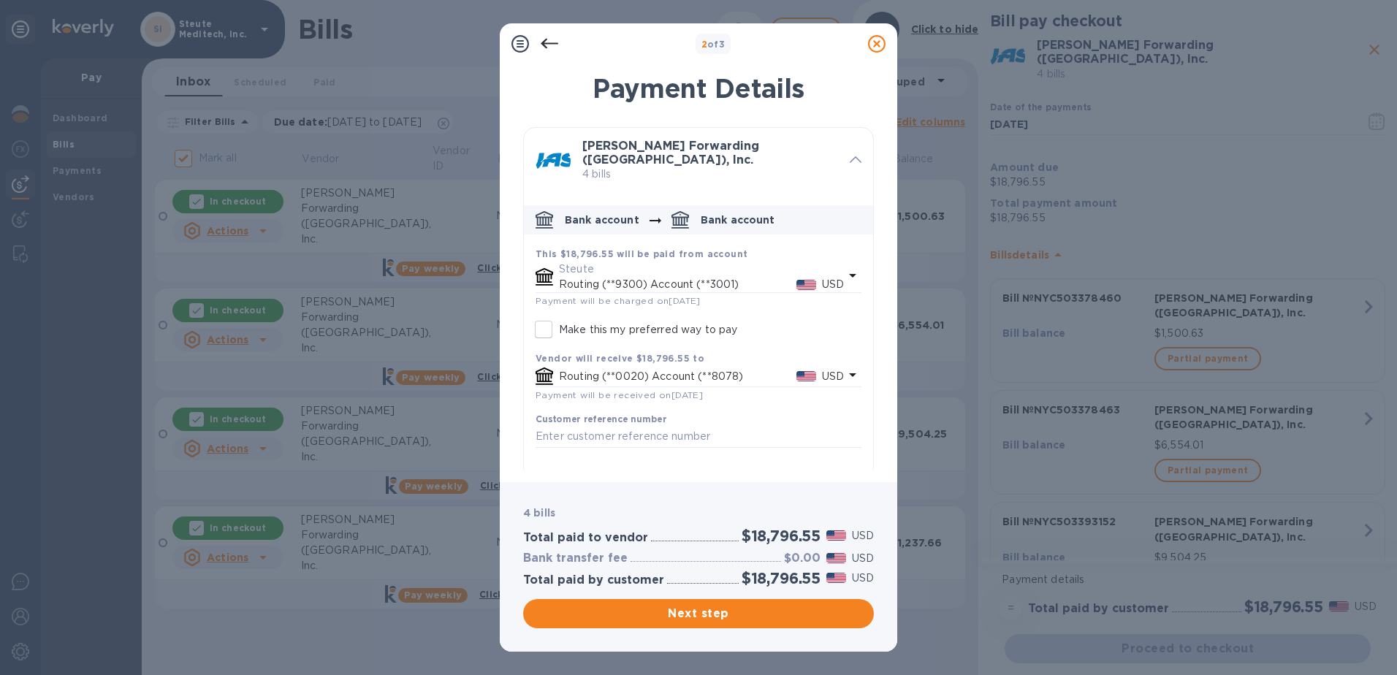
click at [585, 262] on p "Steute" at bounding box center [701, 269] width 285 height 15
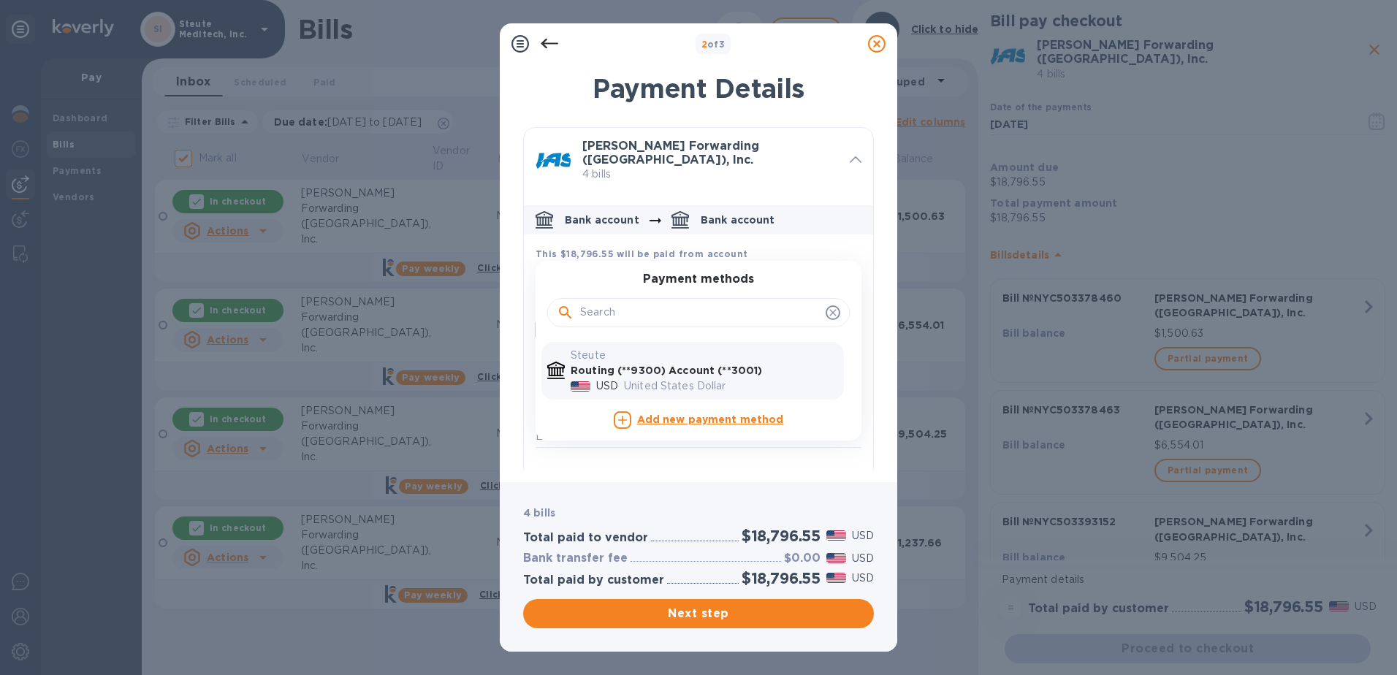
click at [595, 472] on div "Payment Details JAS Forwarding (USA), Inc. 4 bills Bank account Bank account Th…" at bounding box center [698, 269] width 397 height 427
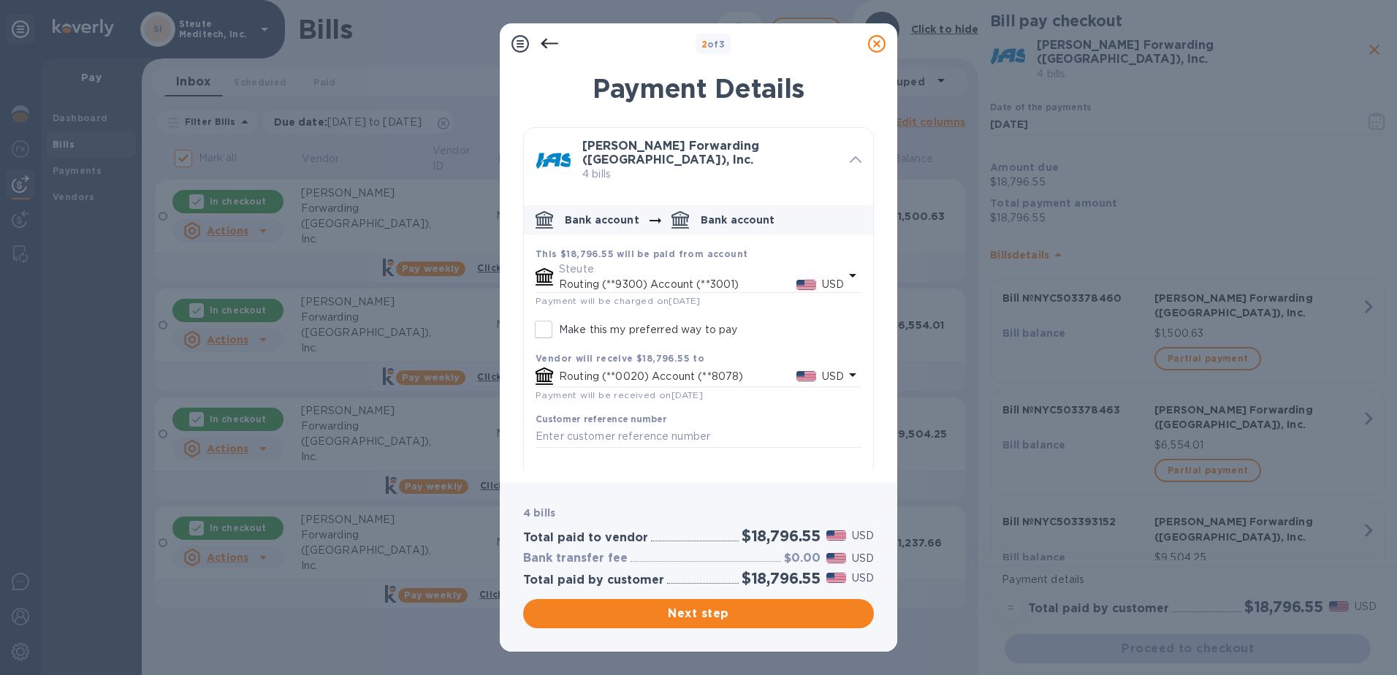
click at [551, 318] on input "Make this my preferred way to pay" at bounding box center [543, 329] width 31 height 31
checkbox input "true"
click at [796, 613] on span "Next step" at bounding box center [698, 614] width 327 height 18
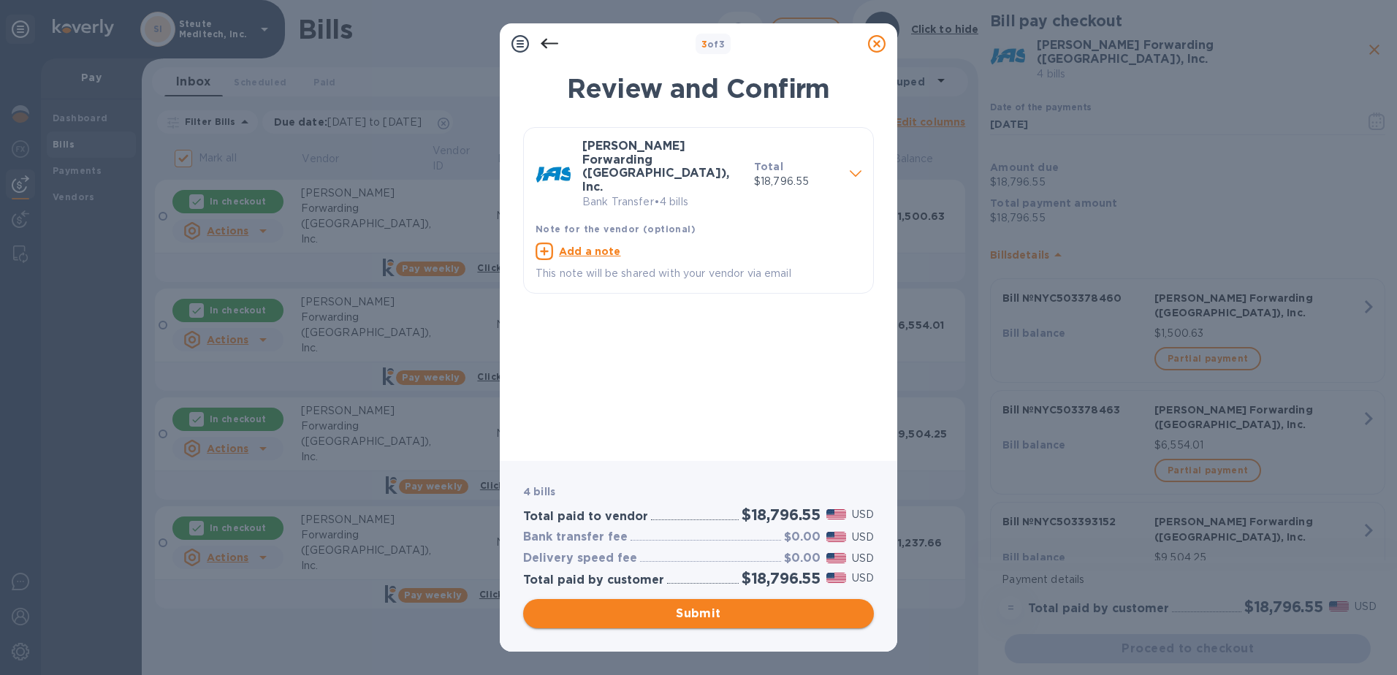
click at [796, 613] on span "Submit" at bounding box center [698, 614] width 327 height 18
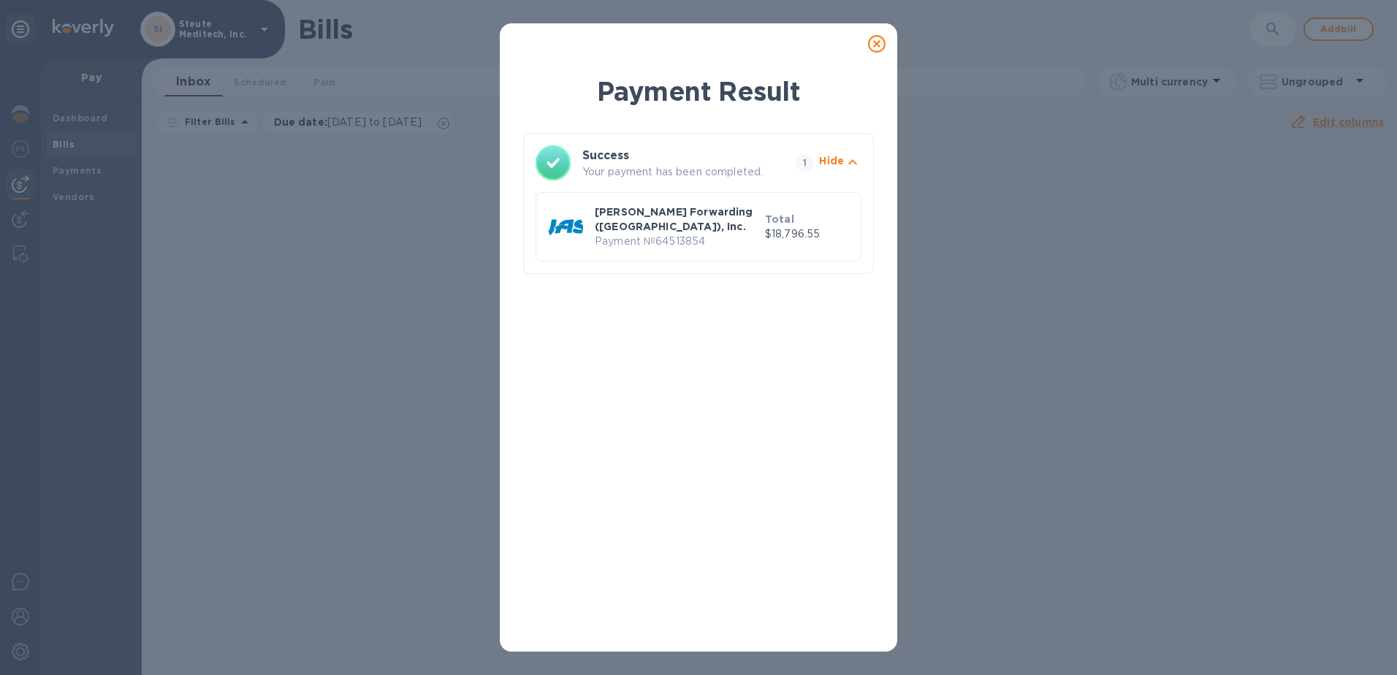
click at [872, 43] on icon at bounding box center [877, 44] width 18 height 18
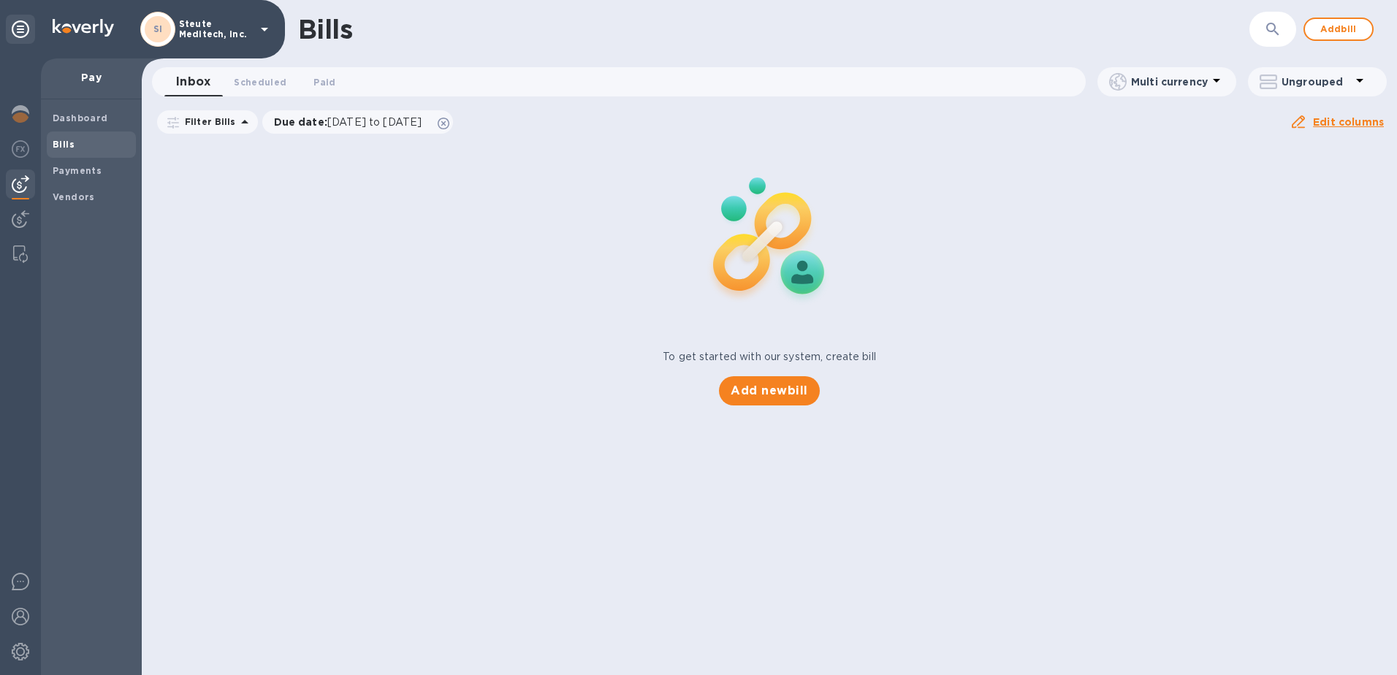
click at [70, 142] on b "Bills" at bounding box center [64, 144] width 22 height 11
click at [89, 171] on b "Payments" at bounding box center [77, 170] width 49 height 11
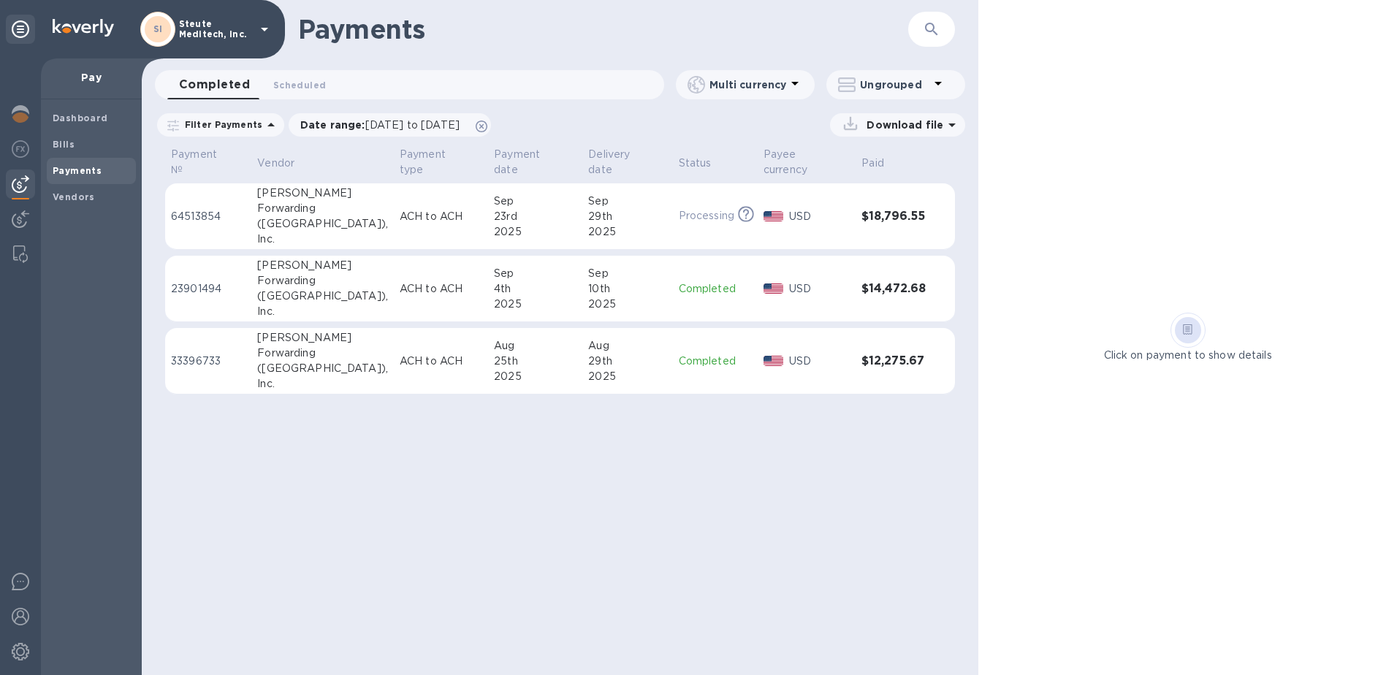
click at [706, 330] on td "Completed" at bounding box center [715, 361] width 85 height 66
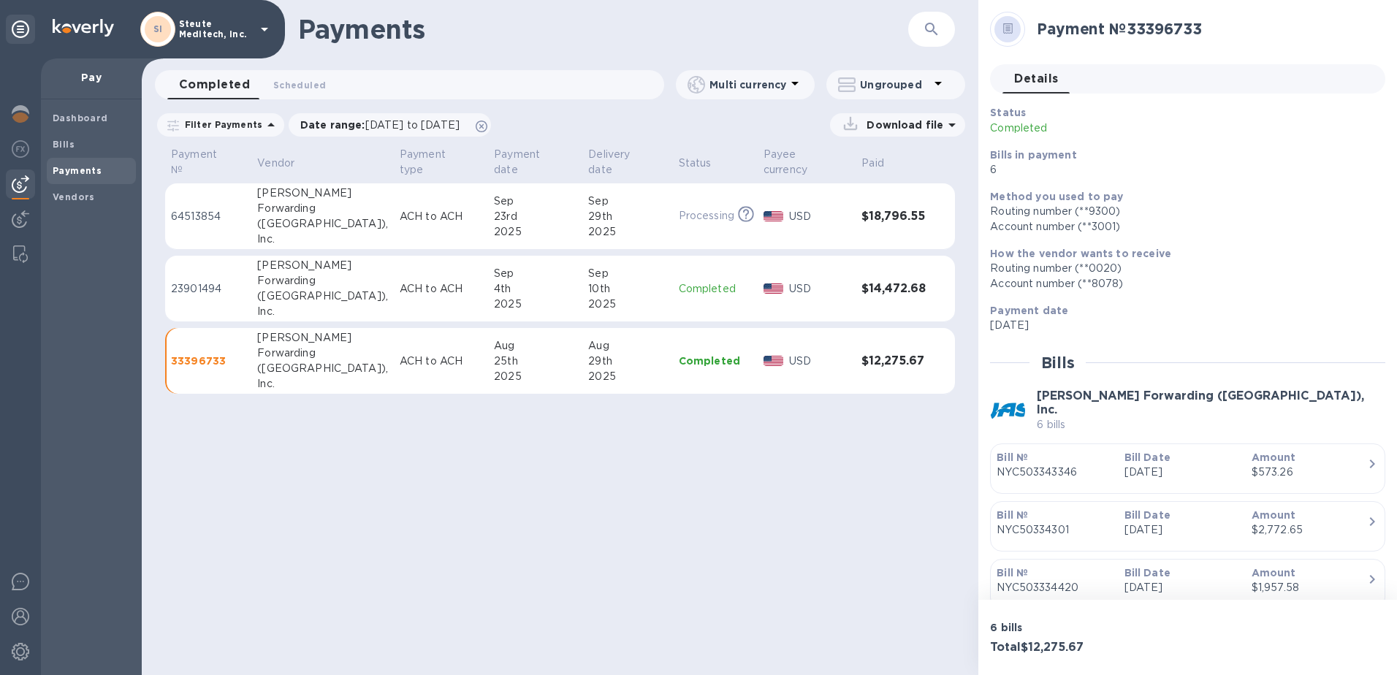
click at [921, 128] on p "Download file" at bounding box center [902, 125] width 83 height 15
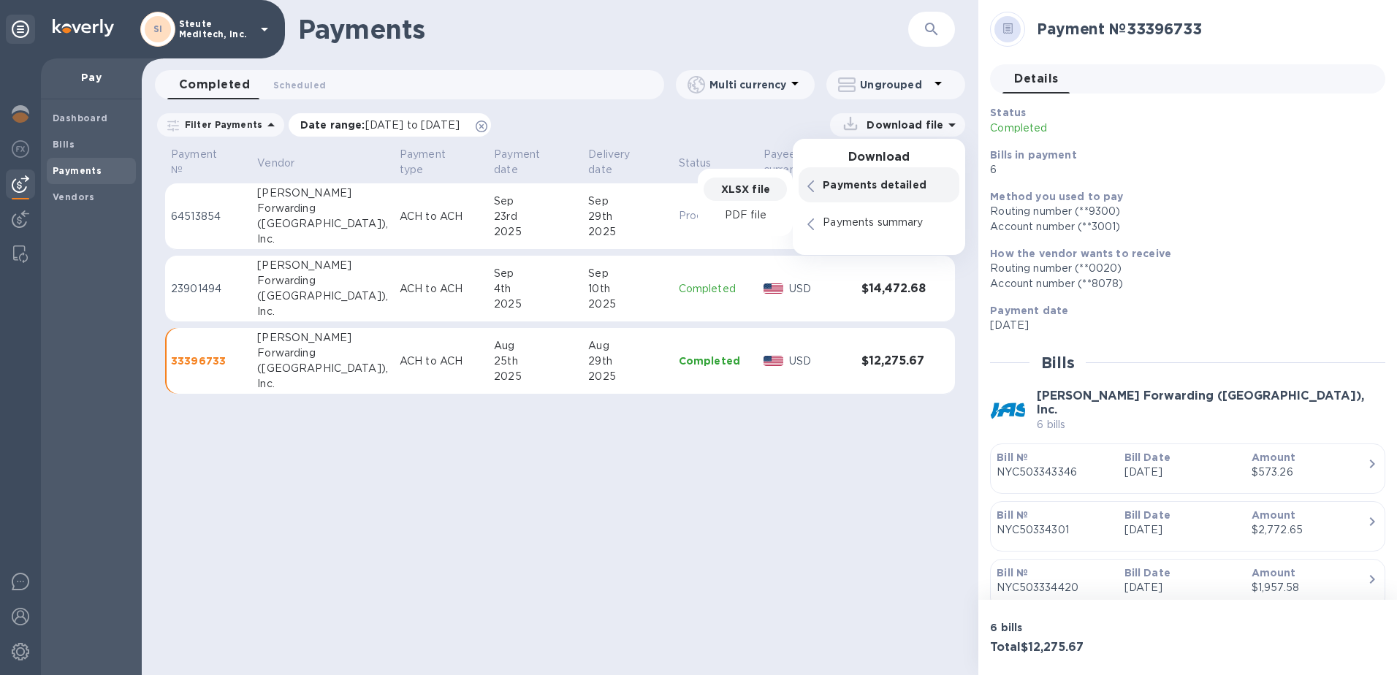
click at [443, 120] on span "08/23/2025 to 09/24/2025" at bounding box center [412, 125] width 94 height 12
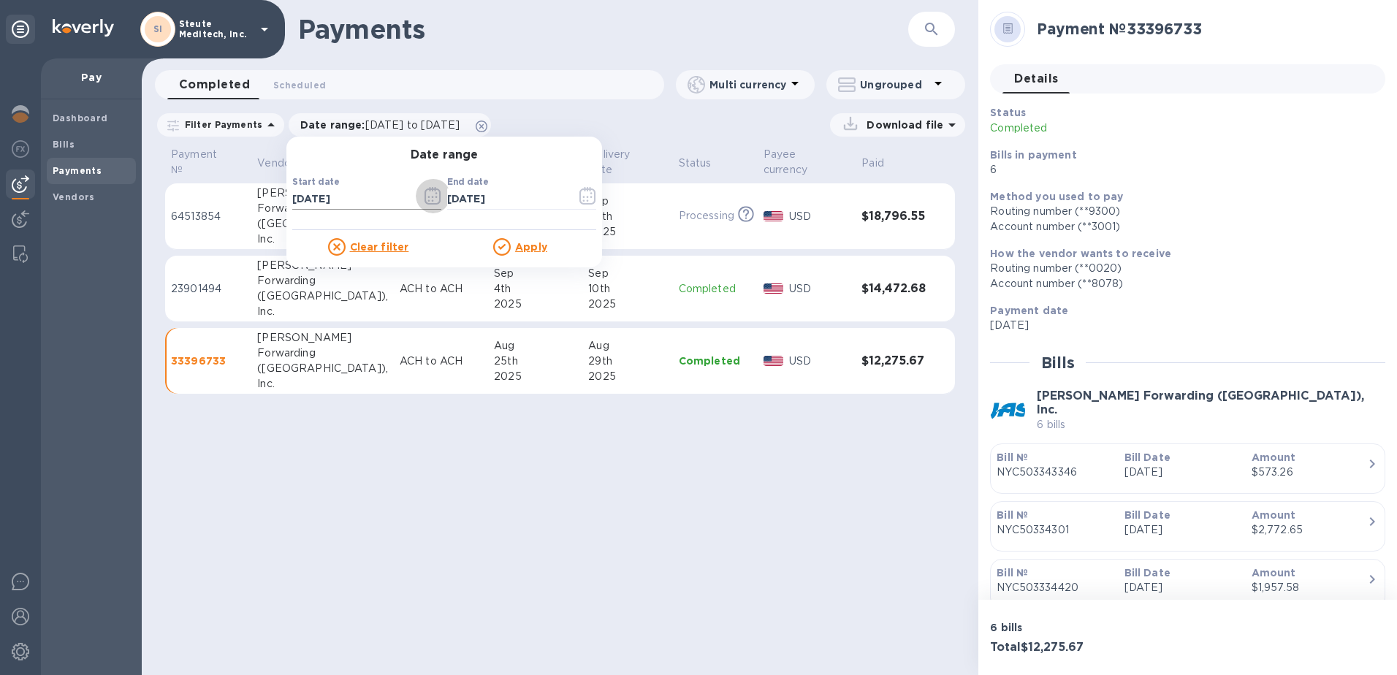
click at [432, 197] on icon "button" at bounding box center [433, 198] width 2 height 2
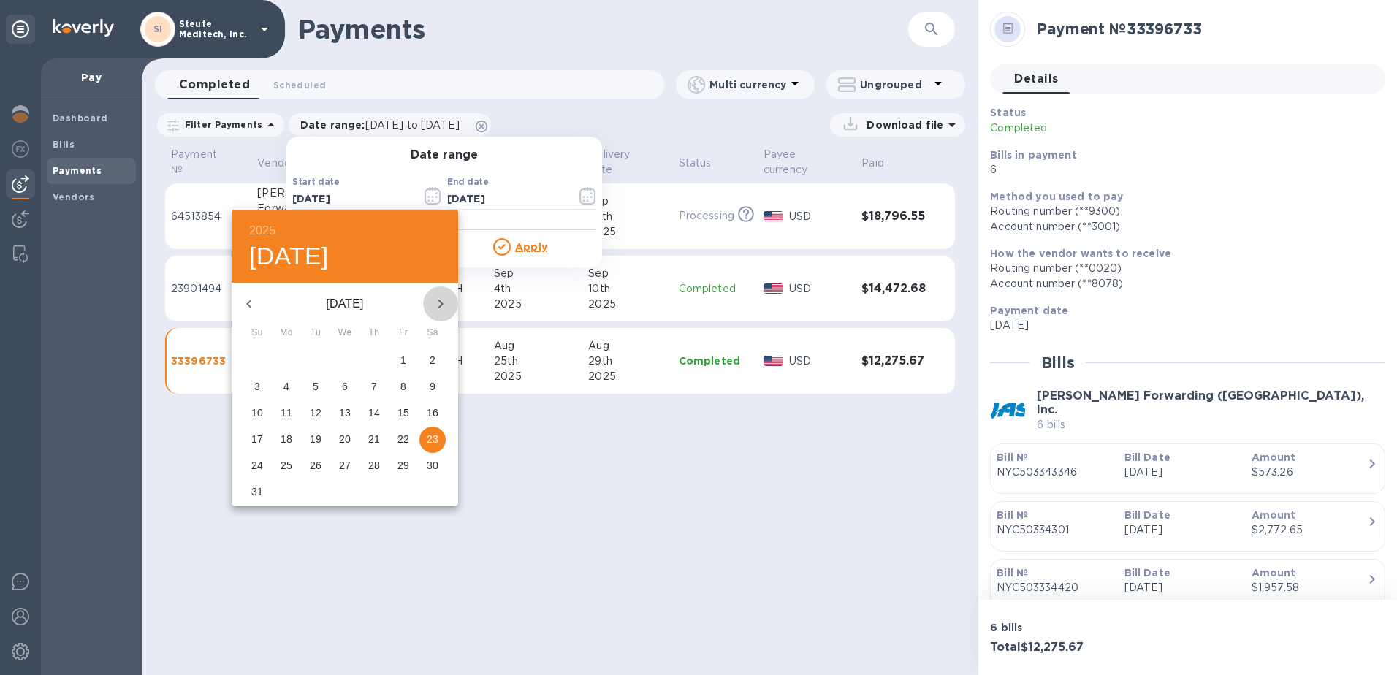
click at [433, 310] on icon "button" at bounding box center [441, 304] width 18 height 18
click at [307, 431] on button "23" at bounding box center [315, 440] width 26 height 26
type input "09/23/2025"
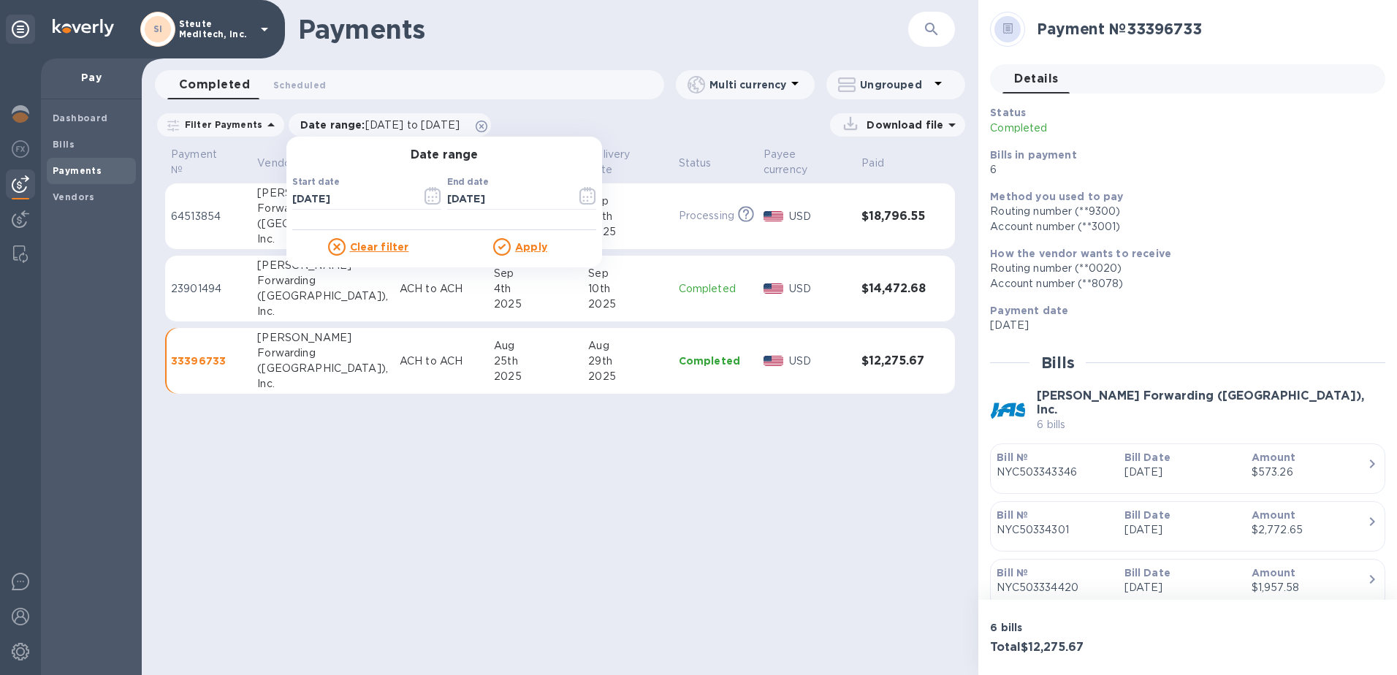
click at [515, 247] on u "Apply" at bounding box center [531, 247] width 32 height 12
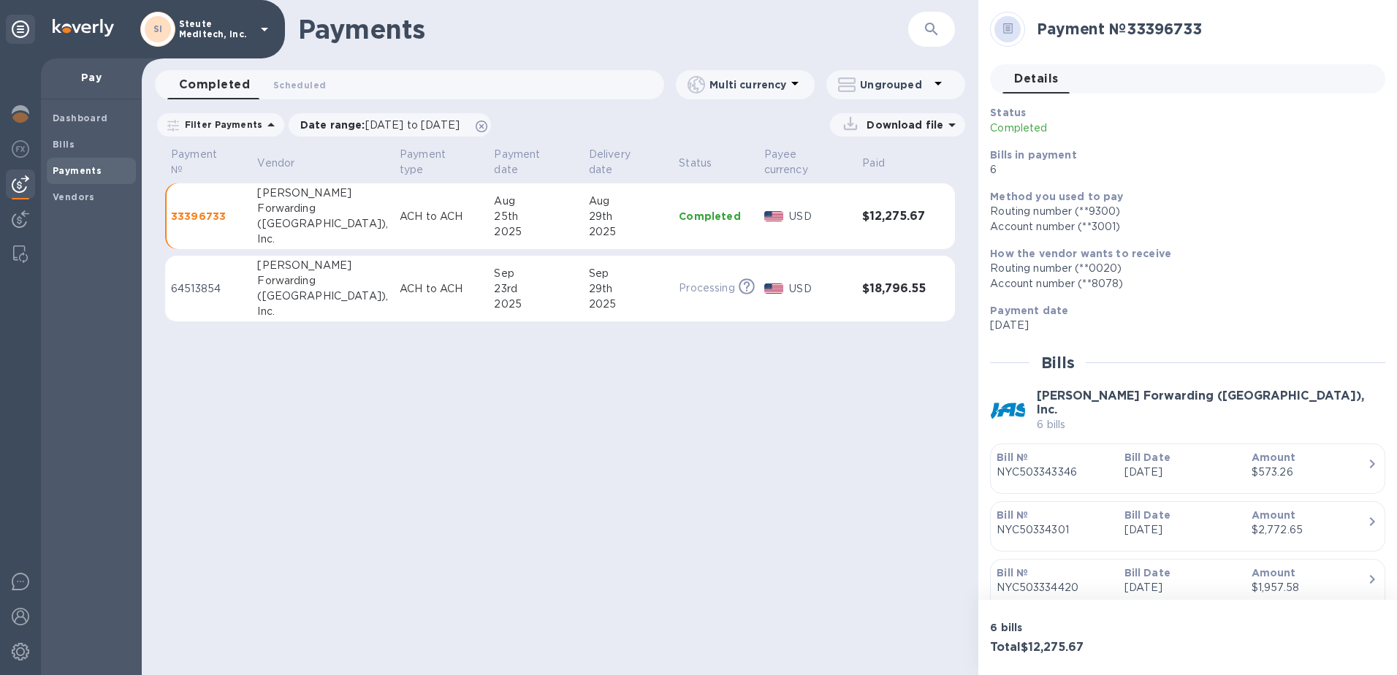
click at [943, 129] on icon at bounding box center [952, 125] width 18 height 18
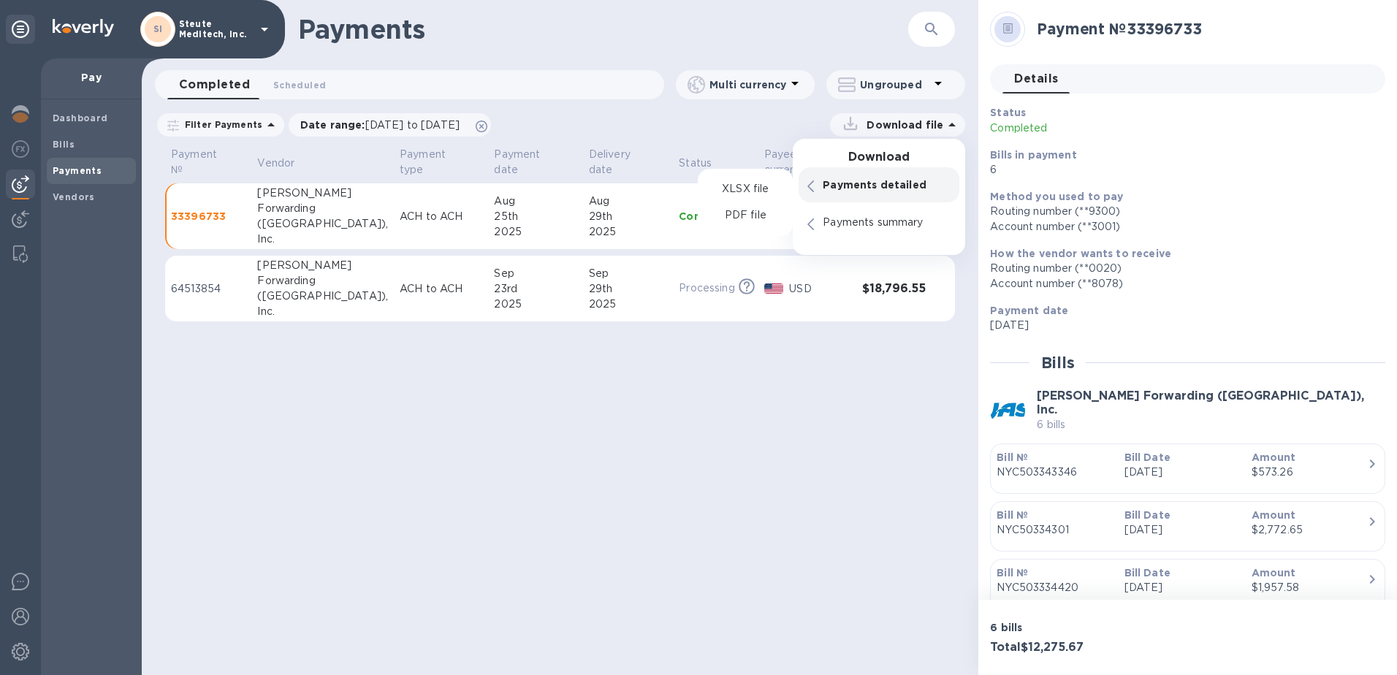
click at [898, 184] on p "Payments detailed" at bounding box center [887, 185] width 128 height 15
click at [752, 209] on p "PDF file" at bounding box center [745, 215] width 43 height 15
click at [747, 216] on p "PDF file" at bounding box center [745, 215] width 43 height 15
click at [753, 190] on p "XLSX file" at bounding box center [745, 189] width 49 height 15
